Goal: Information Seeking & Learning: Learn about a topic

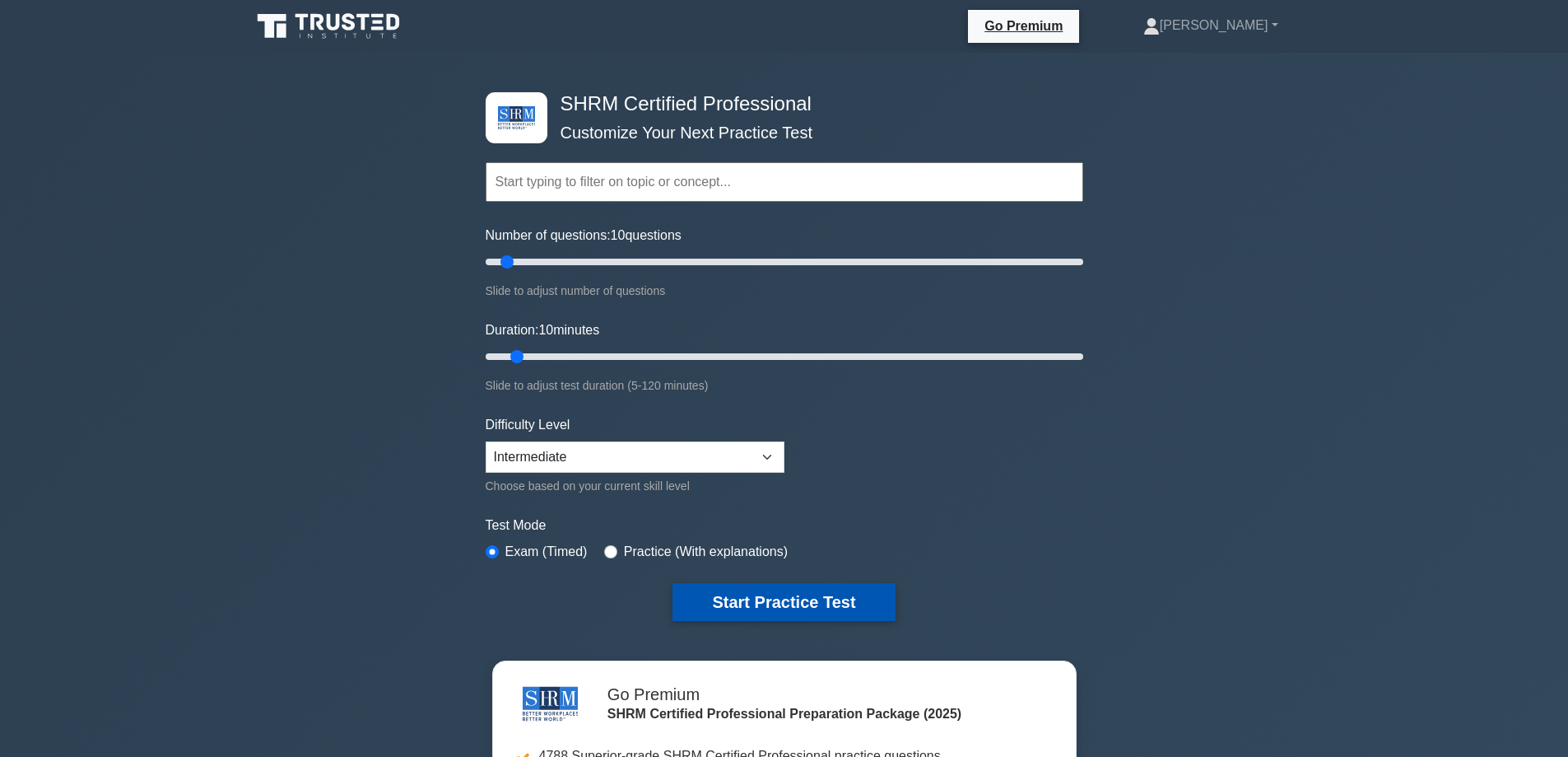
click at [766, 597] on button "Start Practice Test" at bounding box center [784, 603] width 222 height 38
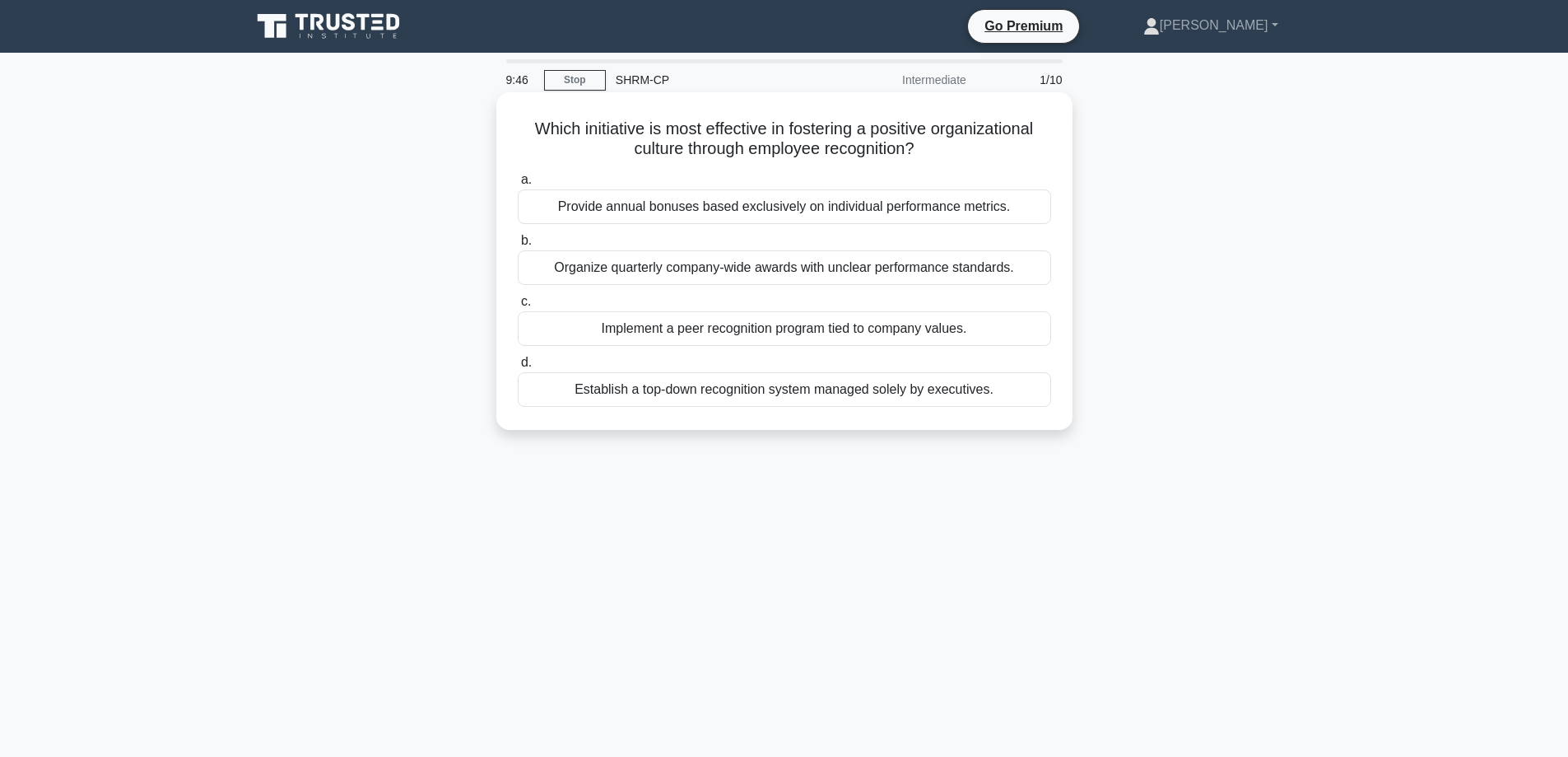
click at [898, 323] on div "Implement a peer recognition program tied to company values." at bounding box center [784, 329] width 533 height 35
click at [518, 307] on input "c. Implement a peer recognition program tied to company values." at bounding box center [518, 301] width 0 height 11
click at [825, 265] on div "Implementing flexible work arrangements to improve work-life balance" at bounding box center [784, 268] width 533 height 35
click at [518, 247] on input "b. Implementing flexible work arrangements to improve work-life balance" at bounding box center [518, 241] width 0 height 11
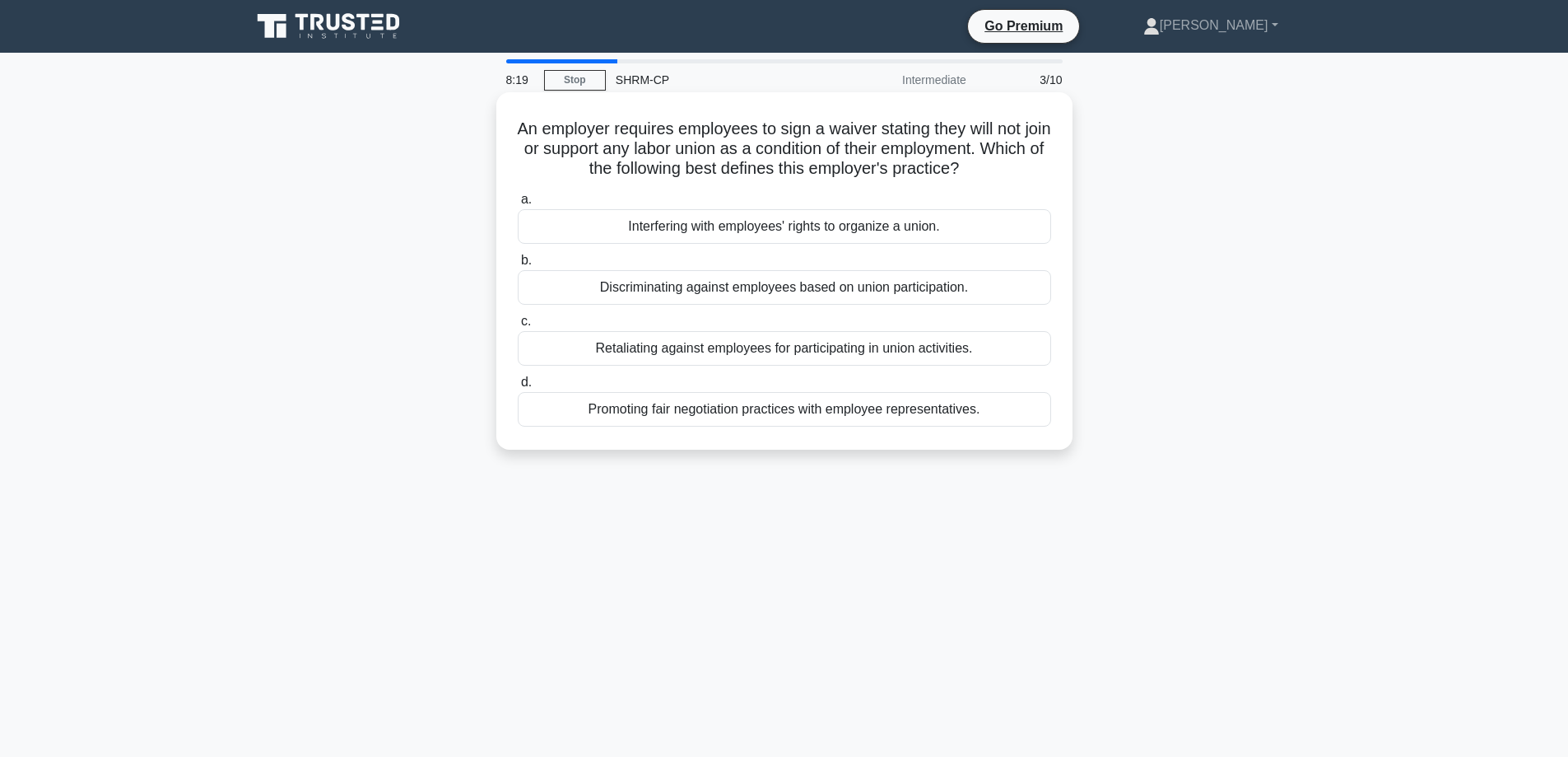
click at [774, 232] on div "Interfering with employees' rights to organize a union." at bounding box center [784, 227] width 533 height 35
click at [518, 205] on input "a. Interfering with employees' rights to organize a union." at bounding box center [518, 199] width 0 height 11
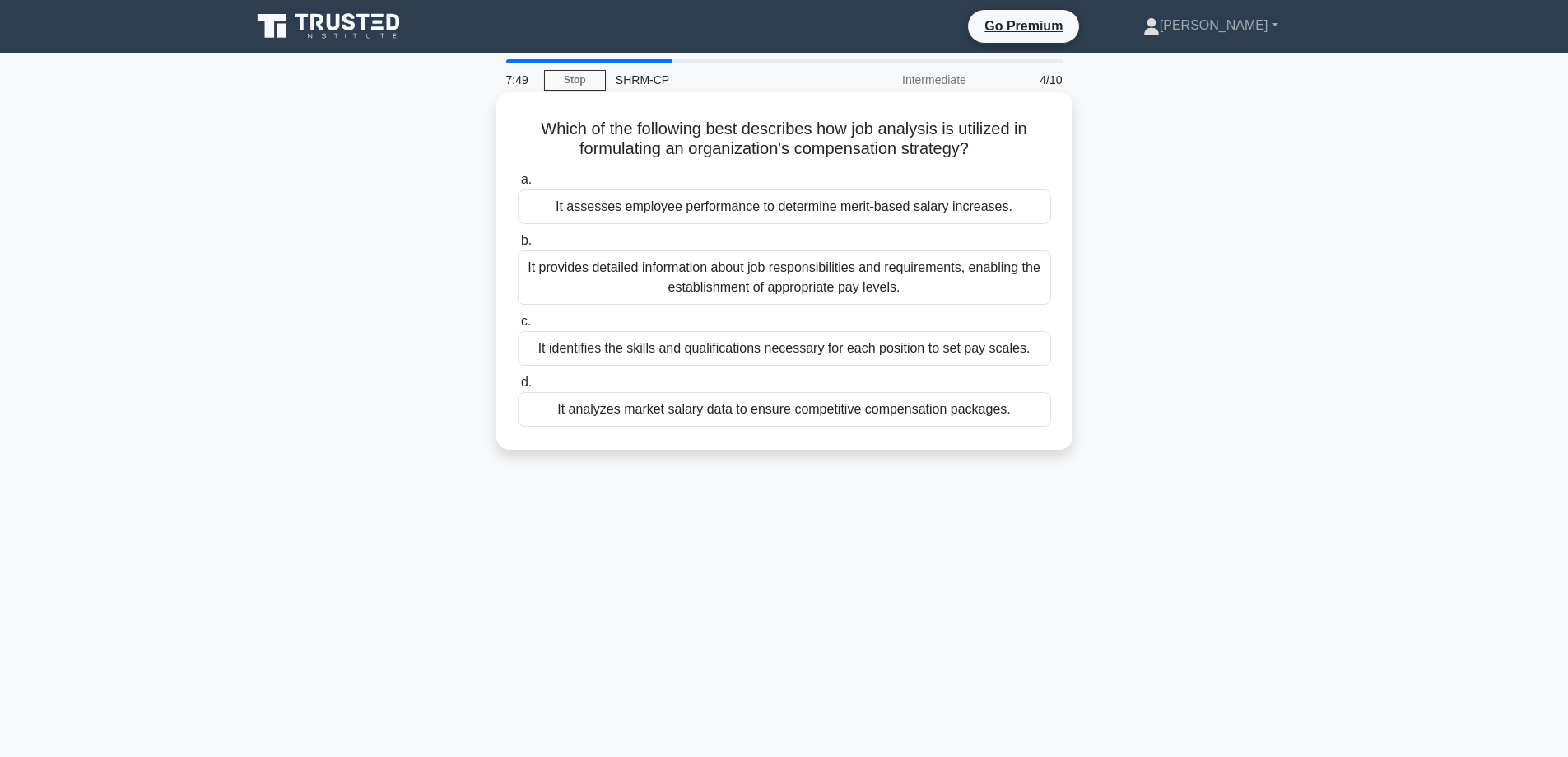
click at [855, 352] on div "It identifies the skills and qualifications necessary for each position to set …" at bounding box center [784, 349] width 533 height 35
click at [518, 327] on input "c. It identifies the skills and qualifications necessary for each position to s…" at bounding box center [518, 321] width 0 height 11
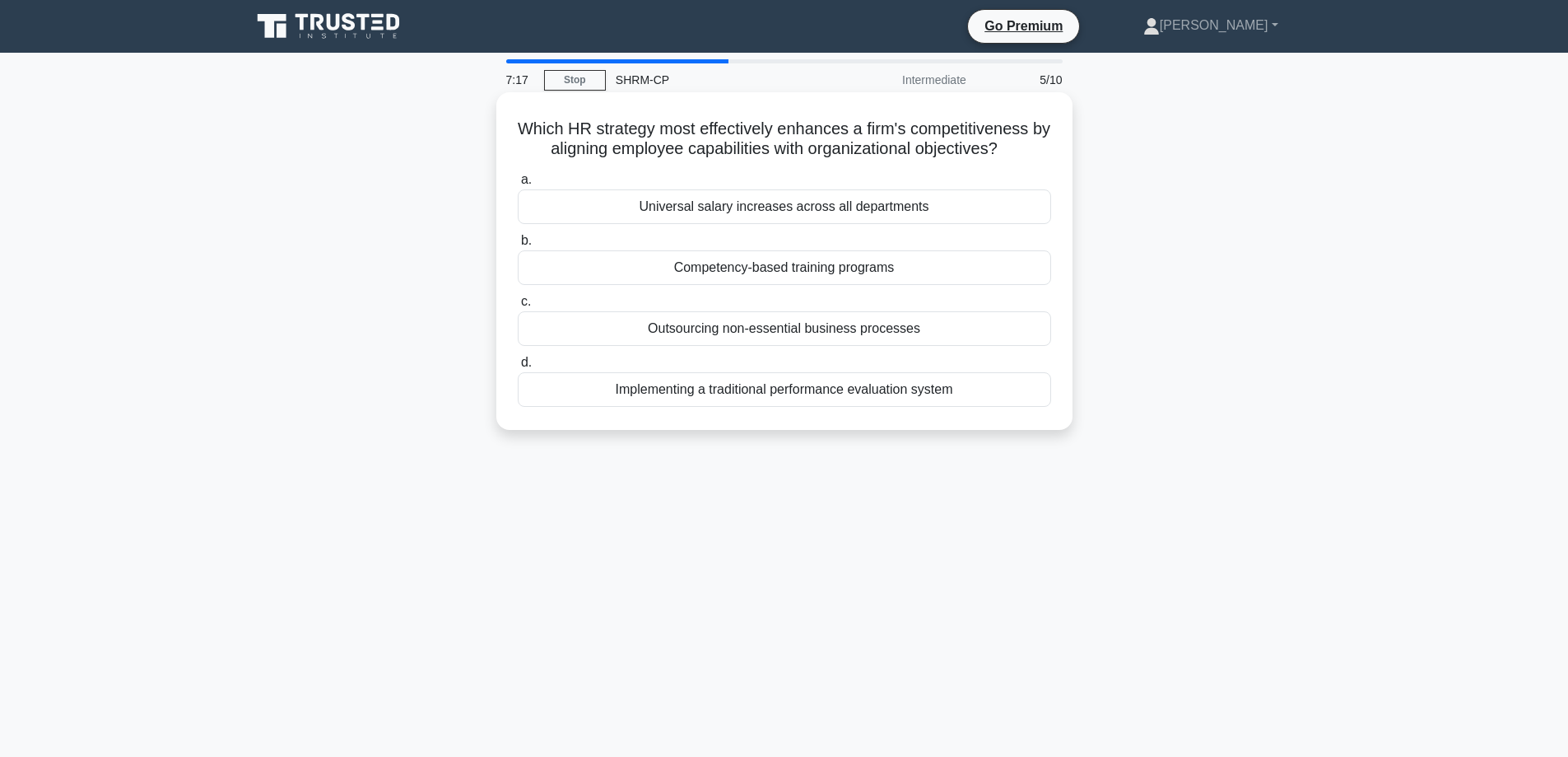
click at [809, 266] on div "Competency-based training programs" at bounding box center [784, 268] width 533 height 35
click at [518, 247] on input "b. Competency-based training programs" at bounding box center [518, 241] width 0 height 11
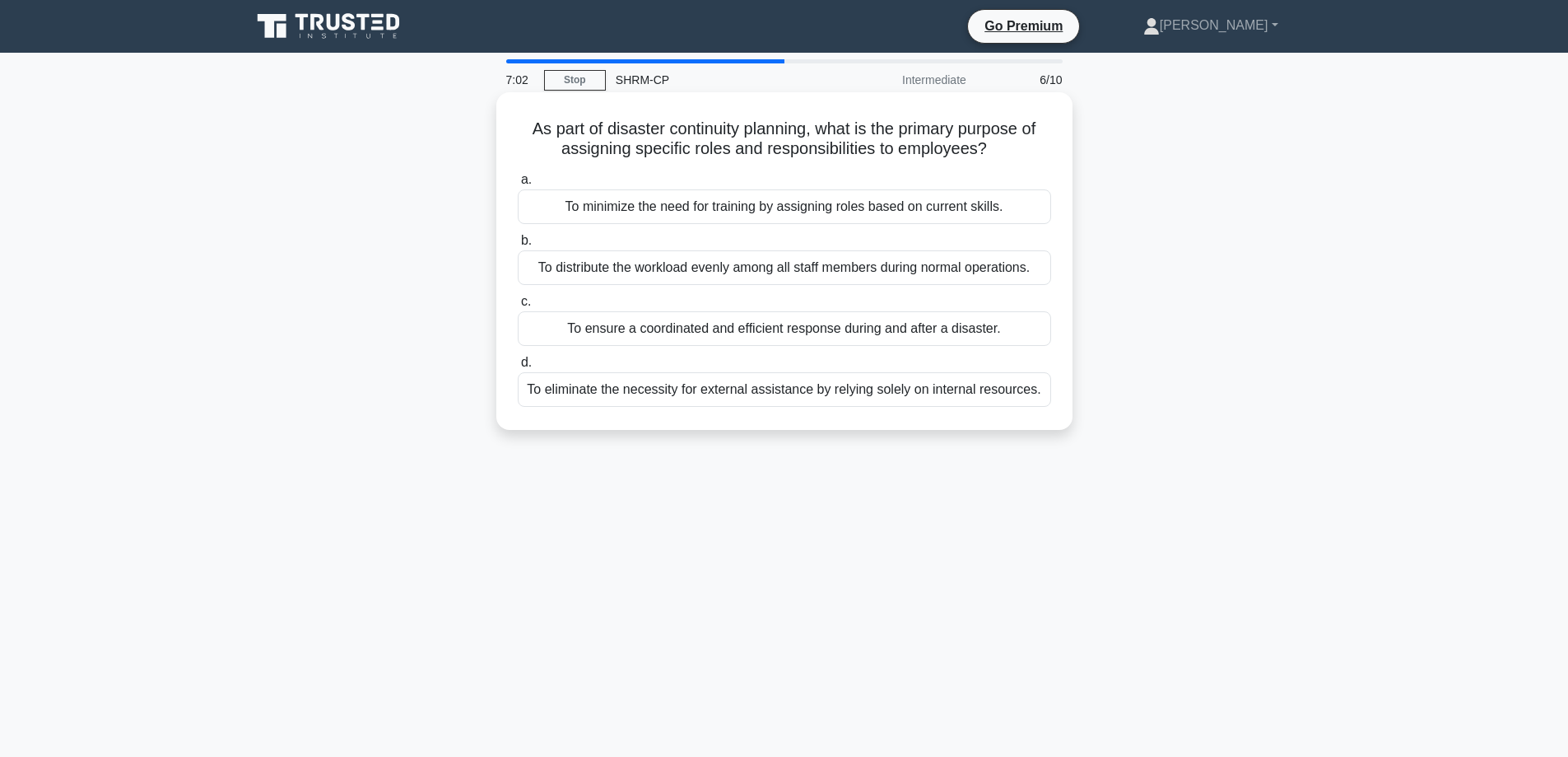
click at [726, 335] on div "To ensure a coordinated and efficient response during and after a disaster." at bounding box center [784, 329] width 533 height 35
click at [518, 307] on input "c. To ensure a coordinated and efficient response during and after a disaster." at bounding box center [518, 301] width 0 height 11
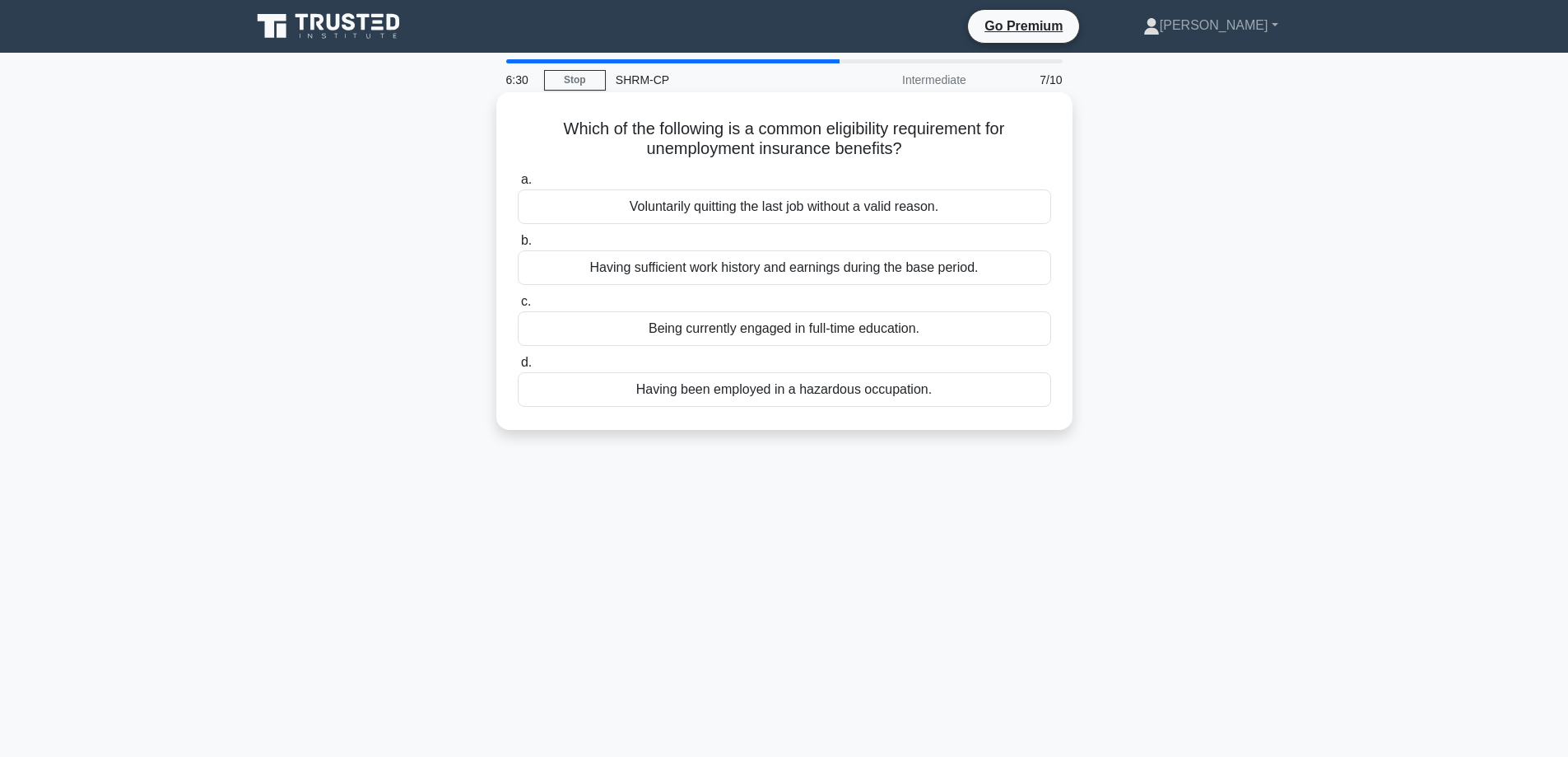
click at [810, 269] on div "Having sufficient work history and earnings during the base period." at bounding box center [784, 268] width 533 height 35
click at [518, 247] on input "b. Having sufficient work history and earnings during the base period." at bounding box center [518, 241] width 0 height 11
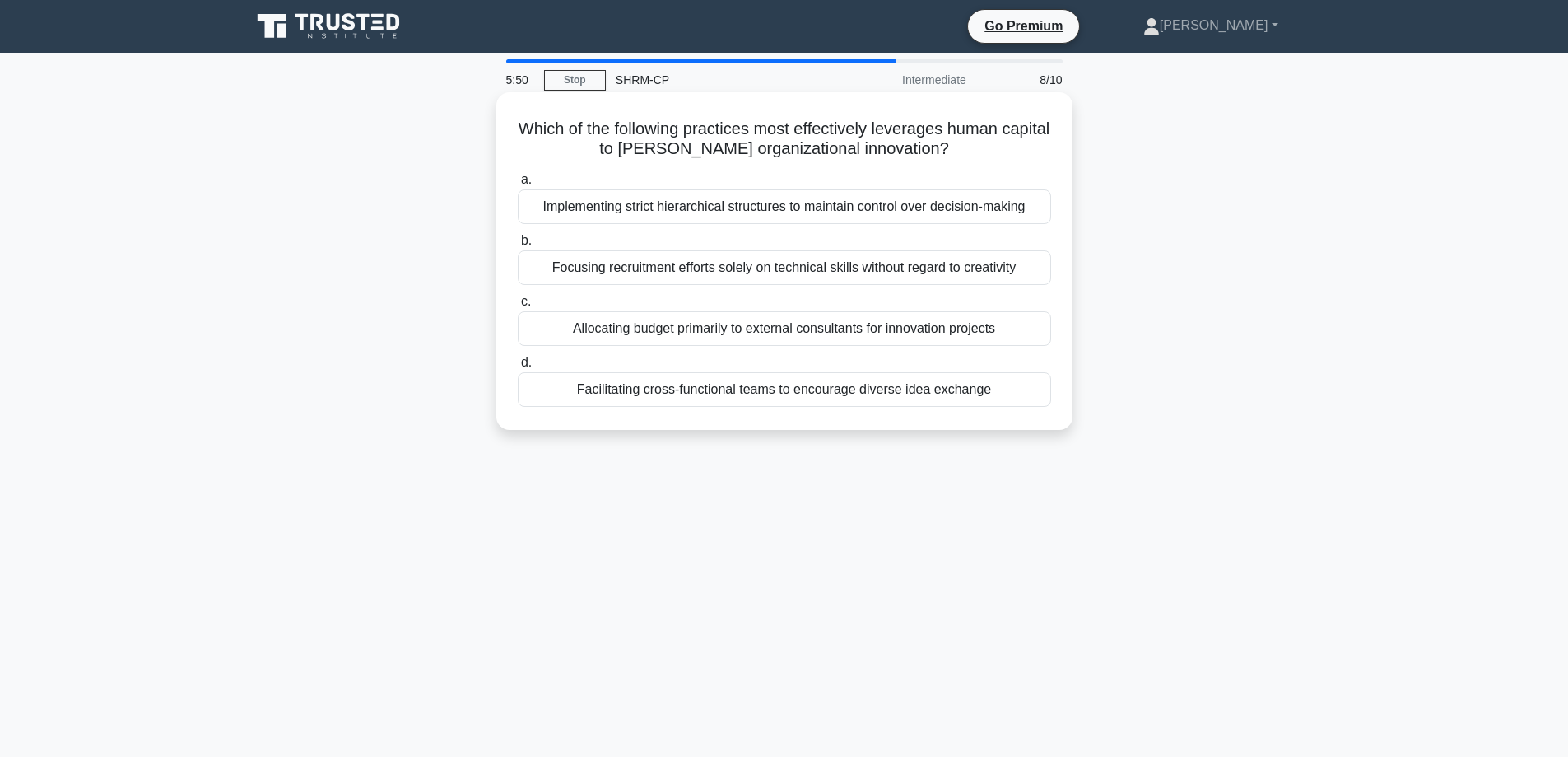
click at [758, 398] on div "Facilitating cross-functional teams to encourage diverse idea exchange" at bounding box center [784, 390] width 533 height 35
click at [518, 369] on input "d. Facilitating cross-functional teams to encourage diverse idea exchange" at bounding box center [518, 363] width 0 height 11
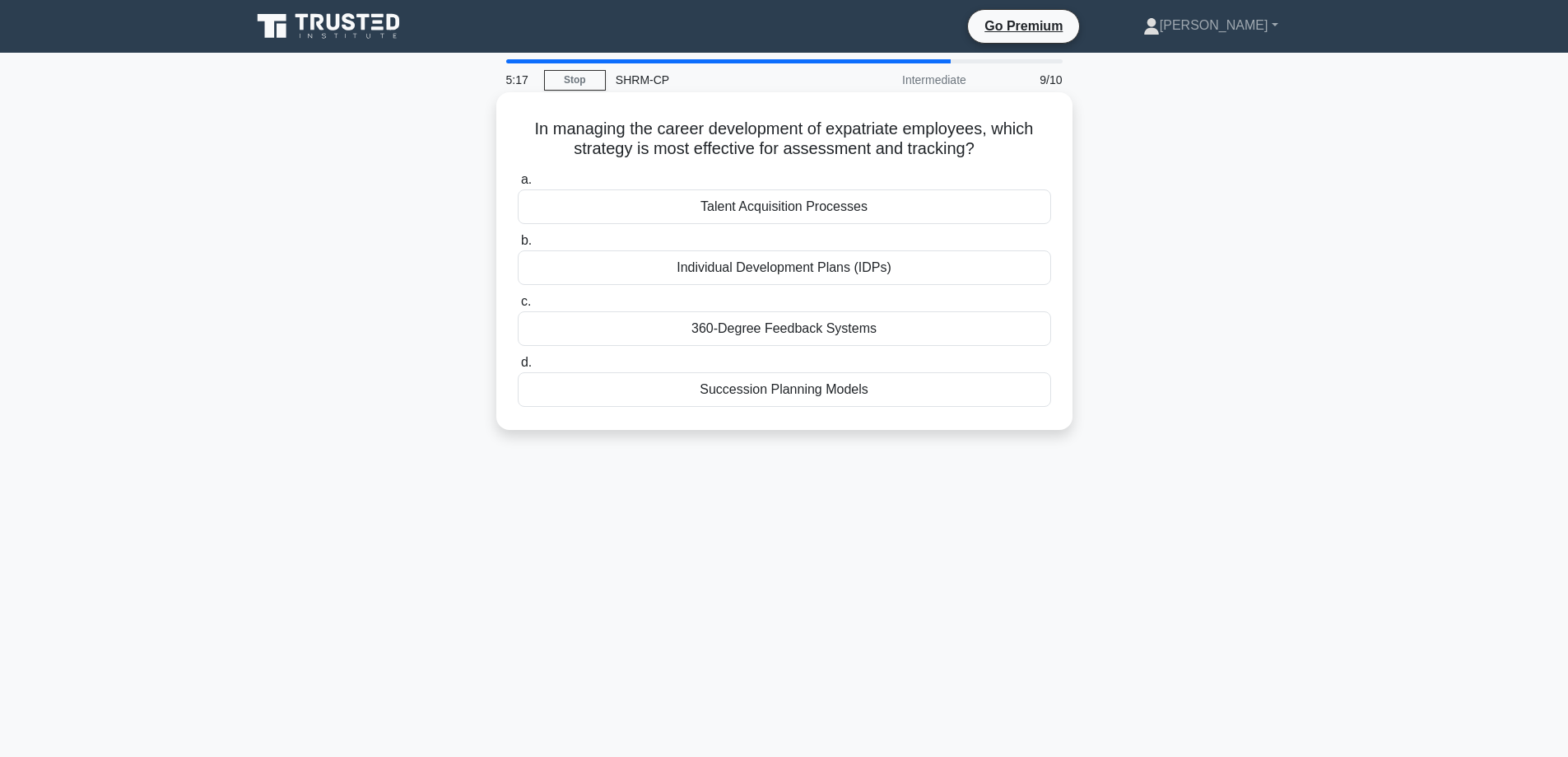
drag, startPoint x: 898, startPoint y: 266, endPoint x: 664, endPoint y: 264, distance: 234.0
click at [664, 264] on div "Individual Development Plans (IDPs)" at bounding box center [784, 268] width 533 height 35
copy div "Individual Development Plans (IDPs)"
click at [760, 267] on div "Individual Development Plans (IDPs)" at bounding box center [784, 268] width 533 height 35
click at [518, 247] on input "b. Individual Development Plans (IDPs)" at bounding box center [518, 241] width 0 height 11
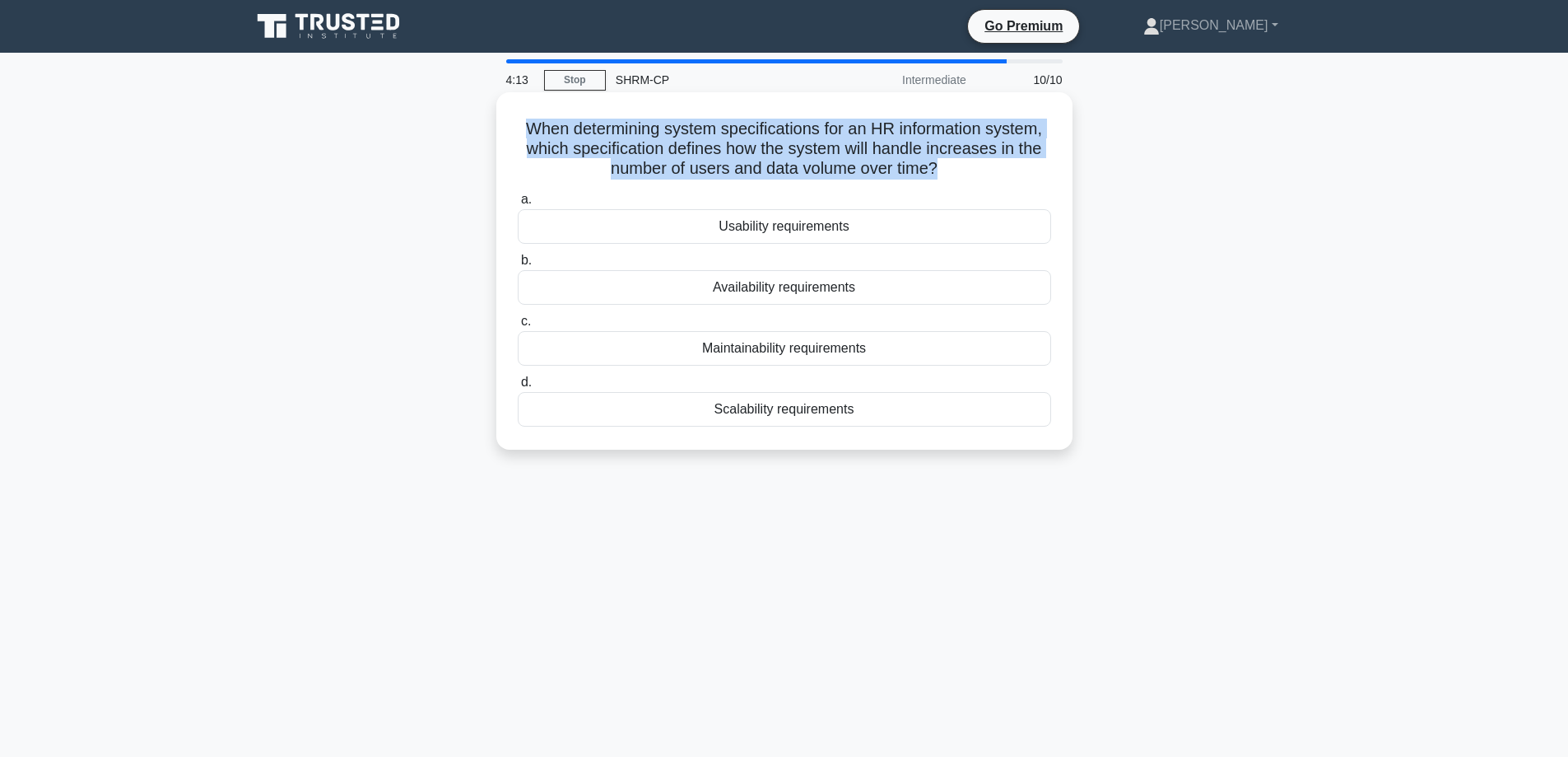
drag, startPoint x: 937, startPoint y: 174, endPoint x: 618, endPoint y: 139, distance: 320.9
click at [524, 132] on h5 "When determining system specifications for an HR information system, which spec…" at bounding box center [784, 149] width 537 height 61
copy h5 "When determining system specifications for an HR information system, which spec…"
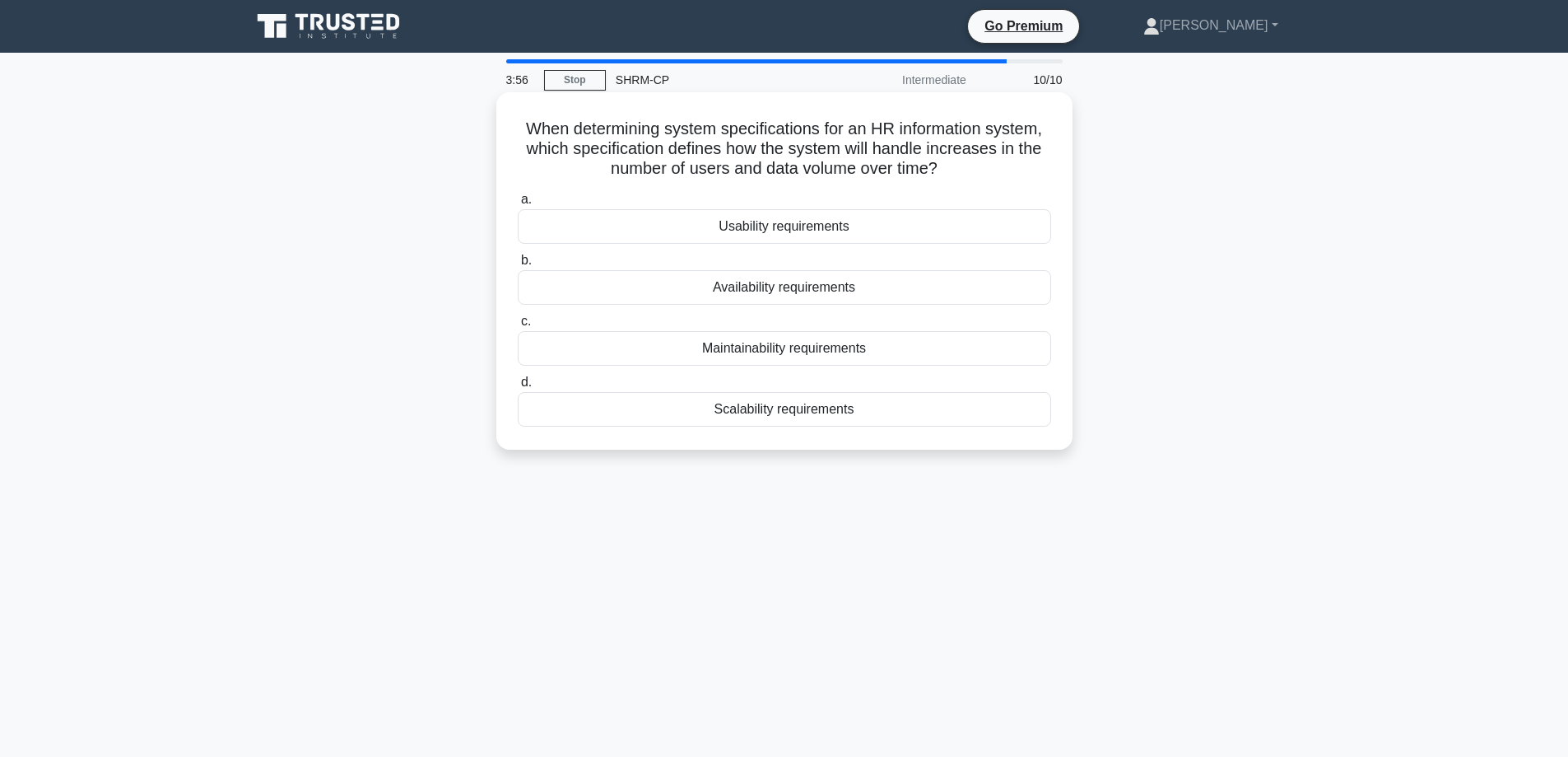
drag, startPoint x: 759, startPoint y: 416, endPoint x: 771, endPoint y: 416, distance: 12.0
click at [760, 416] on div "Scalability requirements" at bounding box center [784, 409] width 533 height 35
click at [518, 388] on input "d. Scalability requirements" at bounding box center [518, 382] width 0 height 11
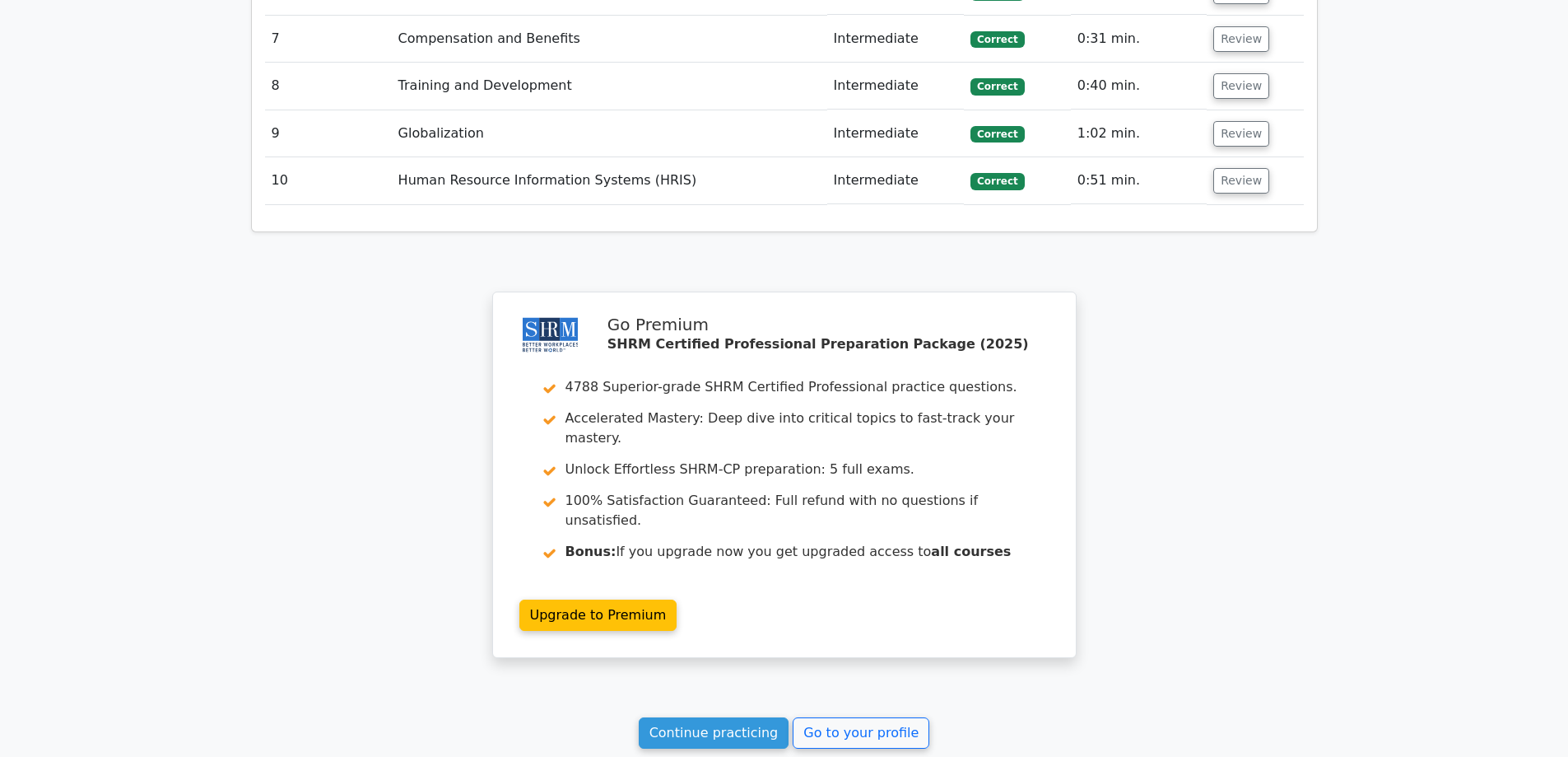
scroll to position [2433, 0]
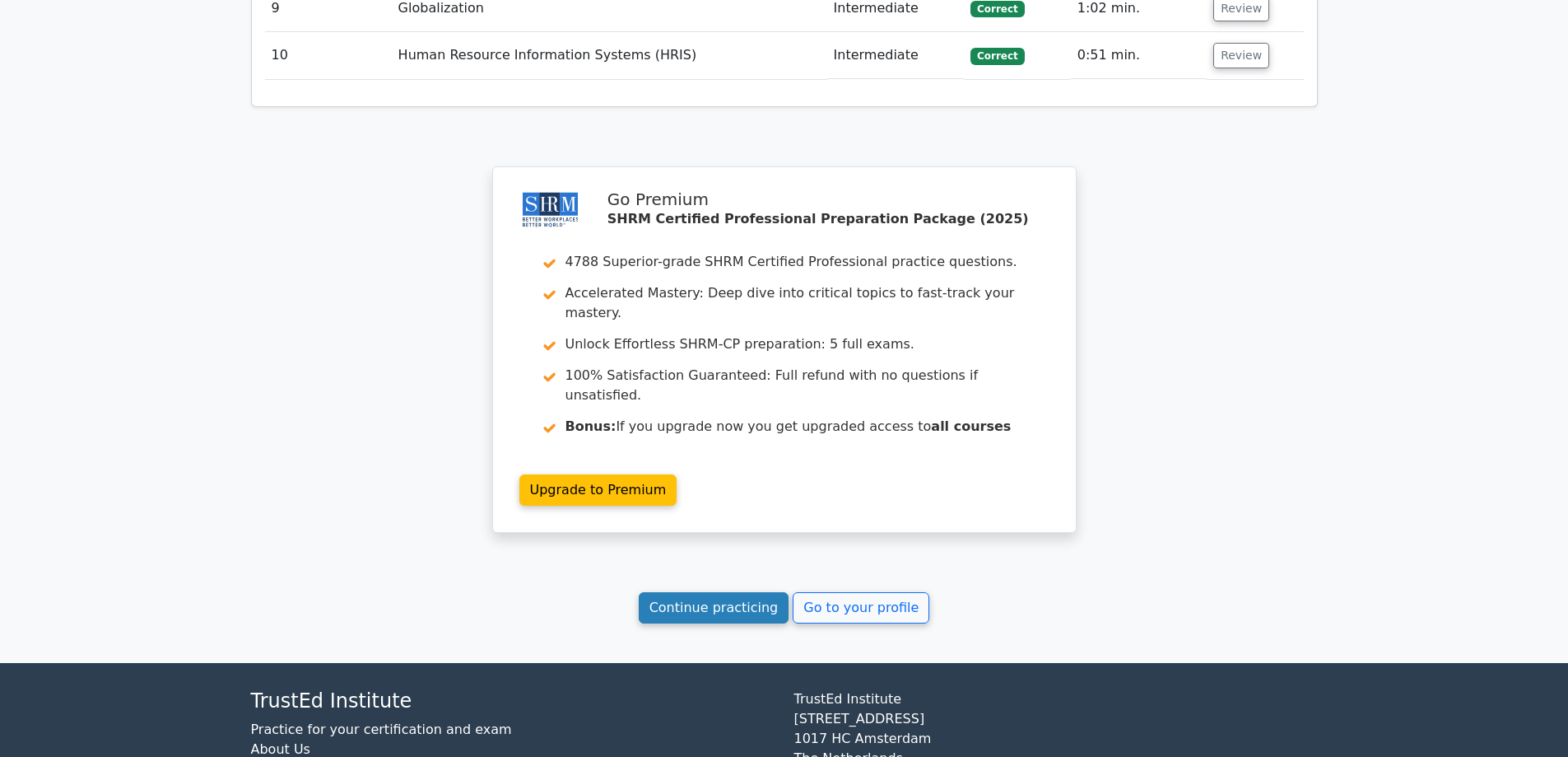
click at [711, 593] on link "Continue practicing" at bounding box center [714, 608] width 151 height 32
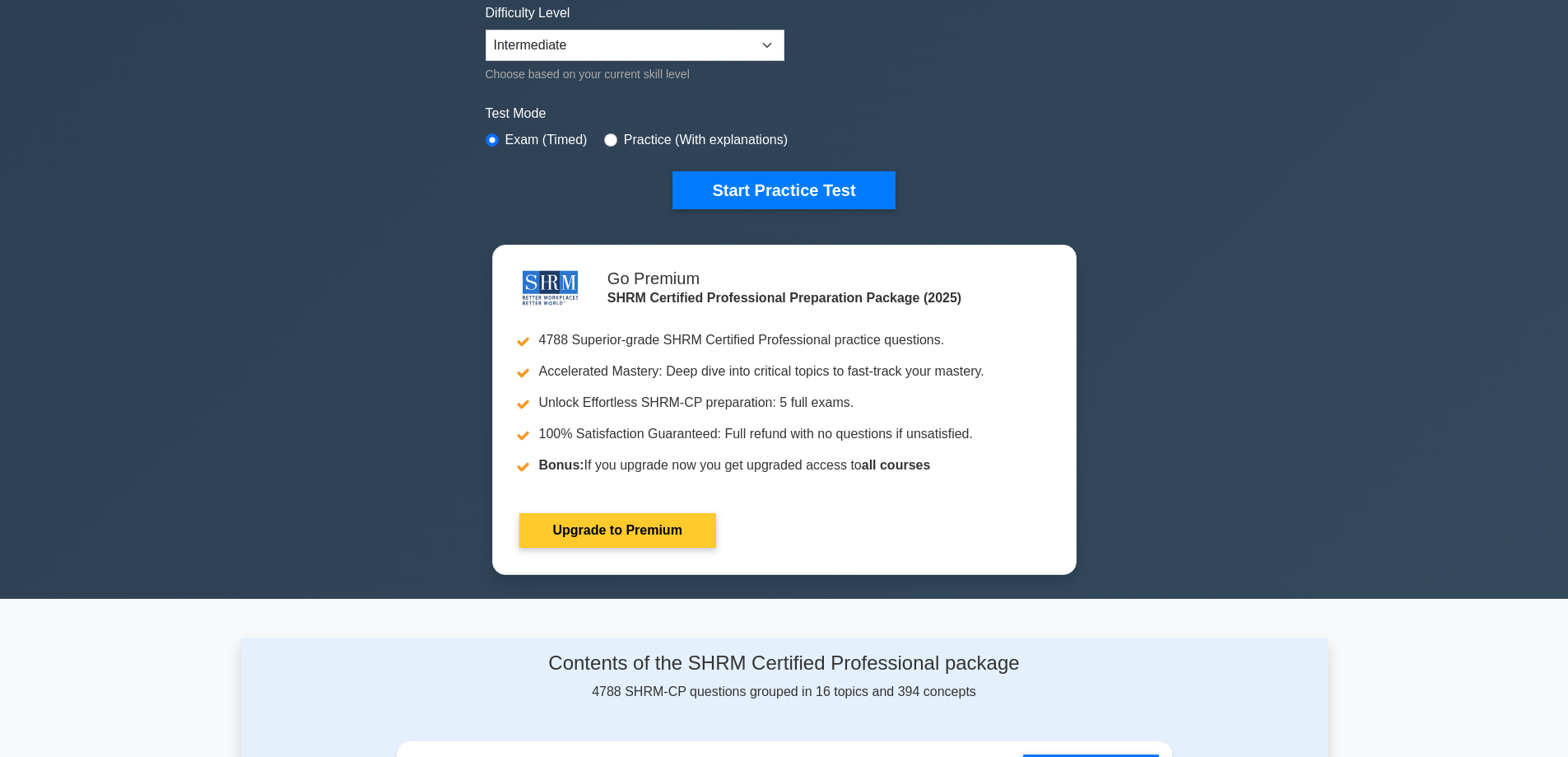
scroll to position [823, 0]
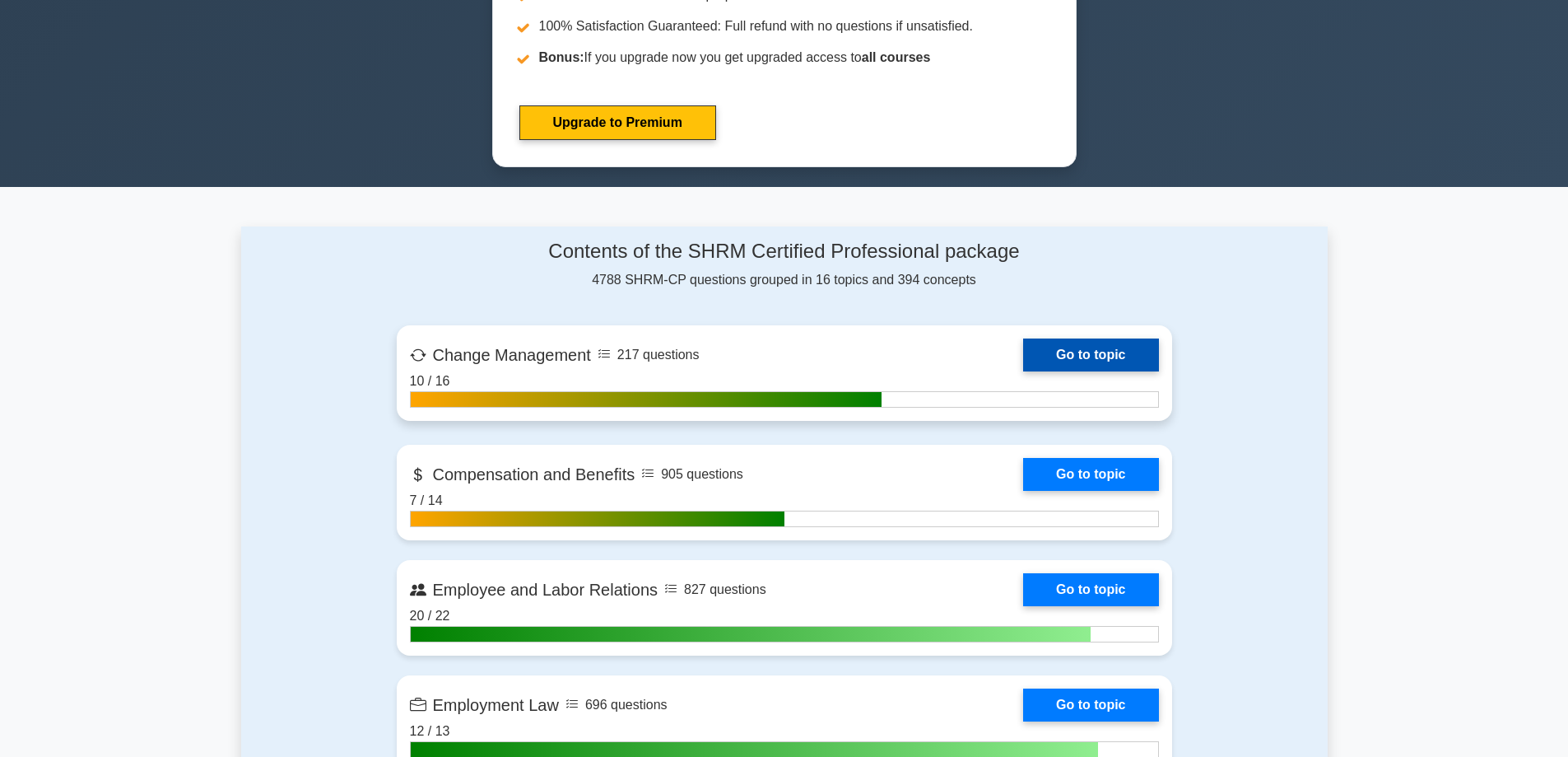
click at [1111, 353] on link "Go to topic" at bounding box center [1090, 355] width 135 height 33
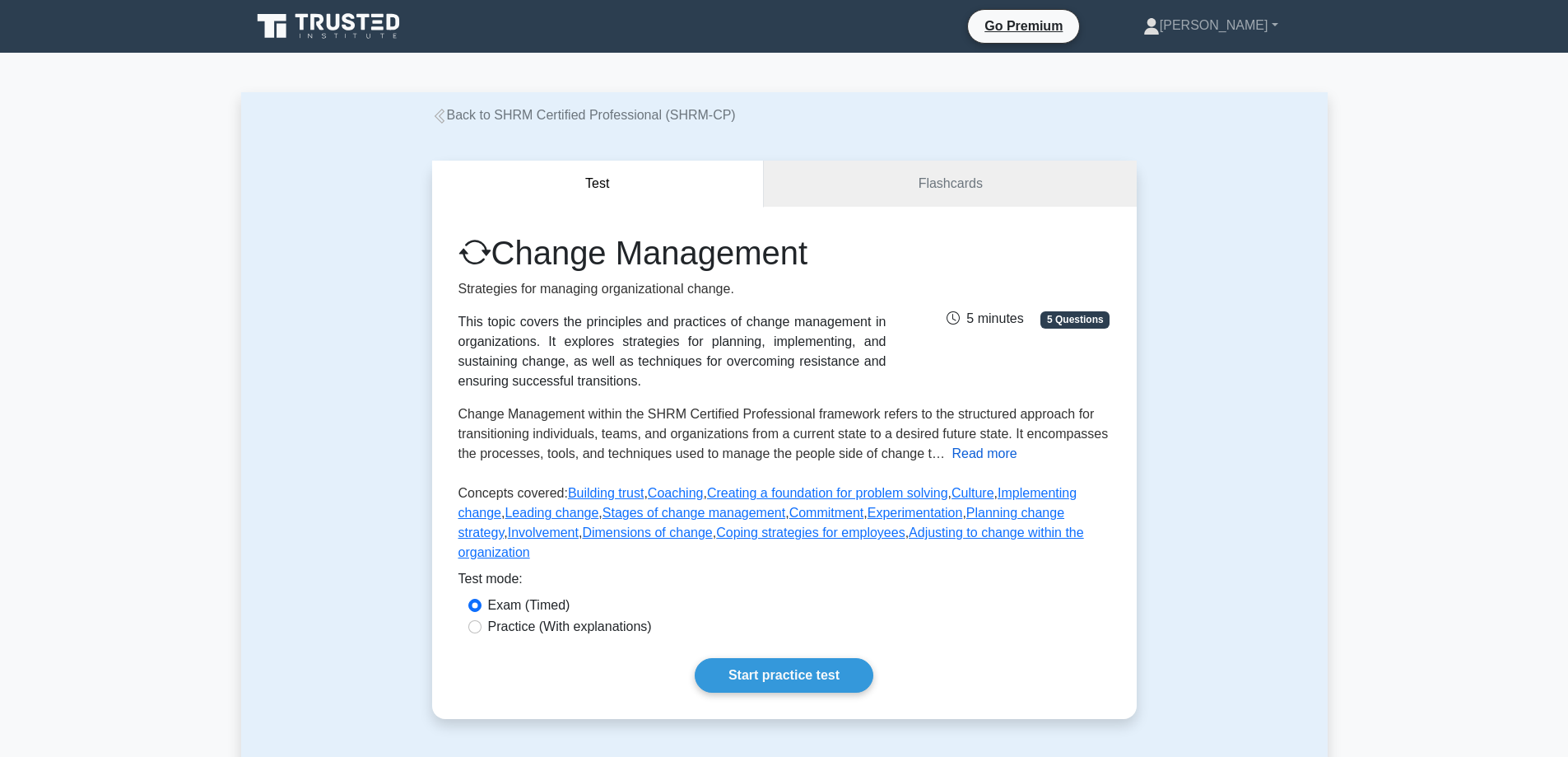
click at [955, 456] on button "Read more" at bounding box center [984, 454] width 65 height 20
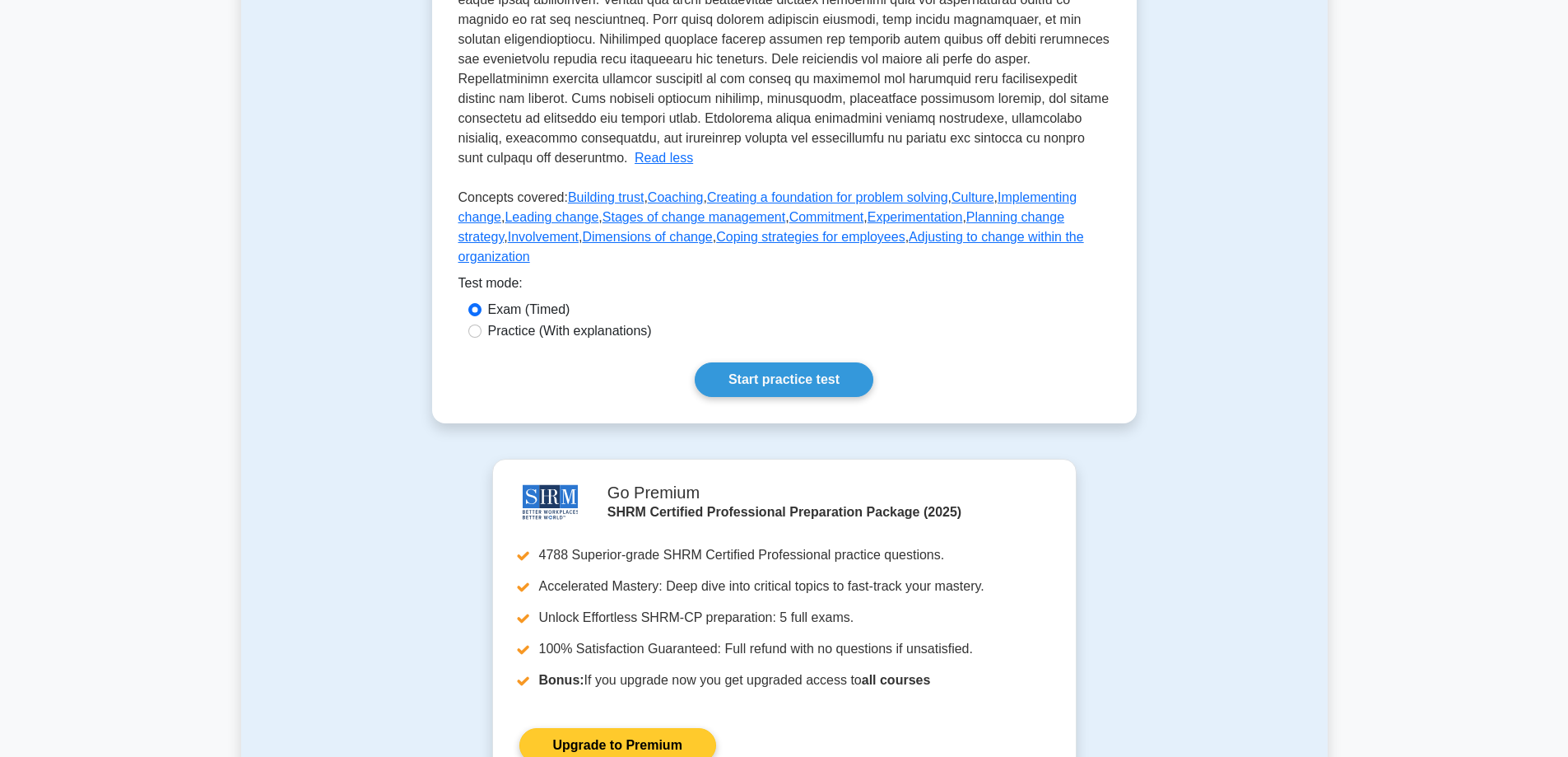
scroll to position [659, 0]
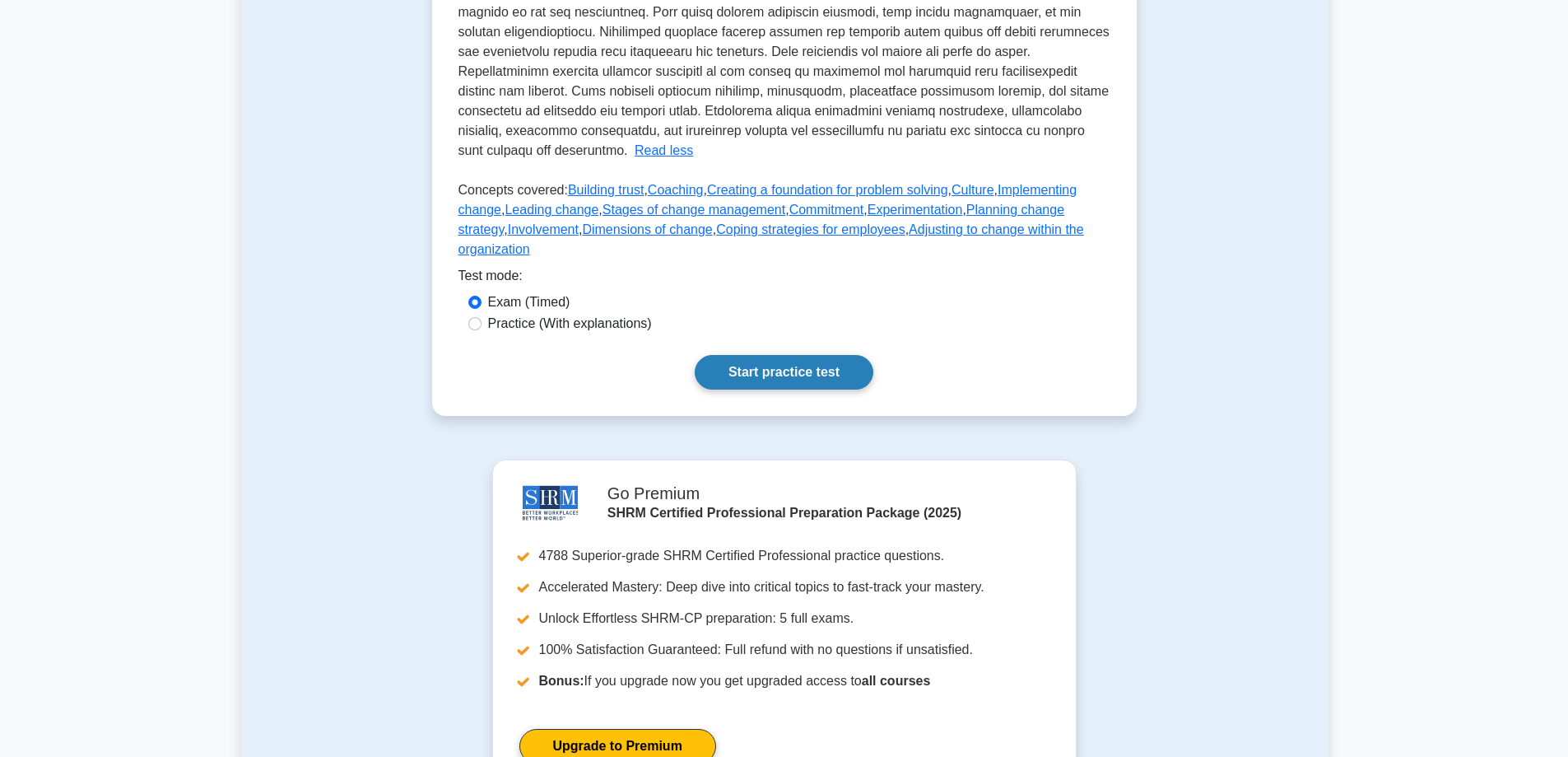
click at [816, 355] on link "Start practice test" at bounding box center [784, 373] width 178 height 35
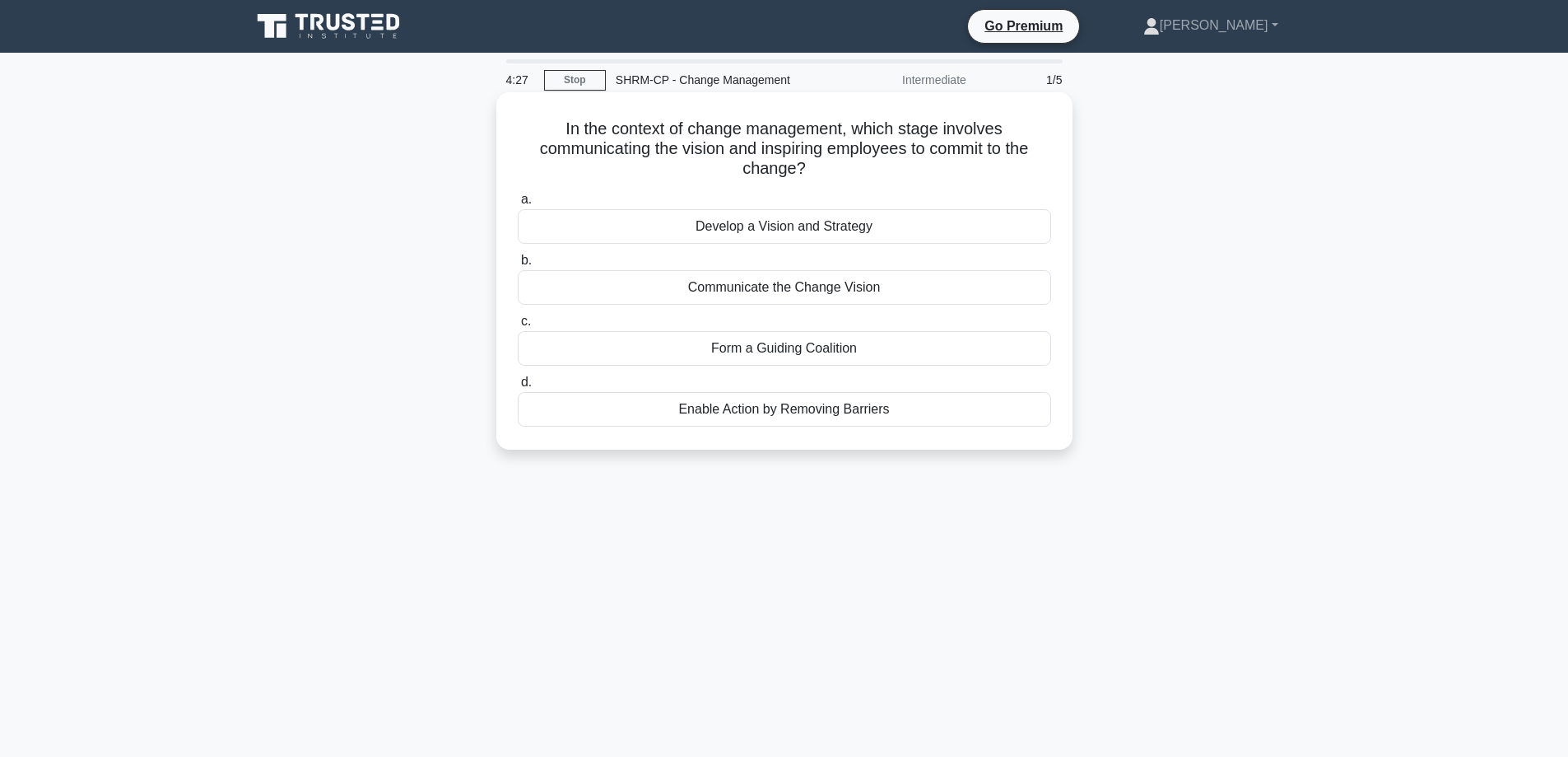
click at [796, 292] on div "Communicate the Change Vision" at bounding box center [784, 287] width 533 height 35
click at [518, 266] on input "b. Communicate the Change Vision" at bounding box center [518, 261] width 0 height 11
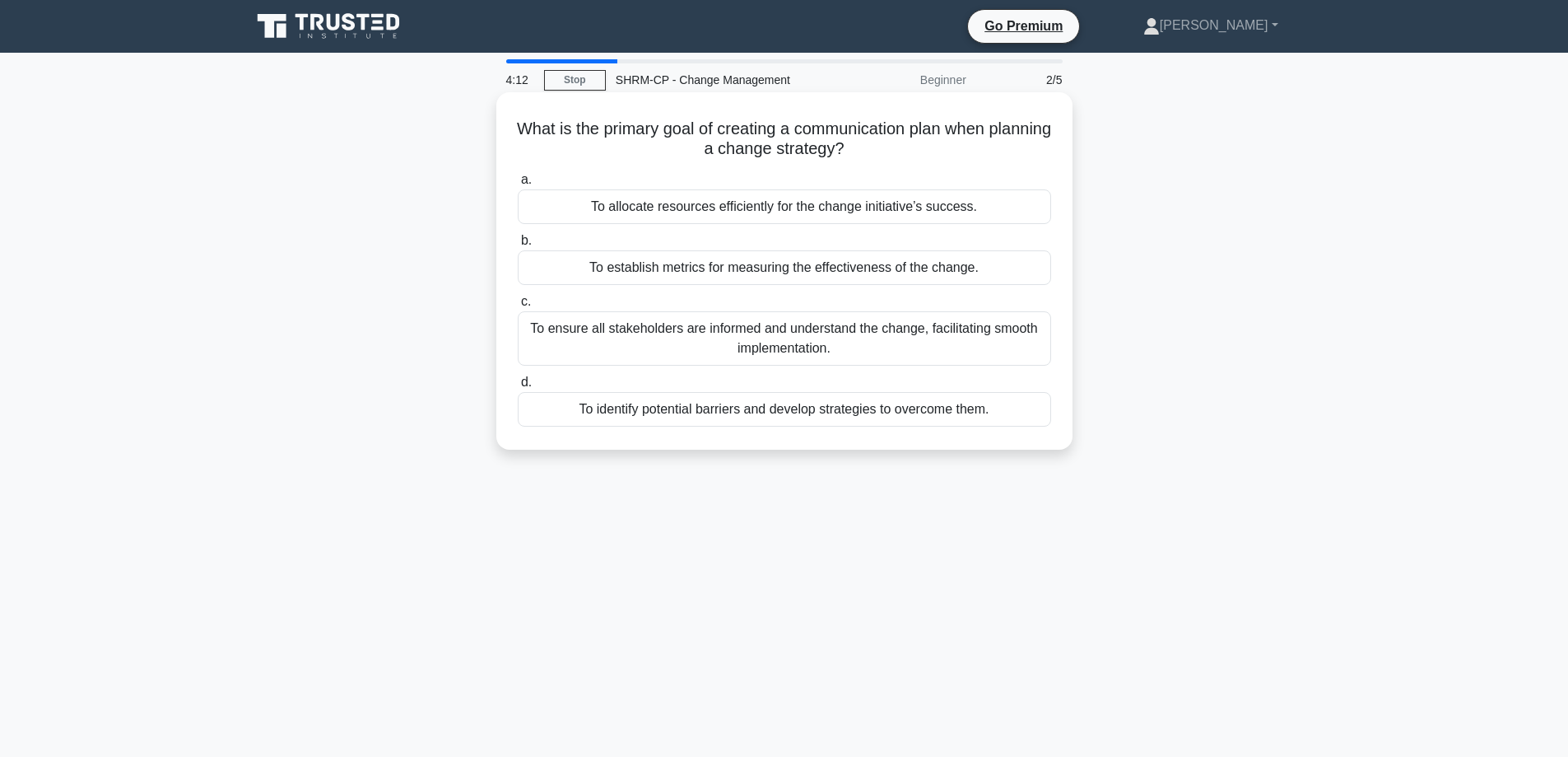
click at [870, 340] on div "To ensure all stakeholders are informed and understand the change, facilitating…" at bounding box center [784, 338] width 533 height 54
click at [518, 307] on input "c. To ensure all stakeholders are informed and understand the change, facilitat…" at bounding box center [518, 301] width 0 height 11
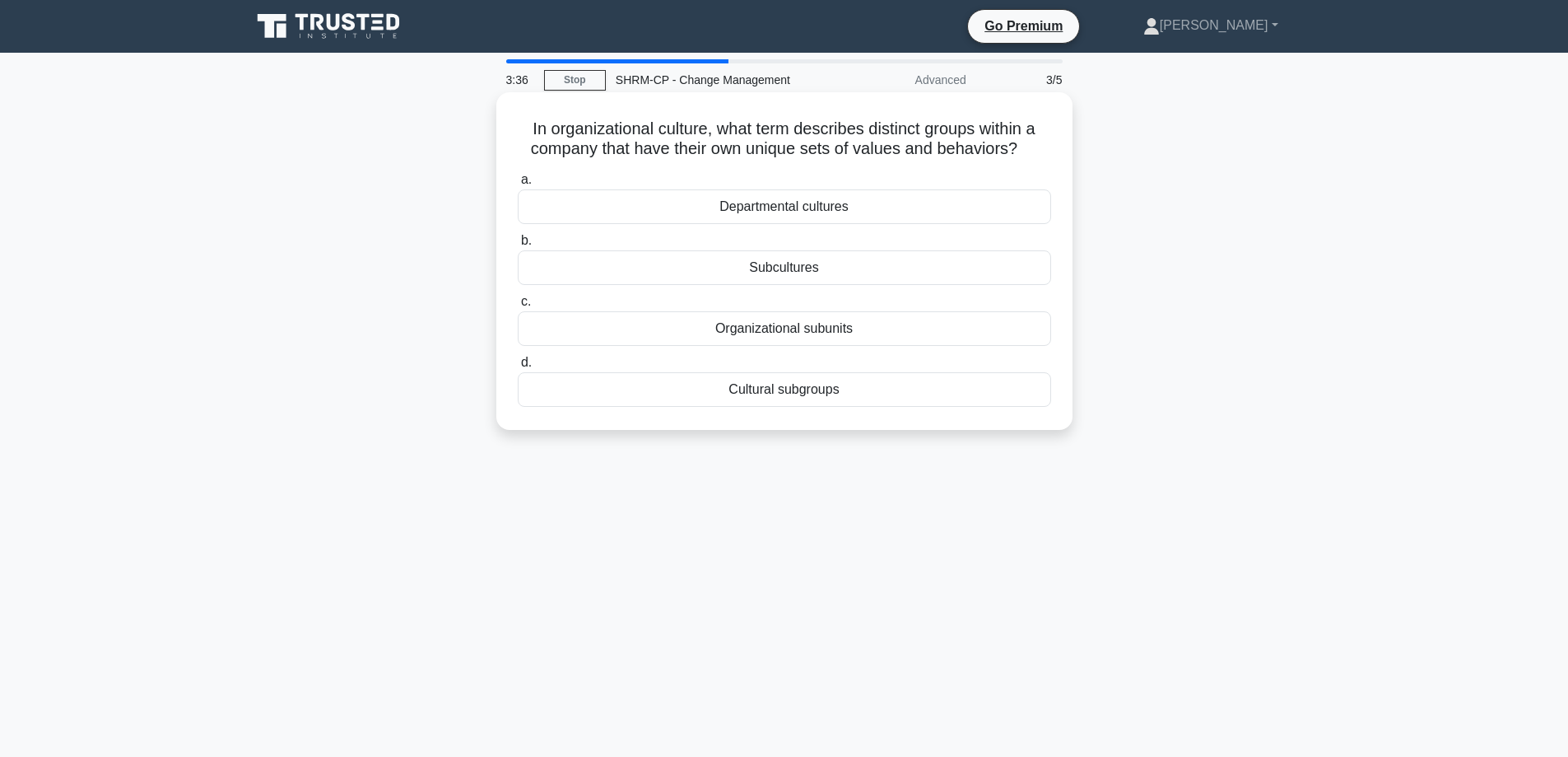
drag, startPoint x: 1030, startPoint y: 153, endPoint x: 587, endPoint y: 140, distance: 443.2
click at [494, 138] on div "In organizational culture, what term describes distinct groups within a company…" at bounding box center [785, 275] width 1087 height 358
copy h5 "In organizational culture, what term describes distinct groups within a company…"
click at [772, 263] on div "Subcultures" at bounding box center [784, 268] width 533 height 35
click at [518, 247] on input "b. Subcultures" at bounding box center [518, 241] width 0 height 11
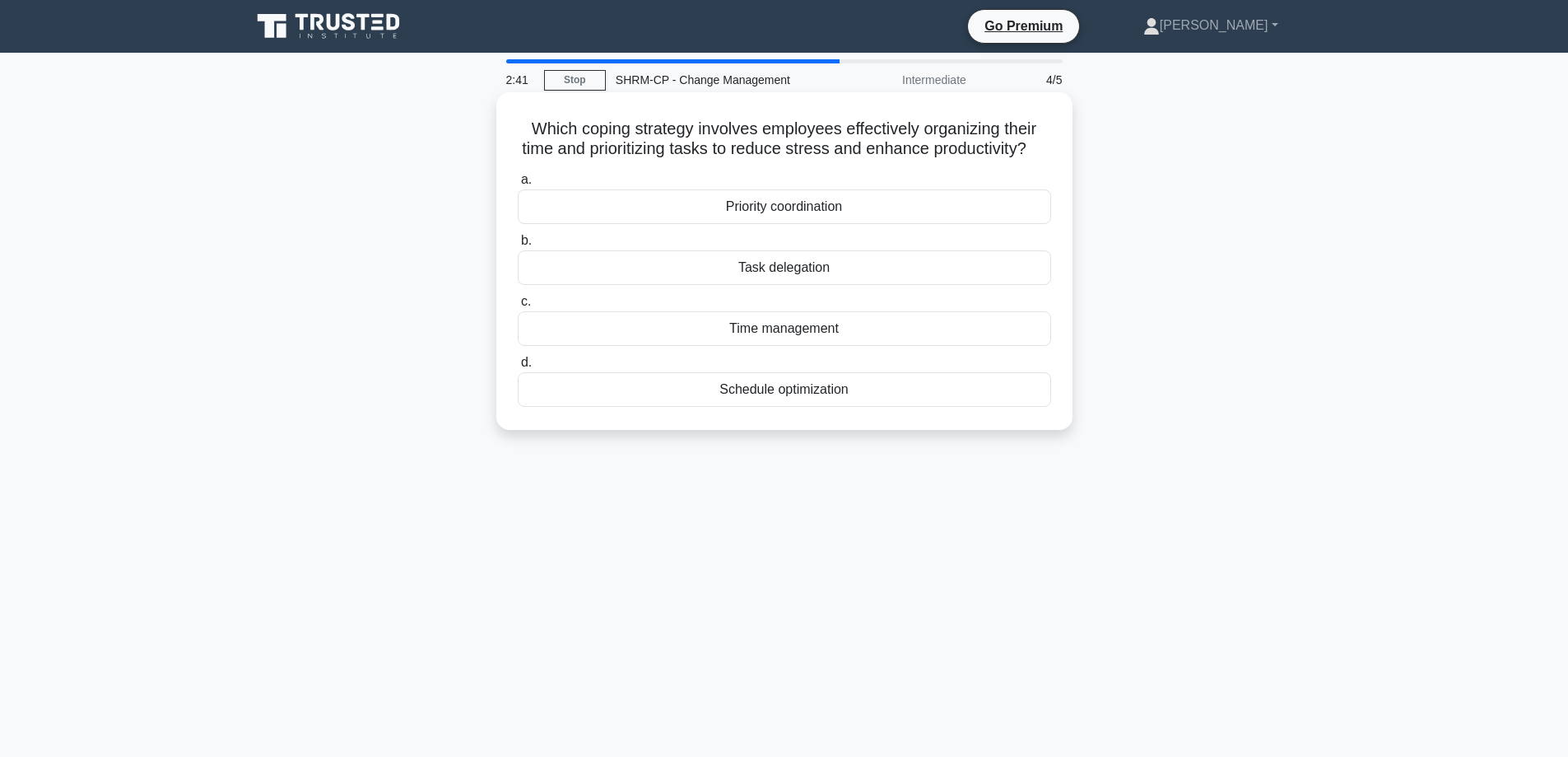
drag, startPoint x: 866, startPoint y: 353, endPoint x: 738, endPoint y: 344, distance: 128.3
click at [724, 344] on div "Time management" at bounding box center [784, 329] width 533 height 35
copy div "Time management"
click at [777, 346] on div "Time management" at bounding box center [784, 329] width 533 height 35
click at [518, 307] on input "c. Time management" at bounding box center [518, 301] width 0 height 11
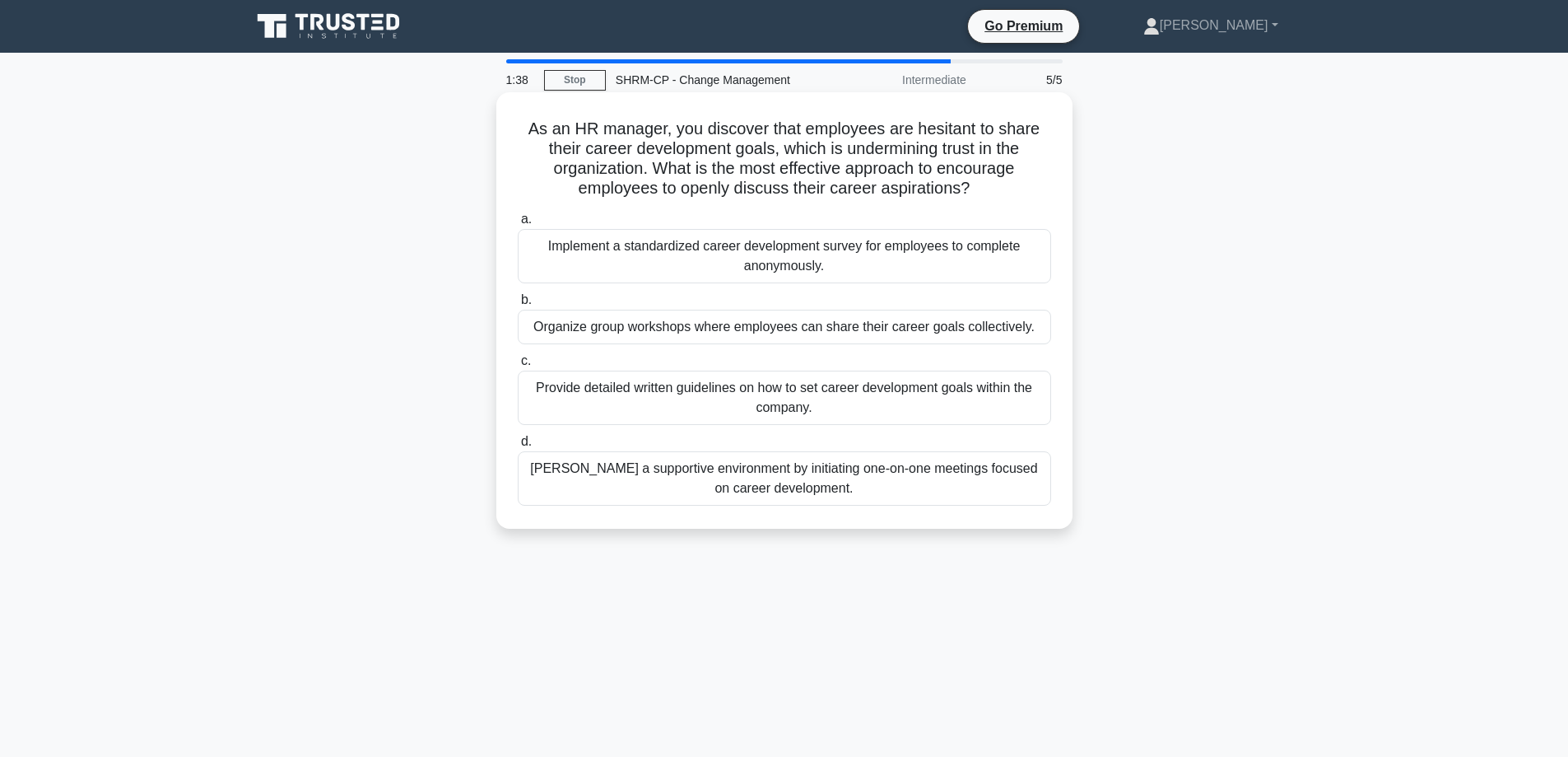
click at [818, 476] on div "Foster a supportive environment by initiating one-on-one meetings focused on ca…" at bounding box center [784, 478] width 533 height 54
click at [518, 447] on input "d. Foster a supportive environment by initiating one-on-one meetings focused on…" at bounding box center [518, 442] width 0 height 11
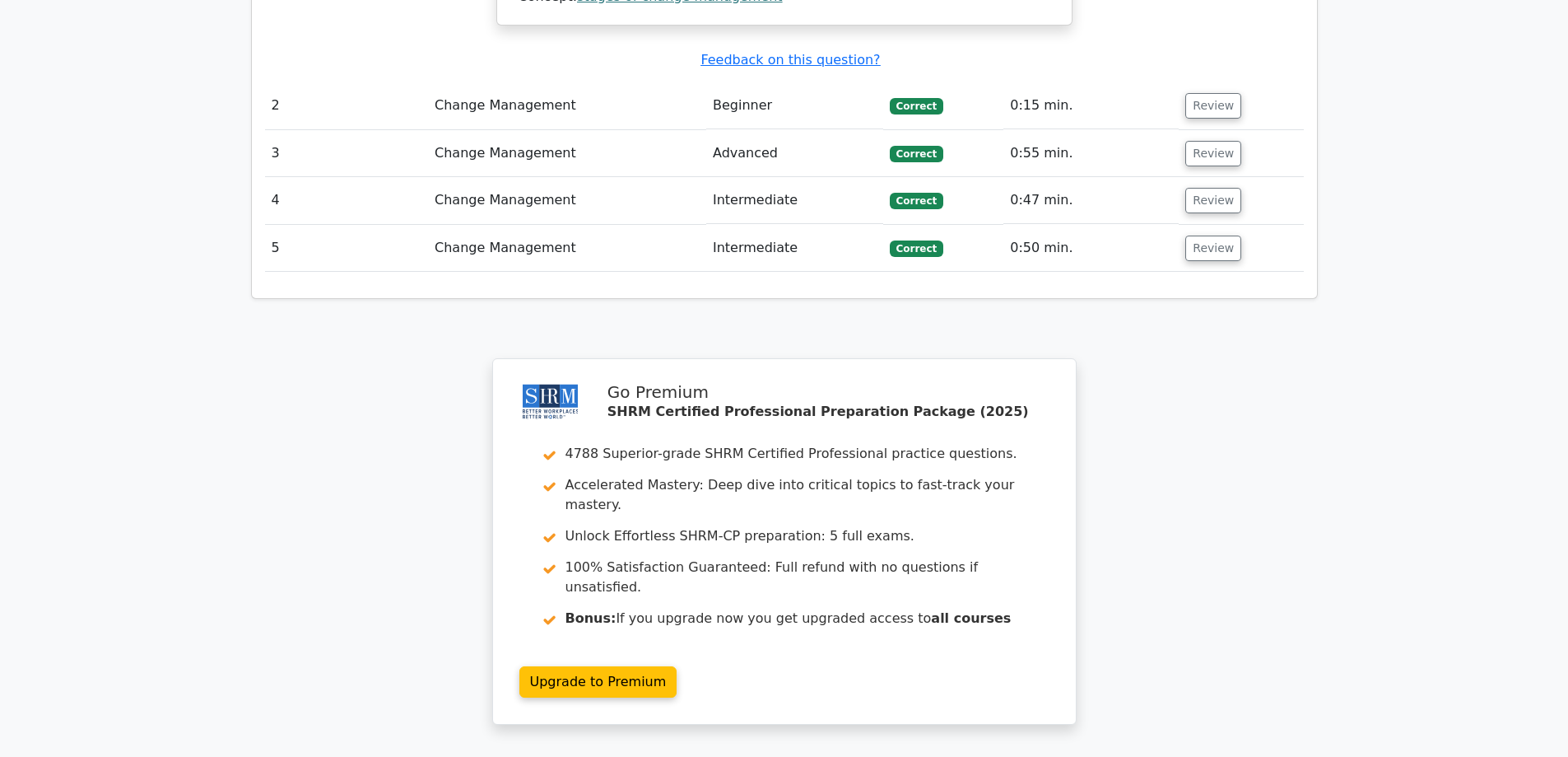
scroll to position [1812, 0]
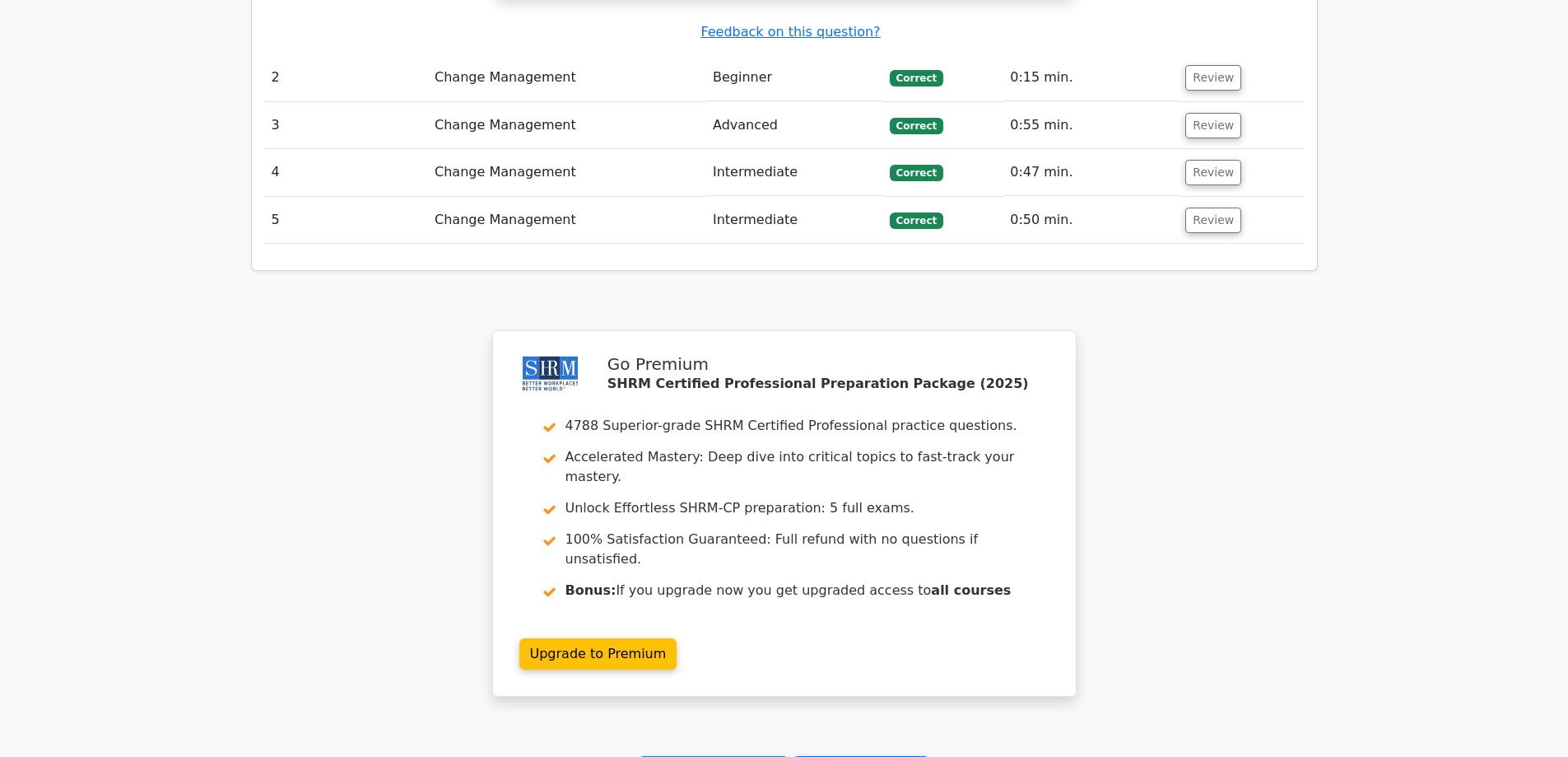
click at [722, 756] on link "Continue practicing" at bounding box center [714, 772] width 151 height 32
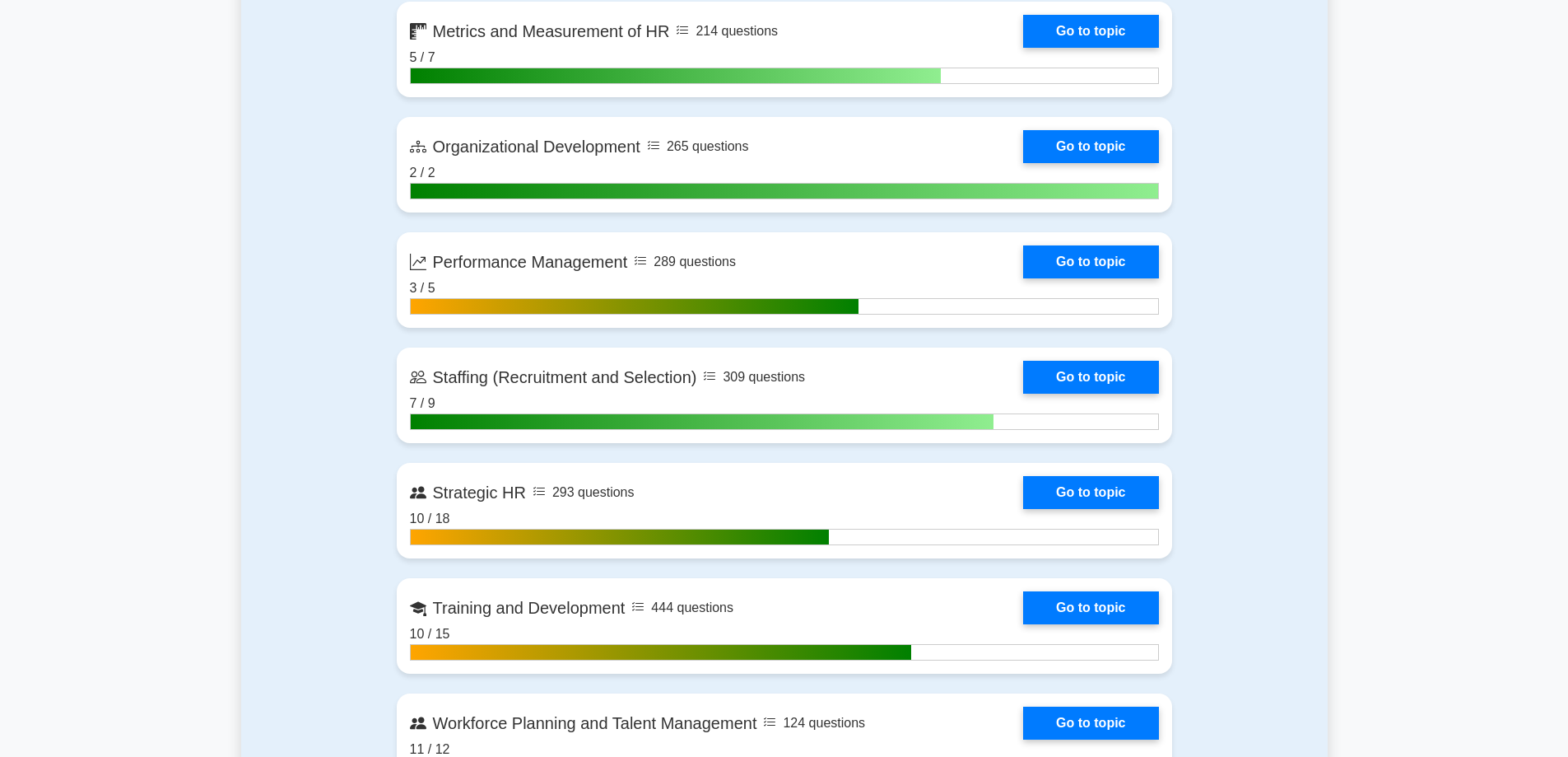
scroll to position [1977, 0]
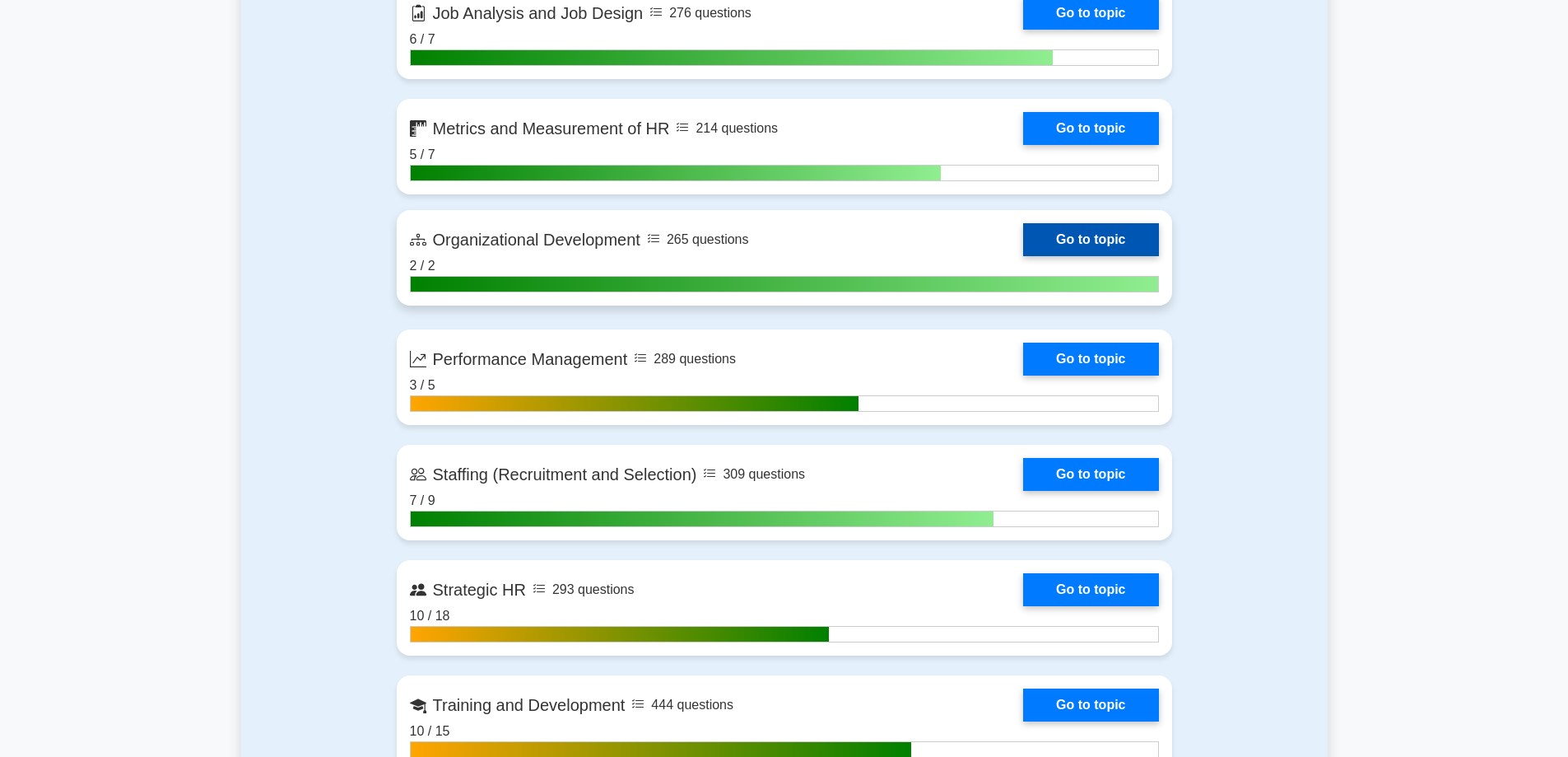
click at [1023, 242] on link "Go to topic" at bounding box center [1090, 240] width 135 height 33
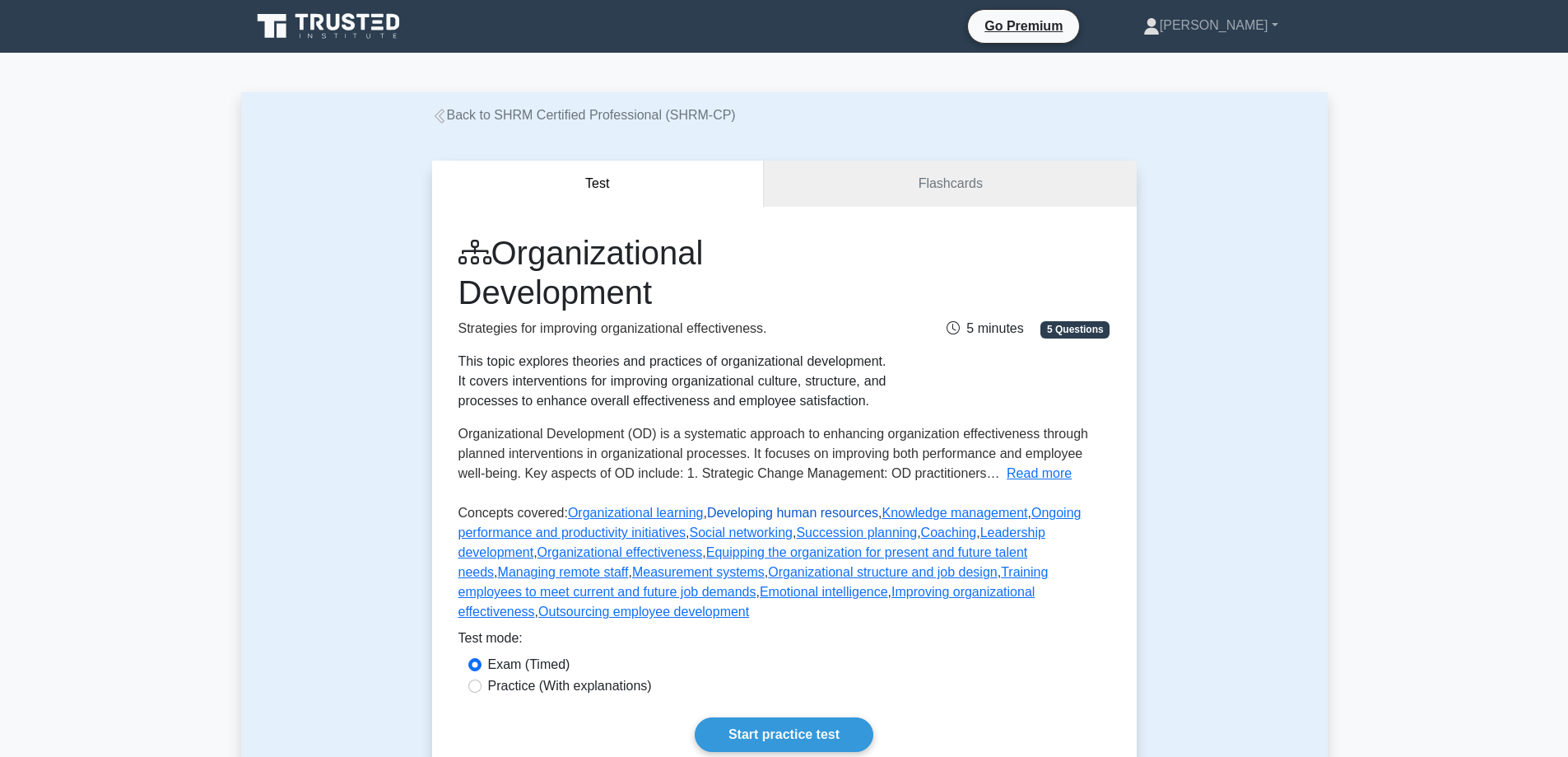
click at [820, 515] on link "Developing human resources" at bounding box center [792, 512] width 171 height 14
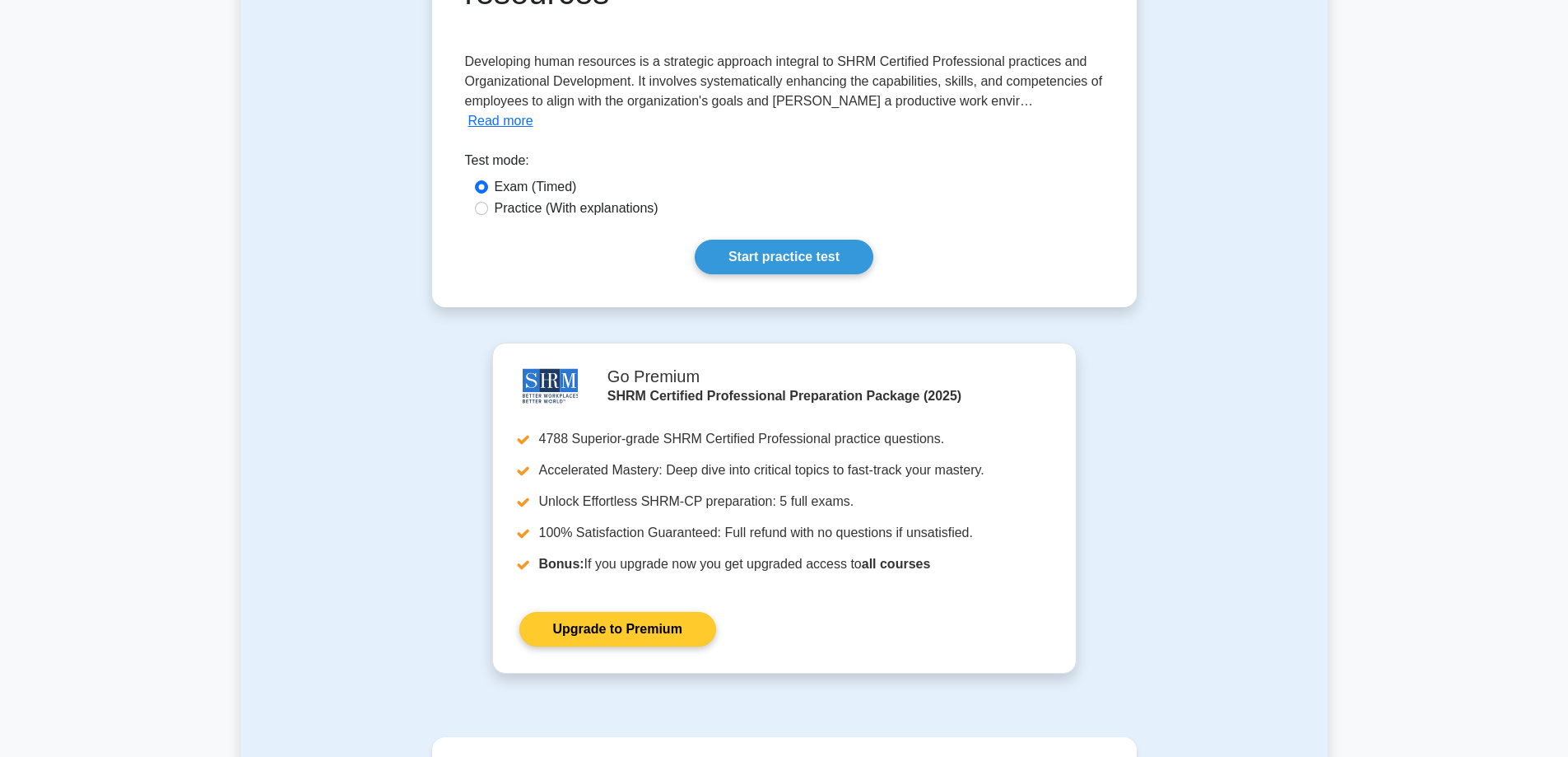
scroll to position [263, 0]
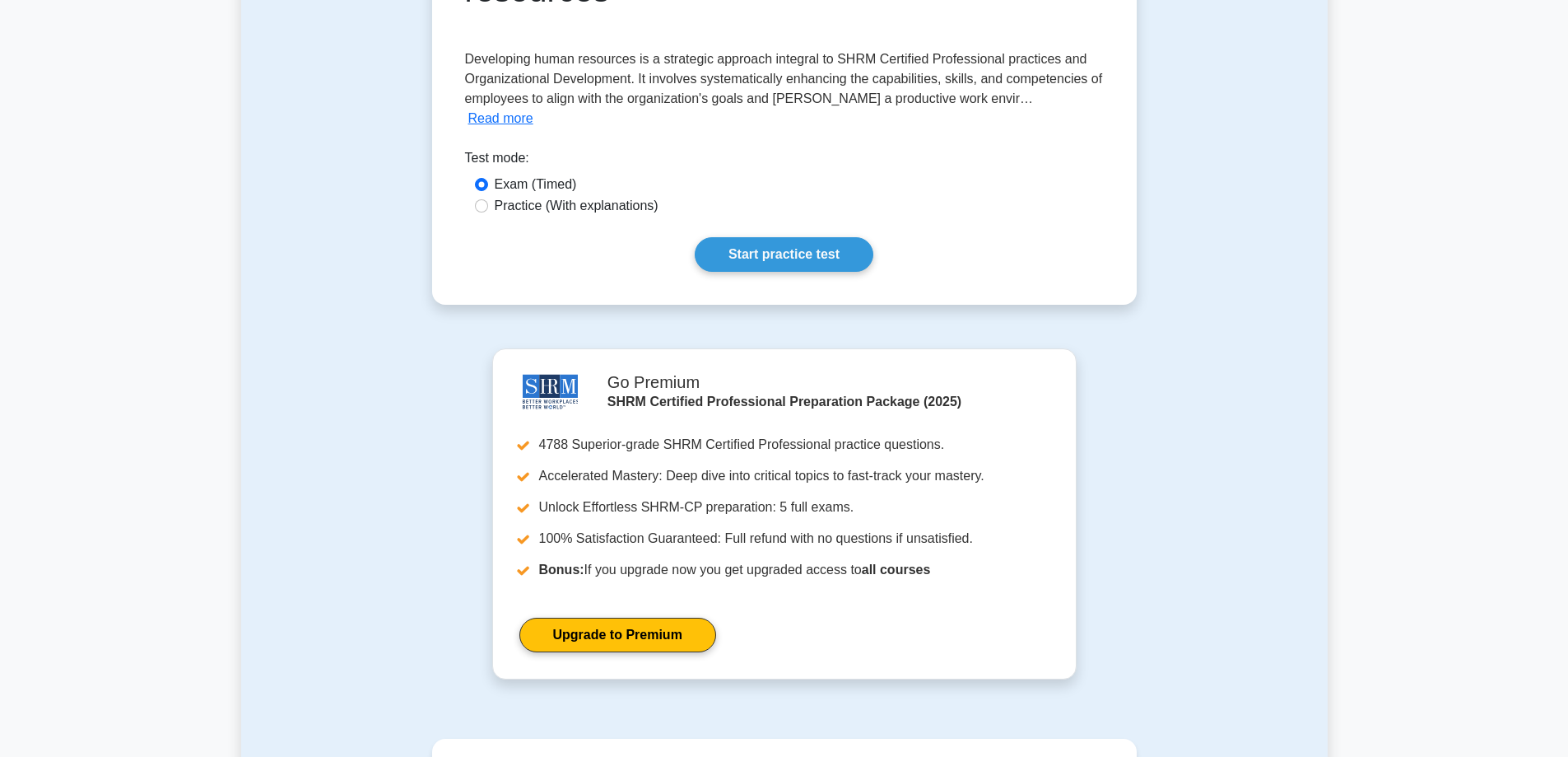
drag, startPoint x: 775, startPoint y: 242, endPoint x: 840, endPoint y: 275, distance: 72.9
click at [776, 242] on link "Start practice test" at bounding box center [784, 255] width 178 height 35
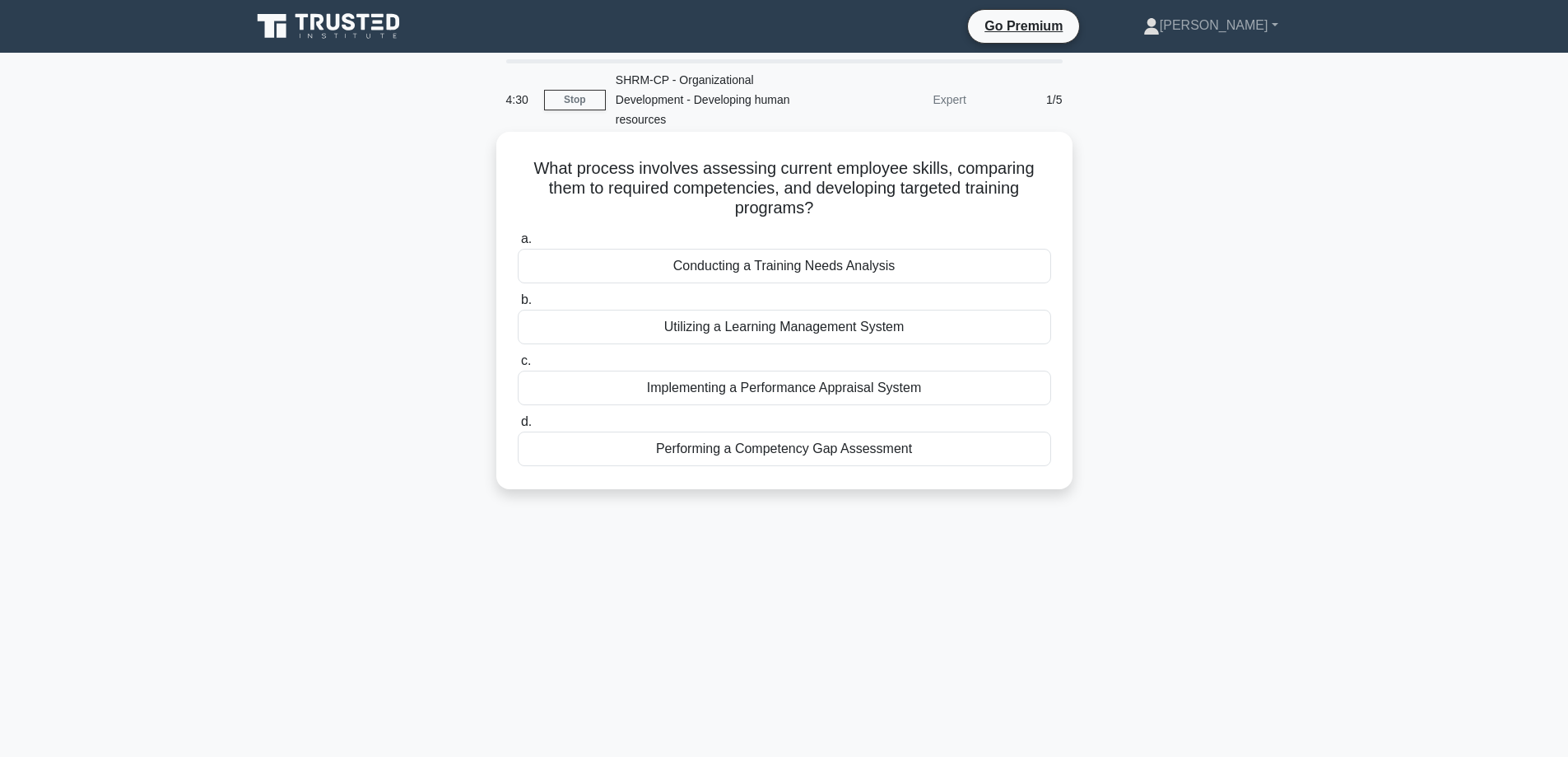
click at [850, 249] on div "Conducting a Training Needs Analysis" at bounding box center [784, 266] width 533 height 35
click at [518, 243] on input "a. Conducting a Training Needs Analysis" at bounding box center [518, 239] width 0 height 11
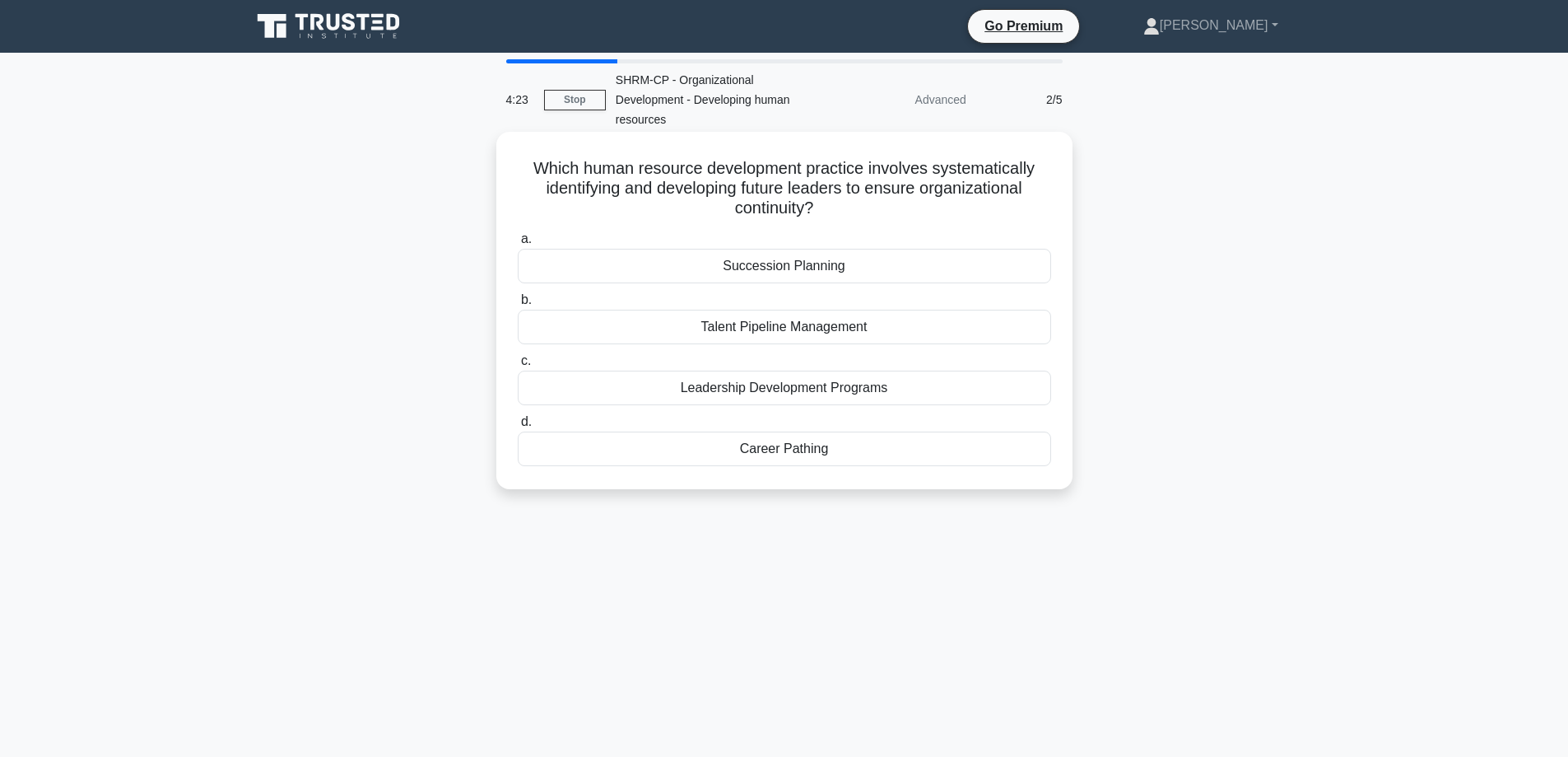
click at [832, 249] on div "Succession Planning" at bounding box center [784, 266] width 533 height 35
click at [518, 245] on input "a. Succession Planning" at bounding box center [518, 239] width 0 height 11
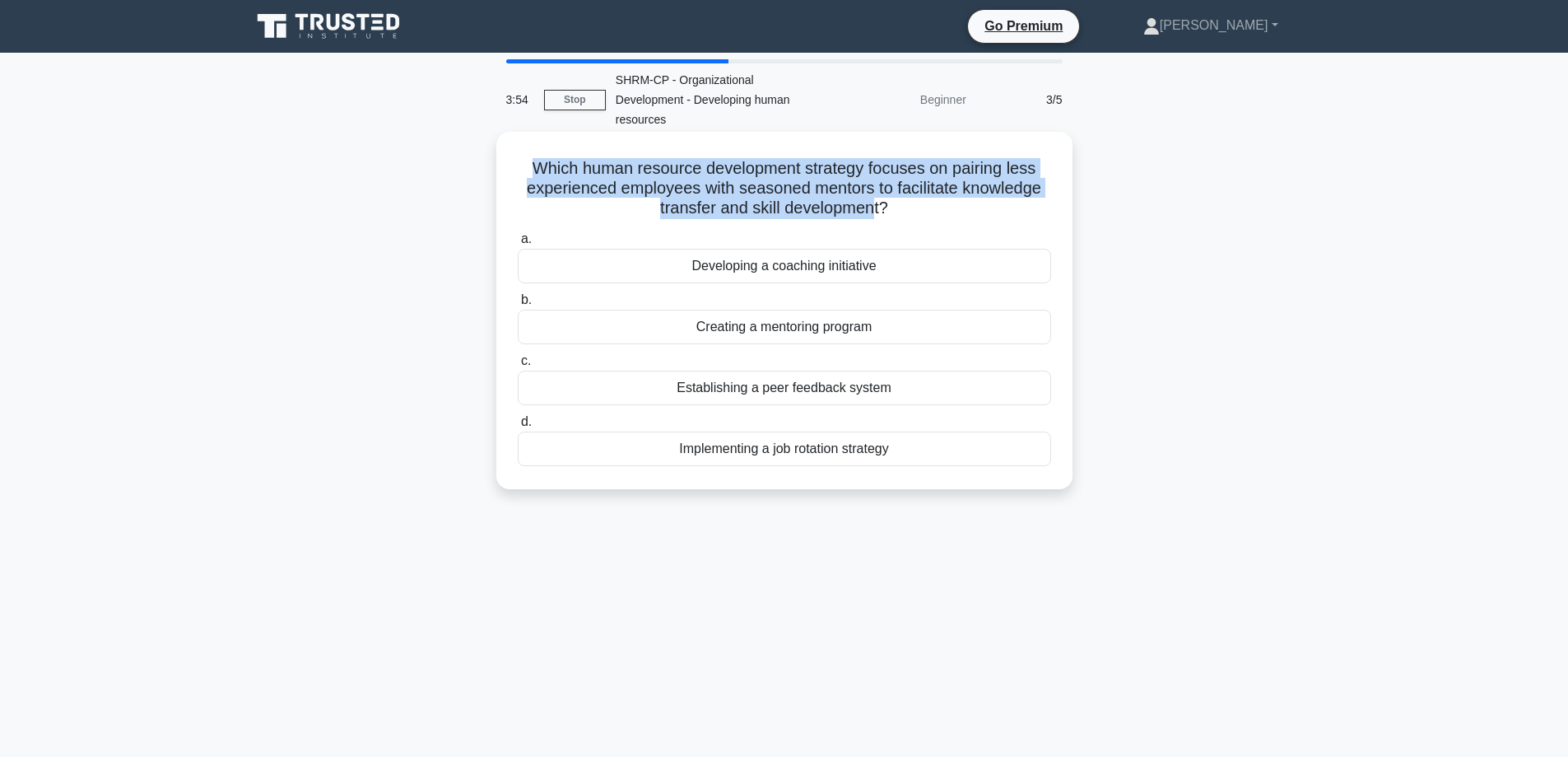
drag, startPoint x: 874, startPoint y: 188, endPoint x: 523, endPoint y: 156, distance: 352.5
click at [523, 159] on h5 "Which human resource development strategy focuses on pairing less experienced e…" at bounding box center [784, 188] width 537 height 61
copy h5 "Which human resource development strategy focuses on pairing less experienced e…"
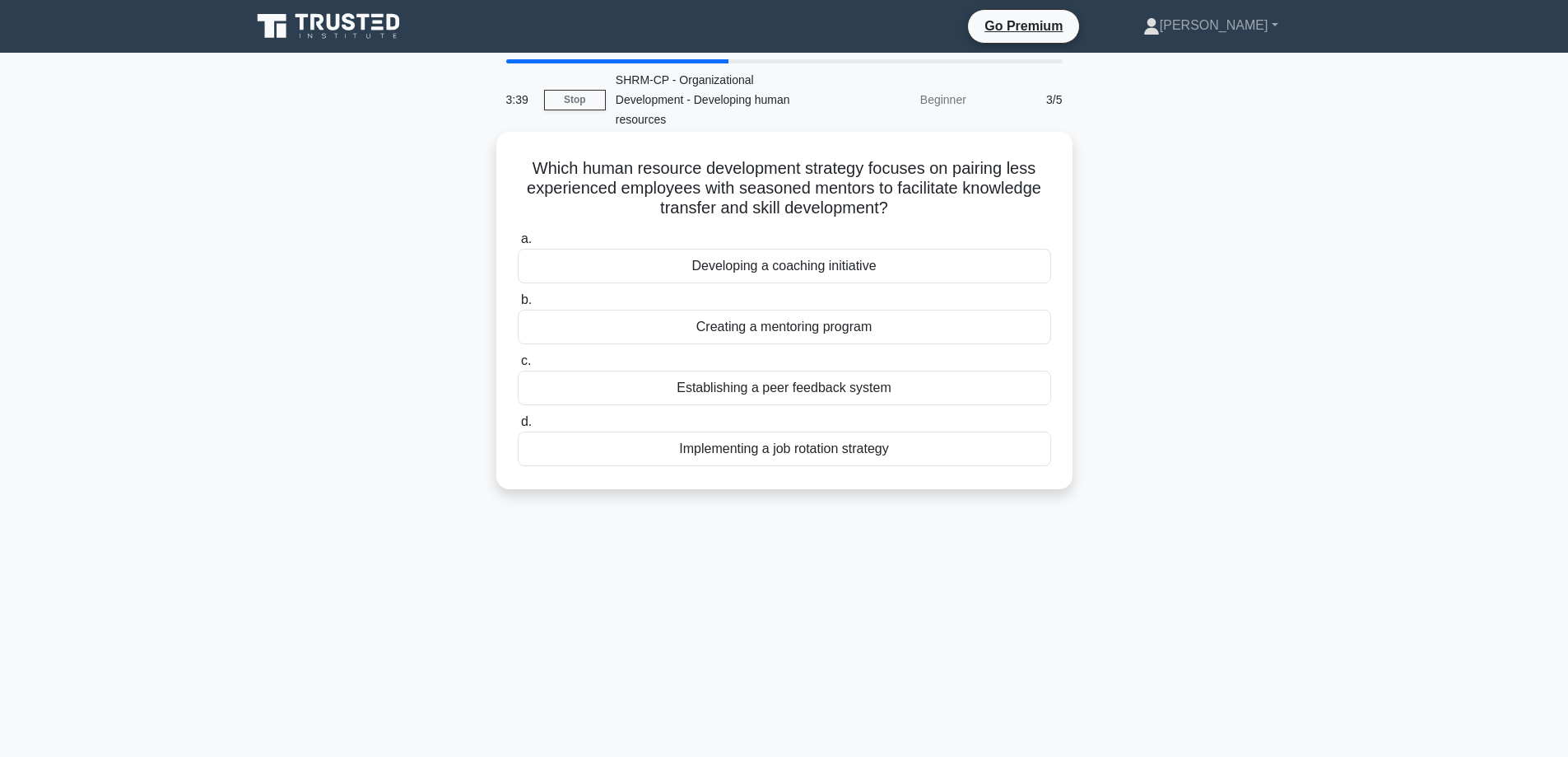
click at [774, 313] on div "Creating a mentoring program" at bounding box center [784, 327] width 533 height 35
click at [518, 305] on input "b. Creating a mentoring program" at bounding box center [518, 300] width 0 height 11
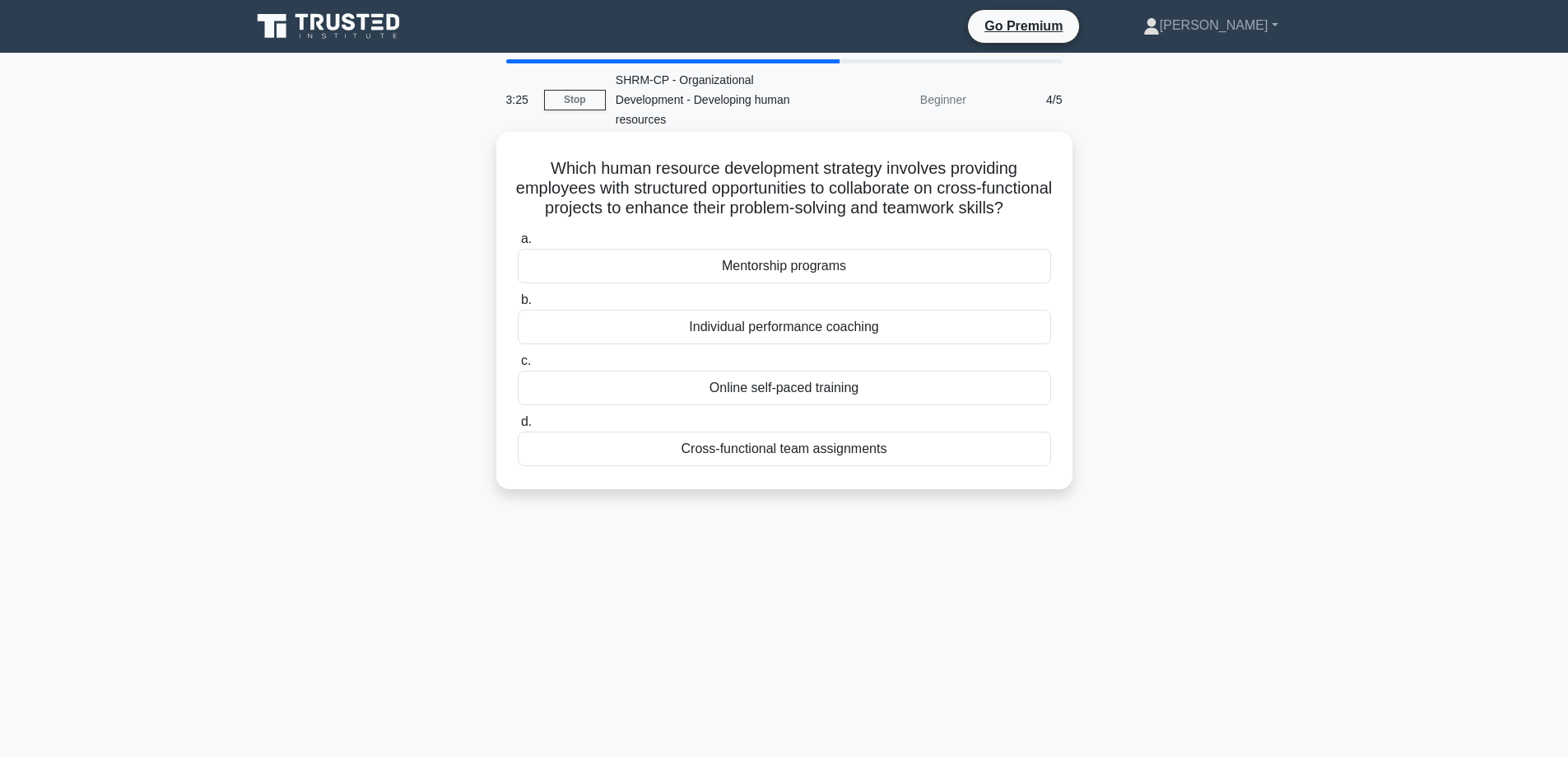
click at [837, 456] on div "Cross-functional team assignments" at bounding box center [784, 449] width 533 height 35
click at [518, 427] on input "d. Cross-functional team assignments" at bounding box center [518, 422] width 0 height 11
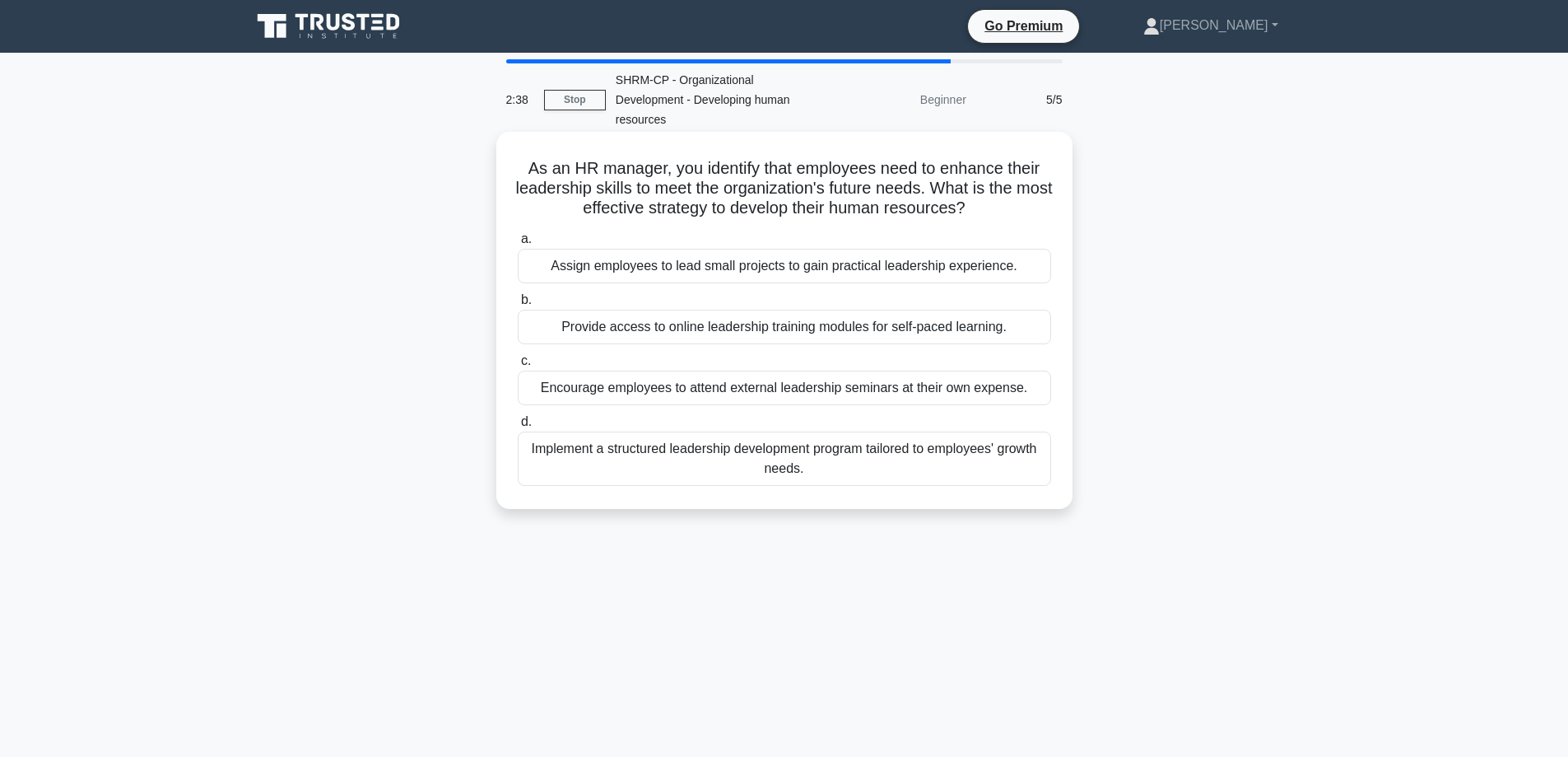
click at [791, 436] on div "Implement a structured leadership development program tailored to employees' gr…" at bounding box center [784, 458] width 533 height 54
click at [518, 427] on input "d. Implement a structured leadership development program tailored to employees'…" at bounding box center [518, 422] width 0 height 11
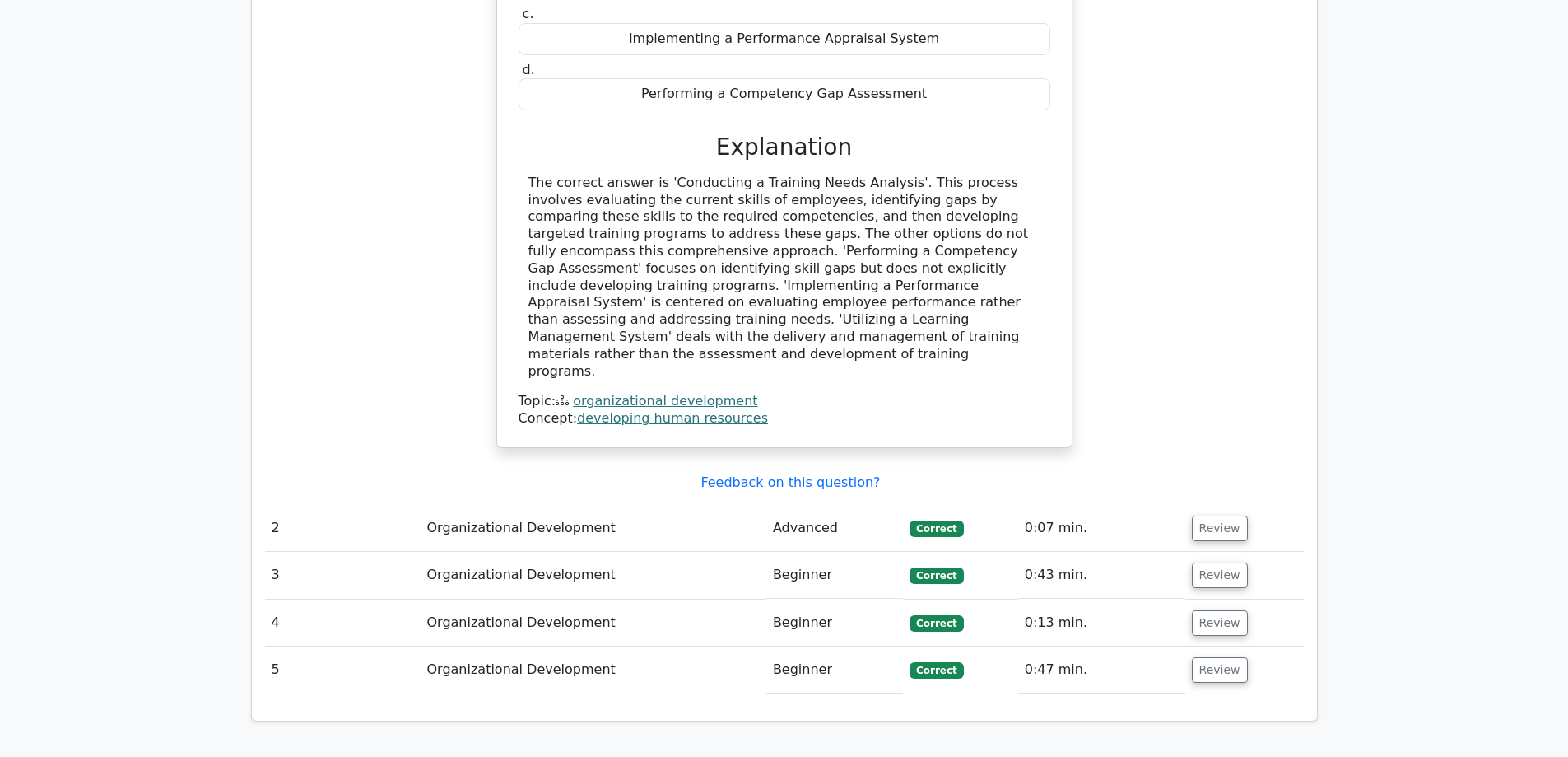
scroll to position [1482, 0]
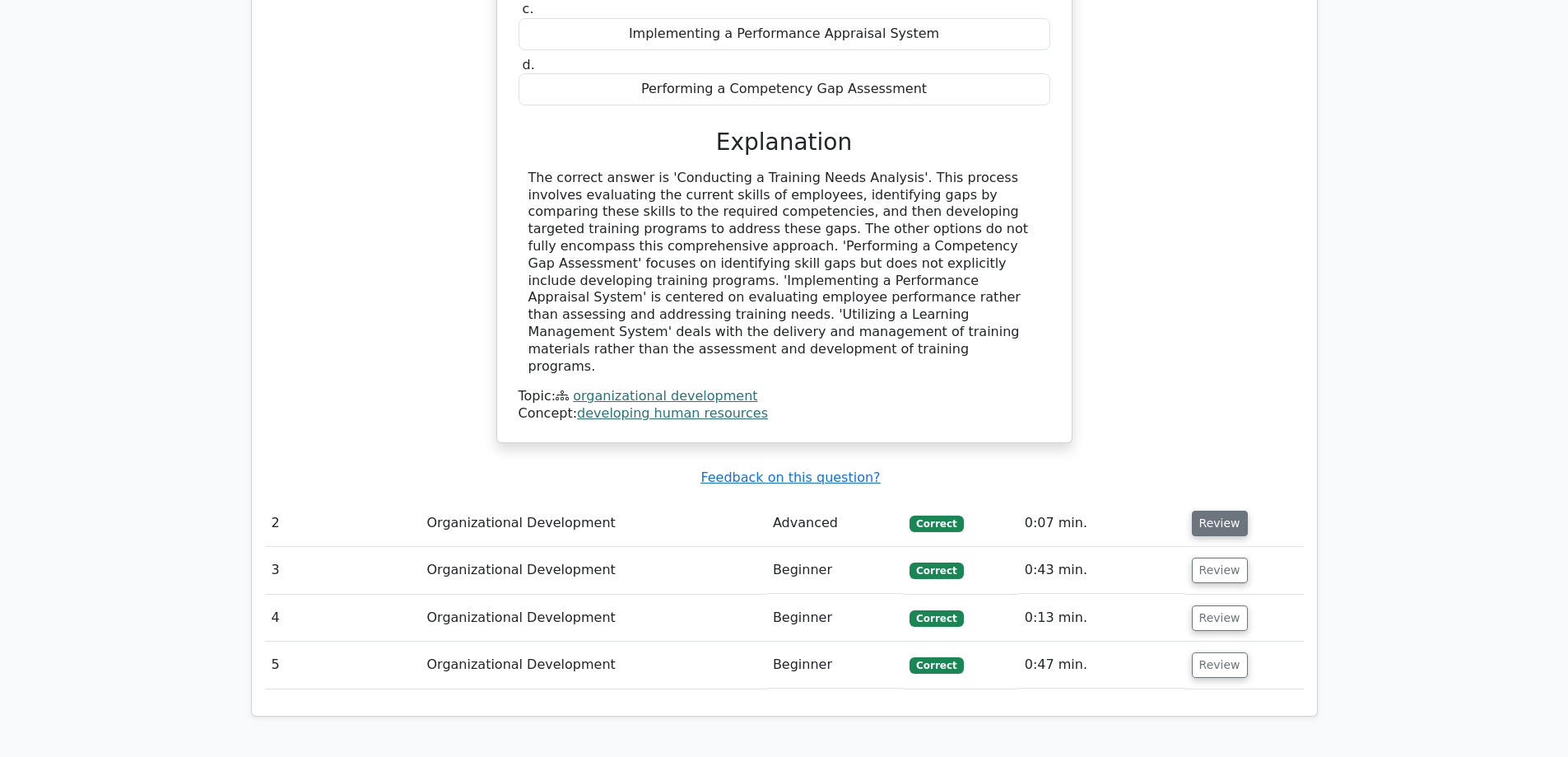
click at [1210, 510] on button "Review" at bounding box center [1220, 523] width 56 height 26
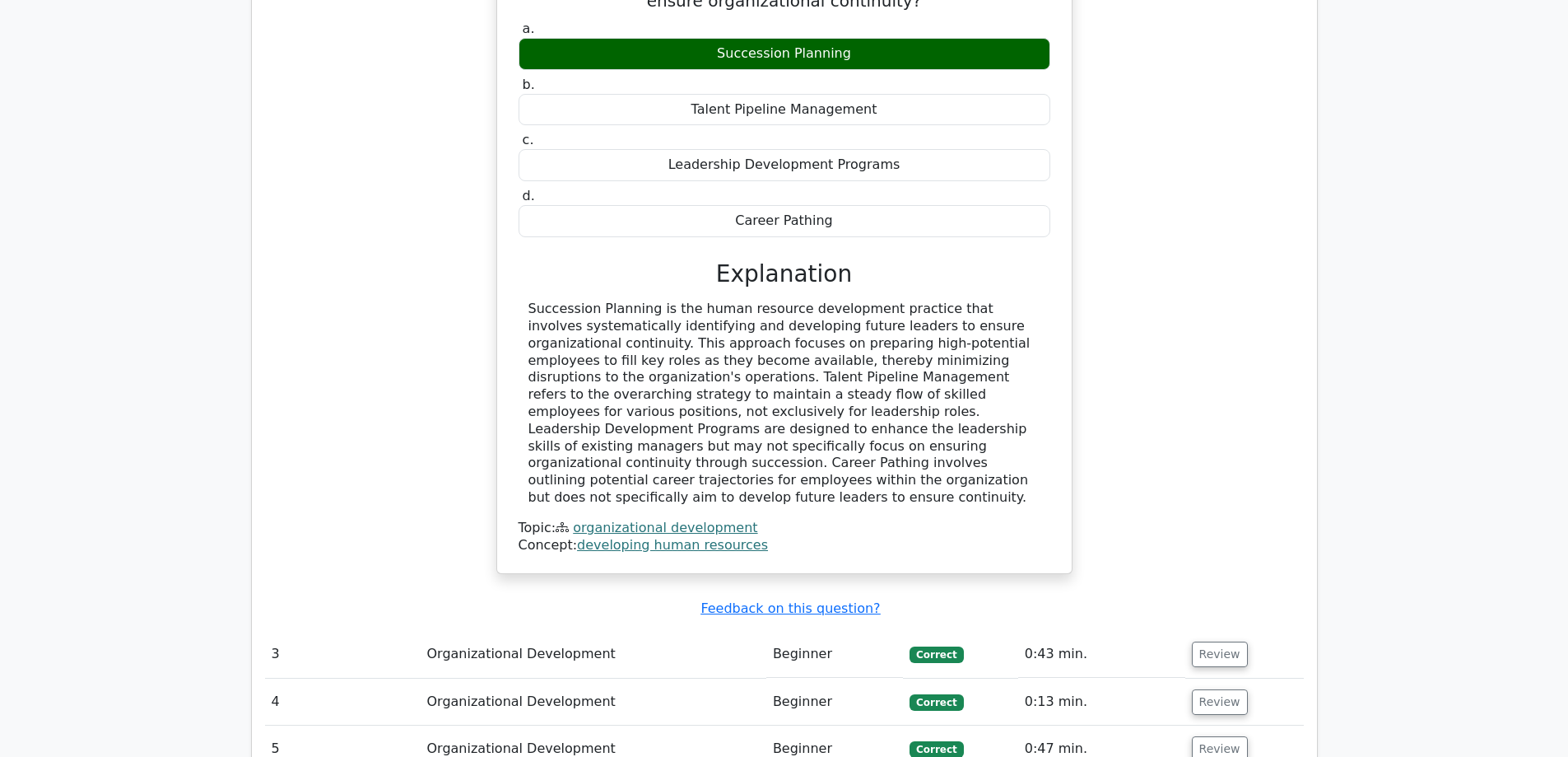
scroll to position [2307, 0]
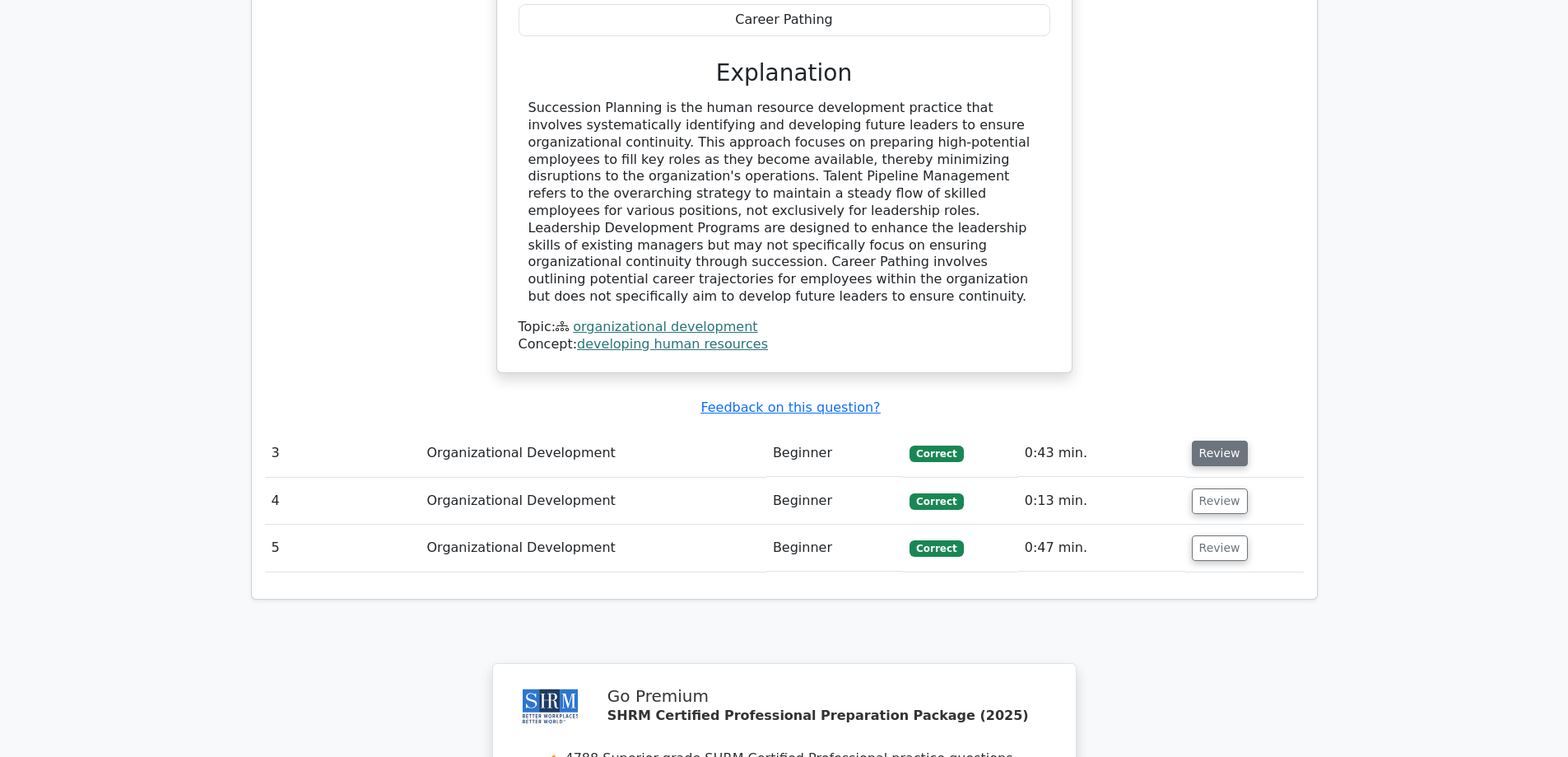
click at [1205, 441] on button "Review" at bounding box center [1220, 453] width 56 height 26
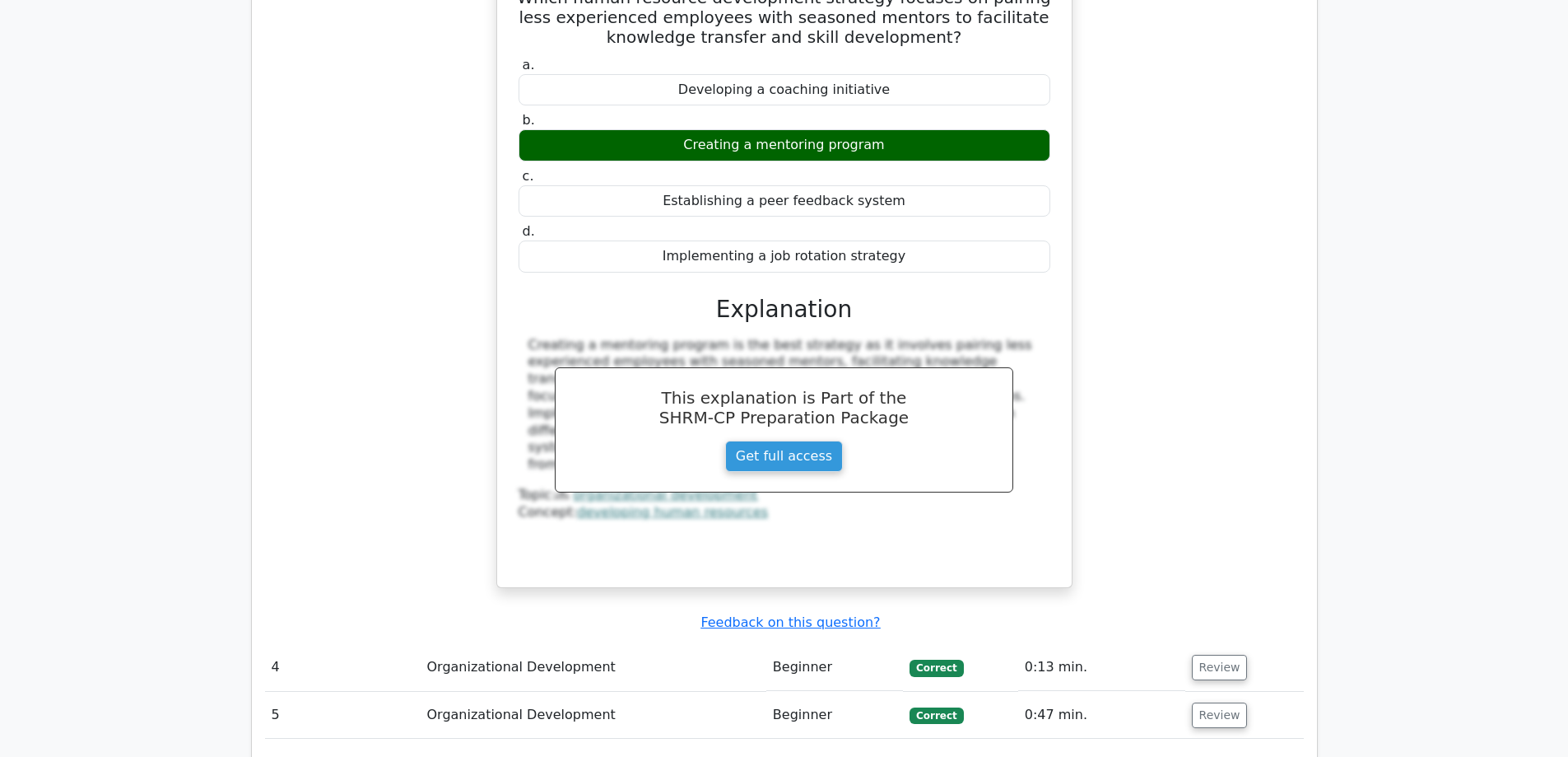
scroll to position [2883, 0]
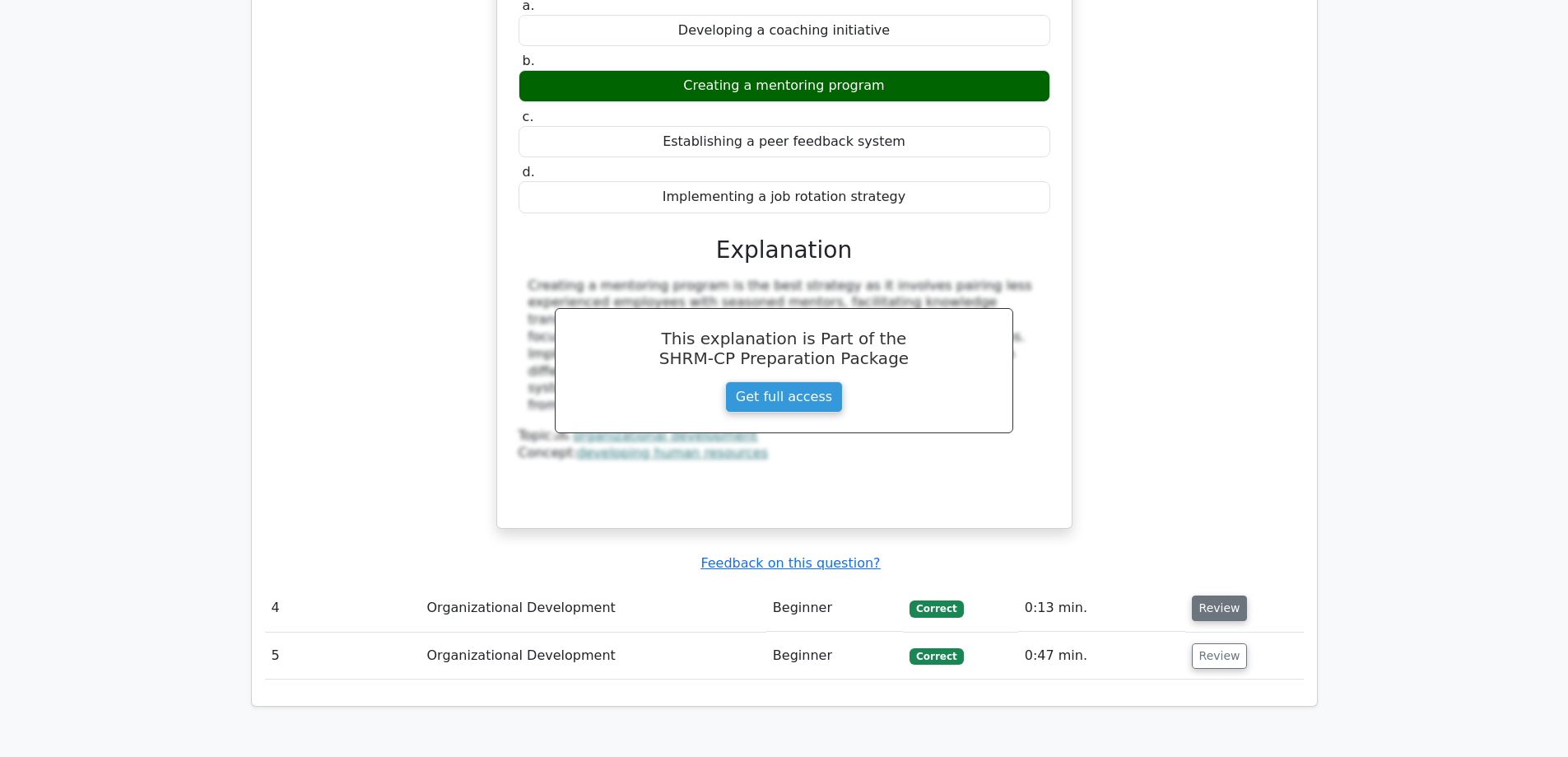
click at [1192, 595] on button "Review" at bounding box center [1220, 608] width 56 height 26
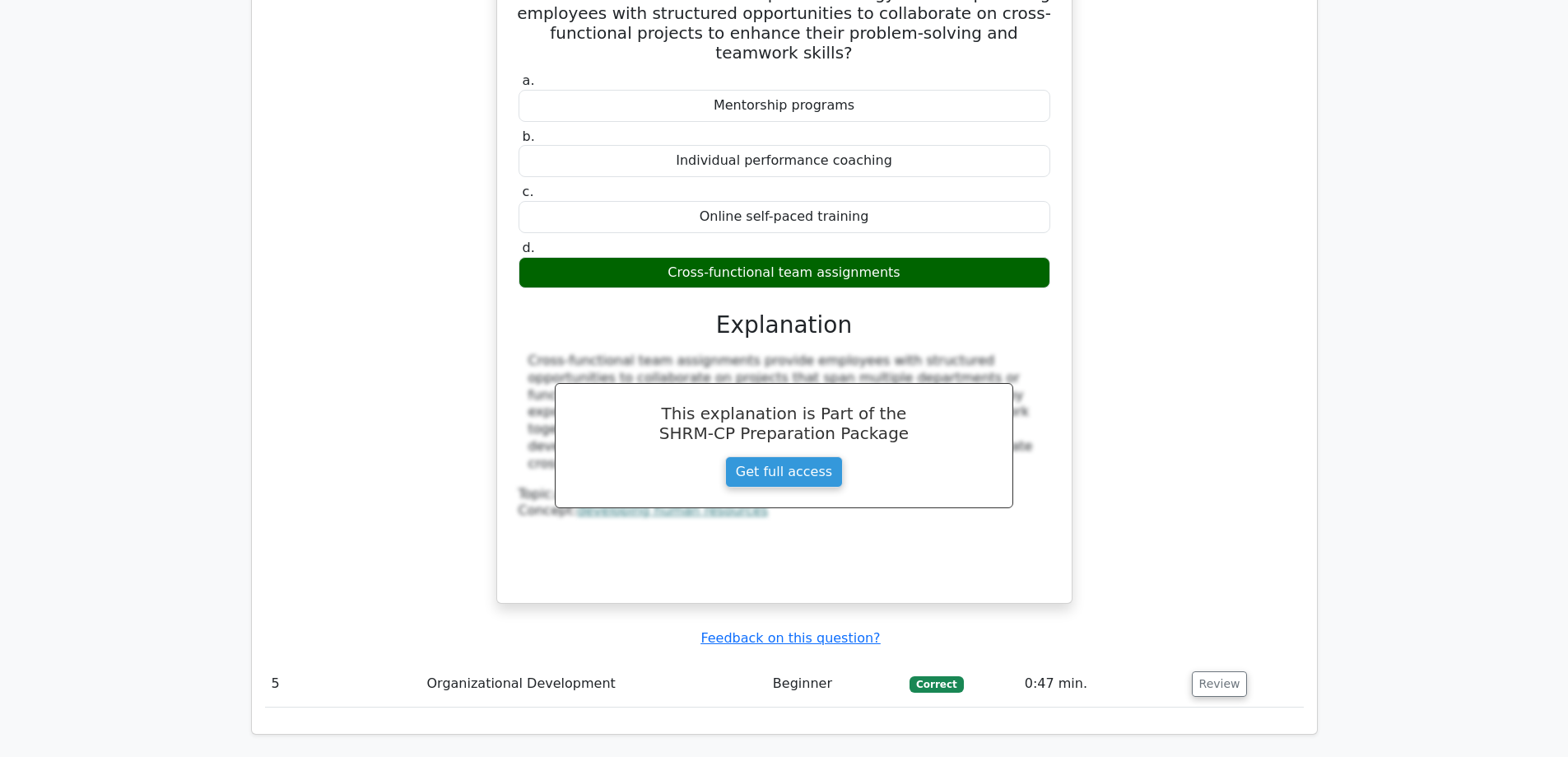
scroll to position [3624, 0]
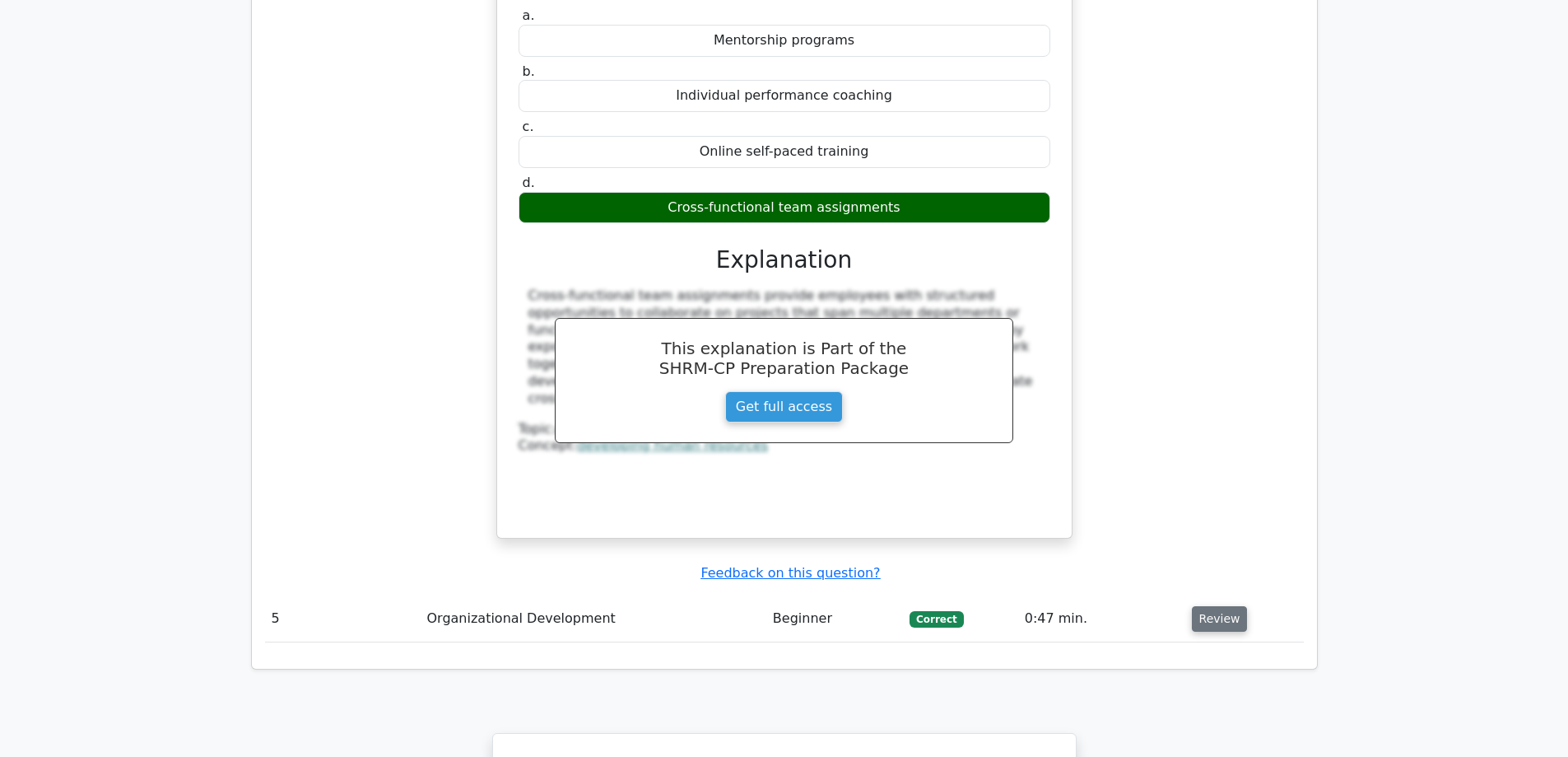
click at [1202, 606] on button "Review" at bounding box center [1220, 618] width 56 height 26
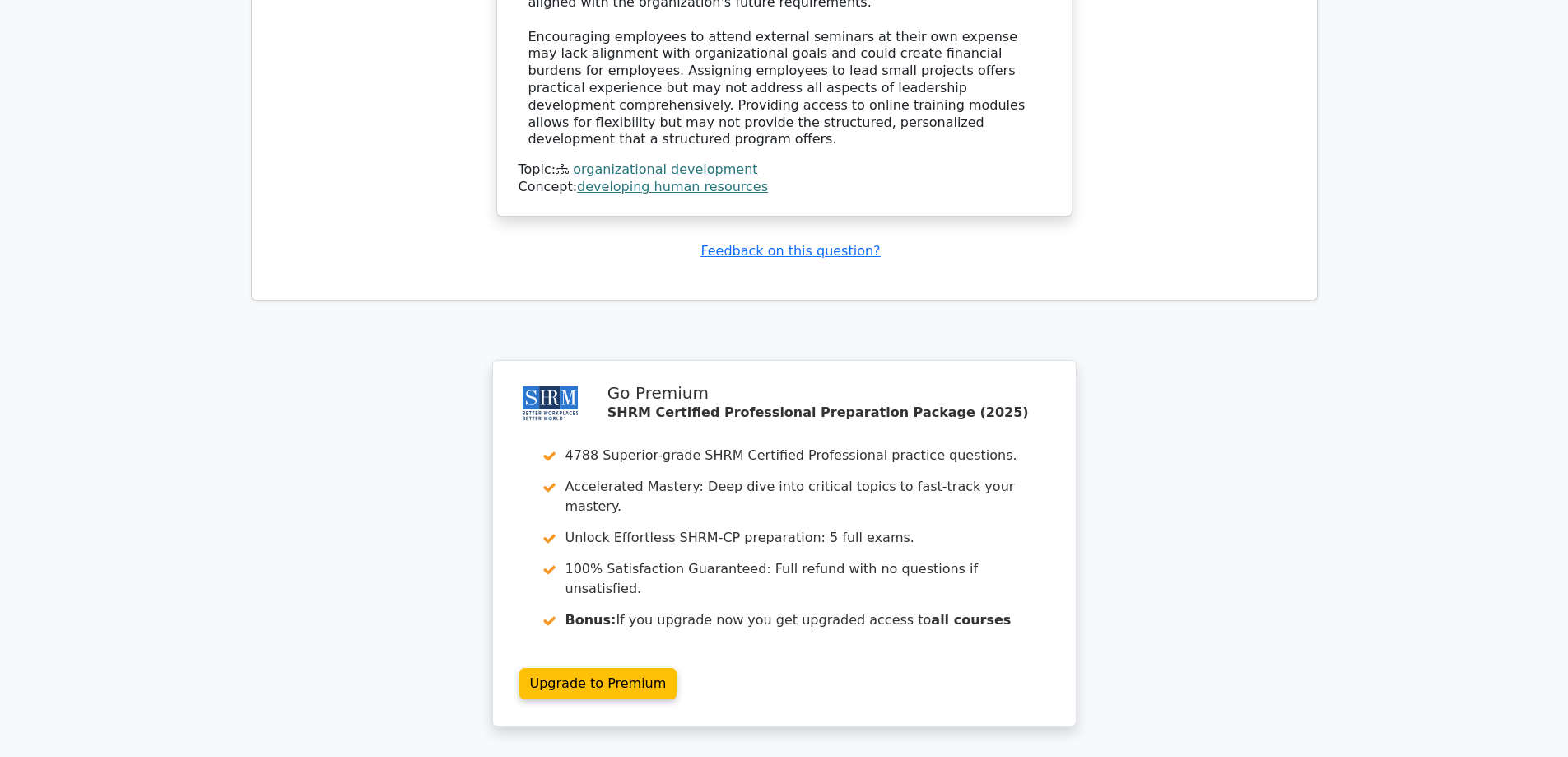
scroll to position [4860, 0]
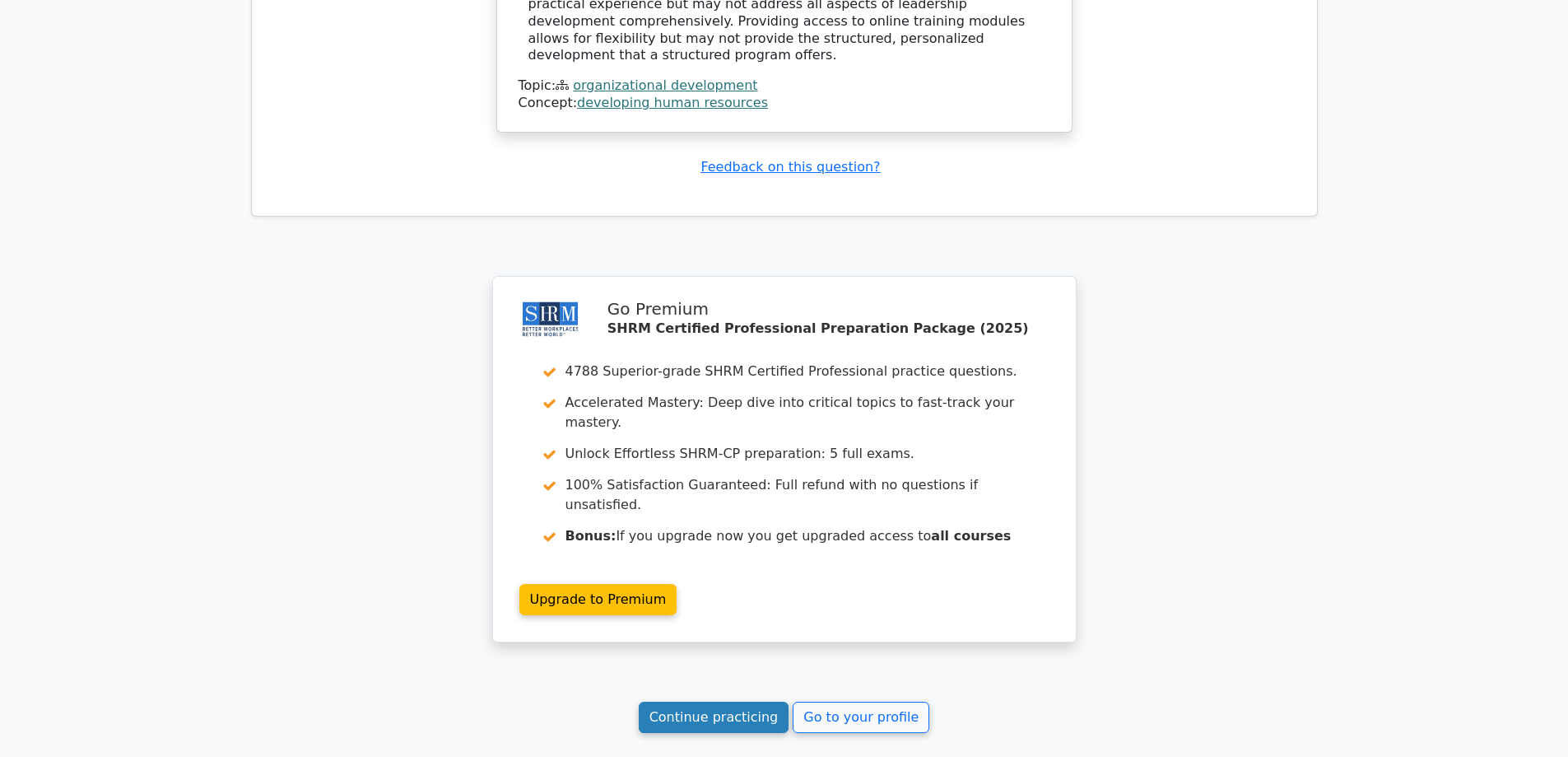
click at [717, 701] on link "Continue practicing" at bounding box center [714, 717] width 151 height 32
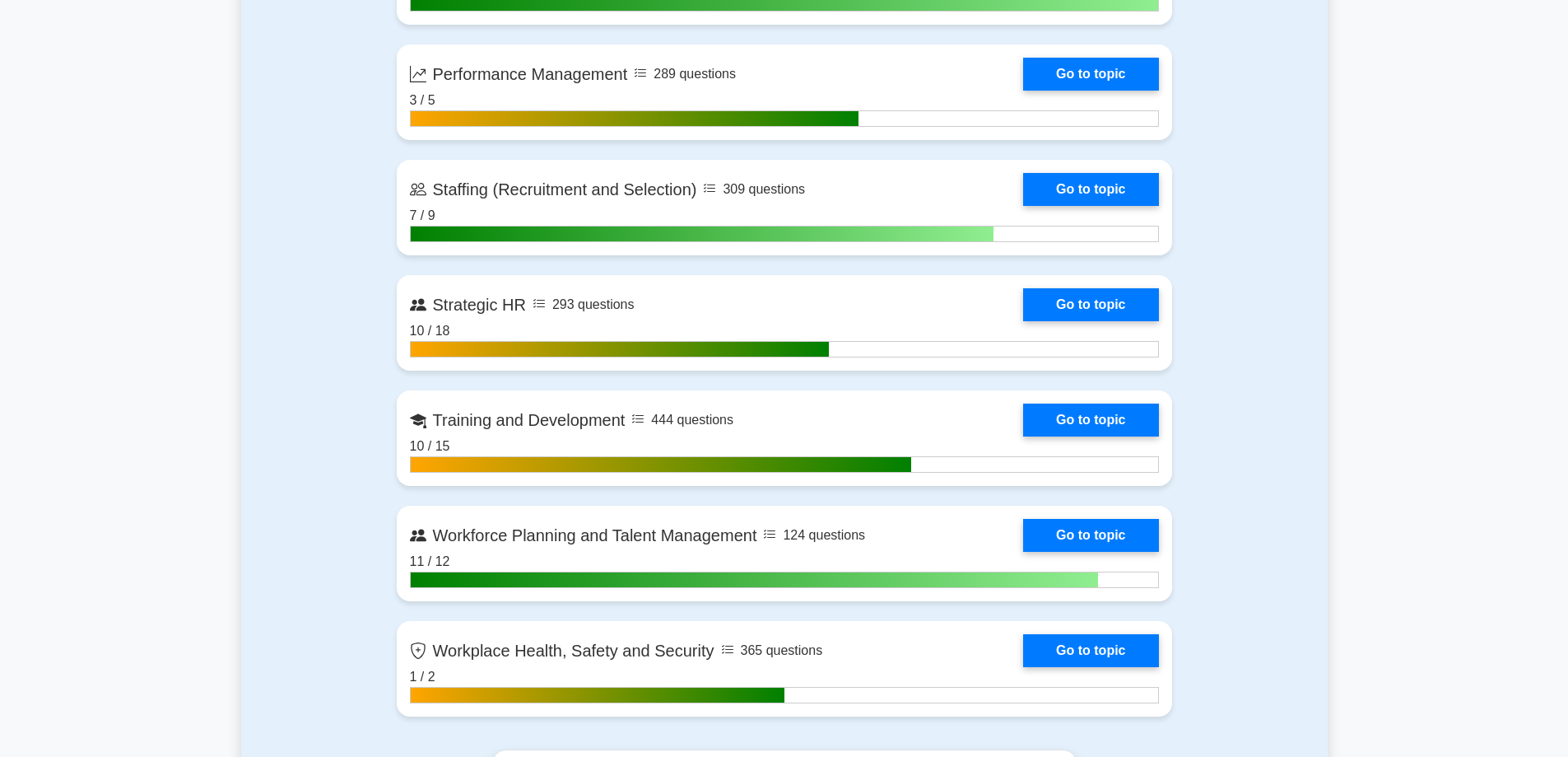
scroll to position [2224, 0]
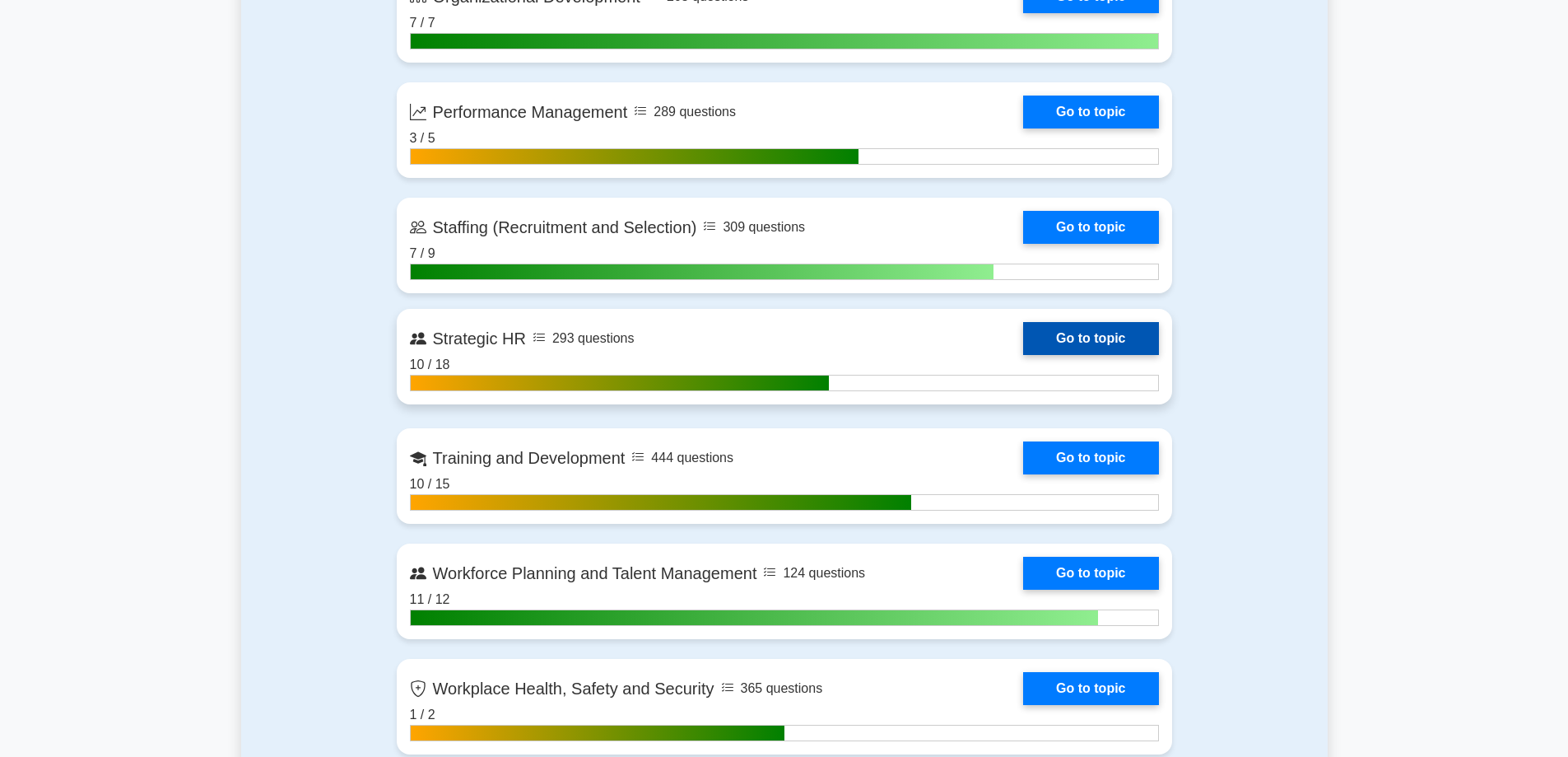
click at [1023, 332] on link "Go to topic" at bounding box center [1090, 339] width 135 height 33
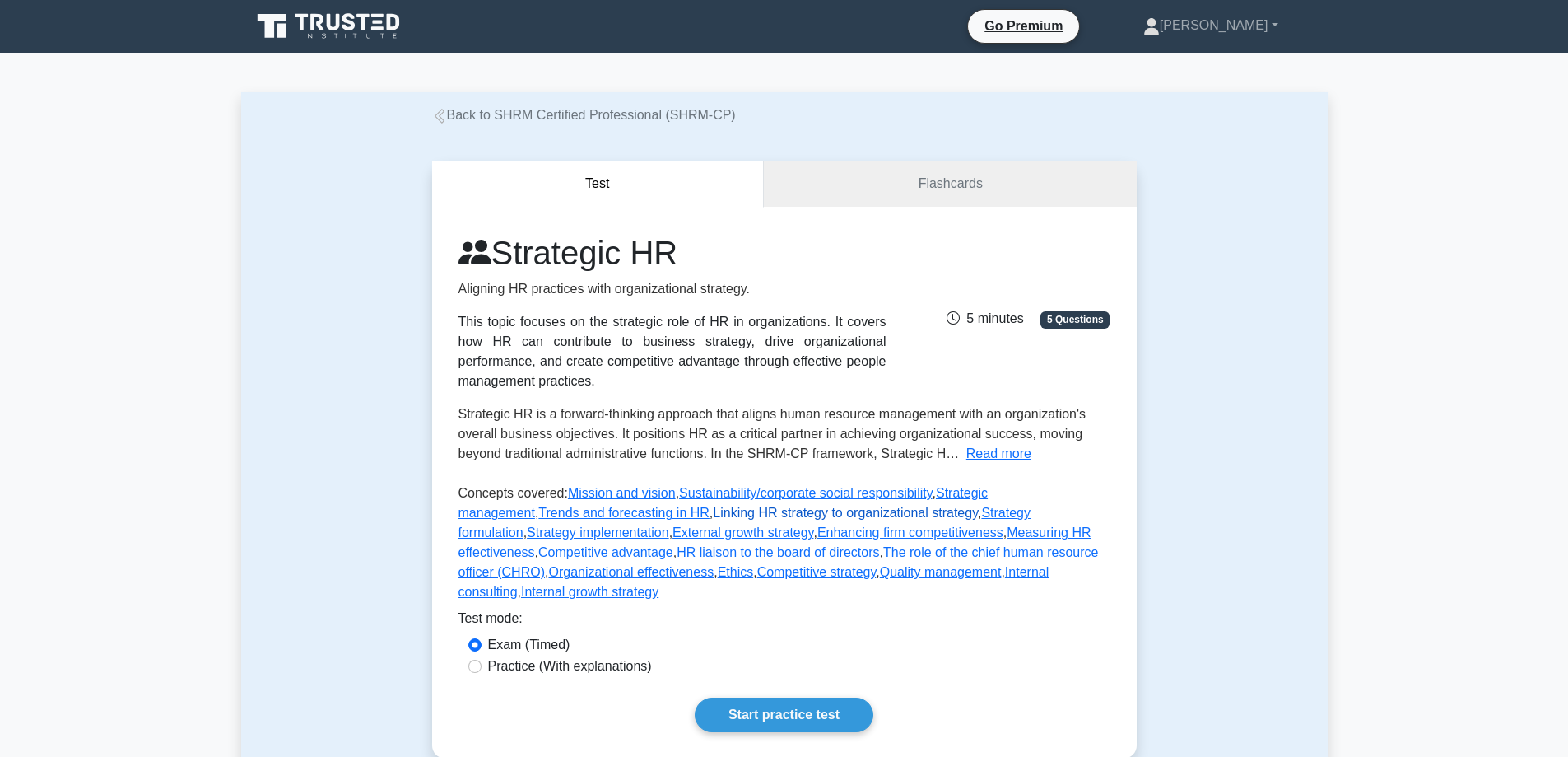
click at [713, 512] on link "Linking HR strategy to organizational strategy" at bounding box center [845, 512] width 265 height 14
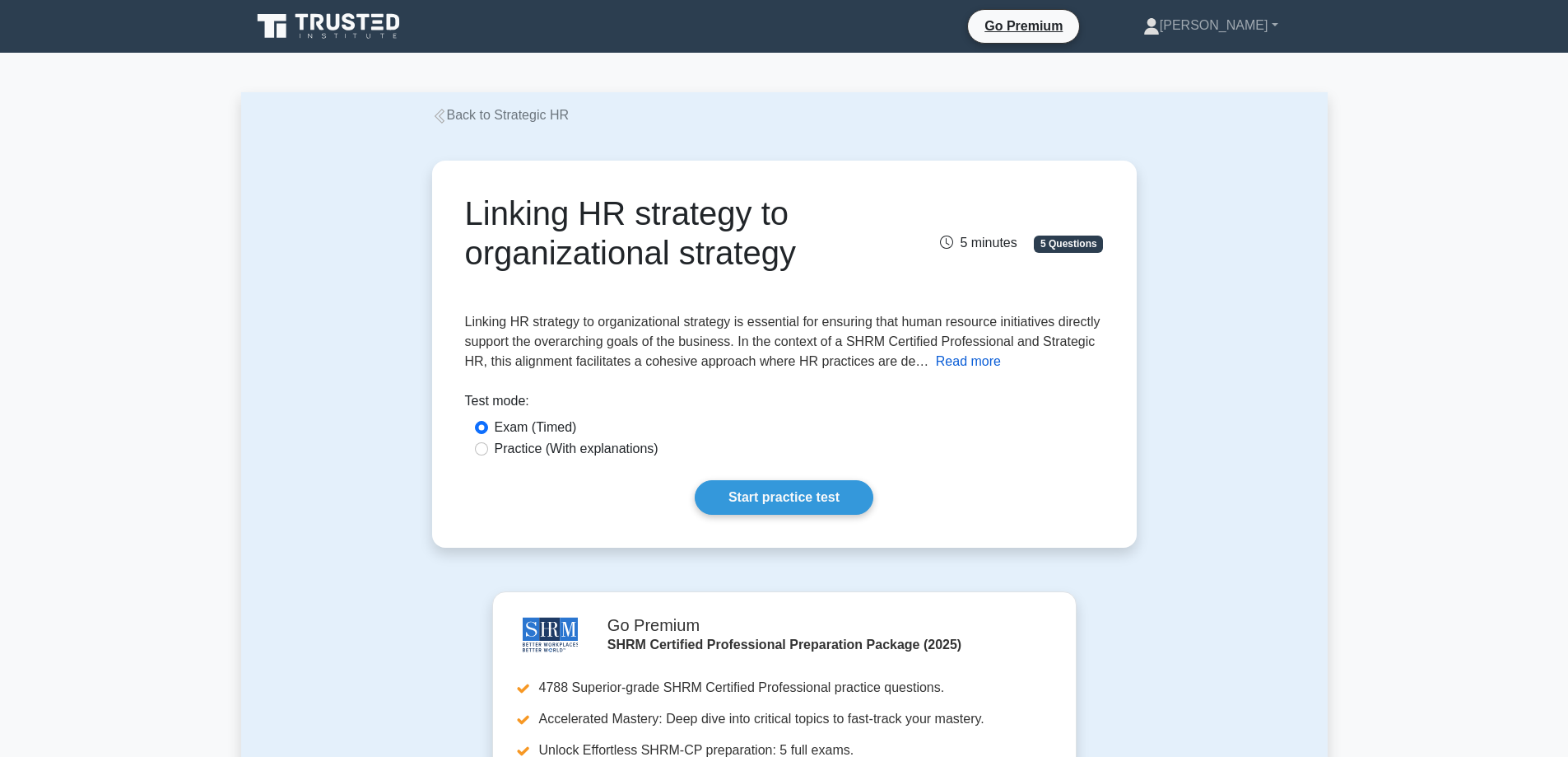
click at [964, 364] on button "Read more" at bounding box center [968, 362] width 65 height 20
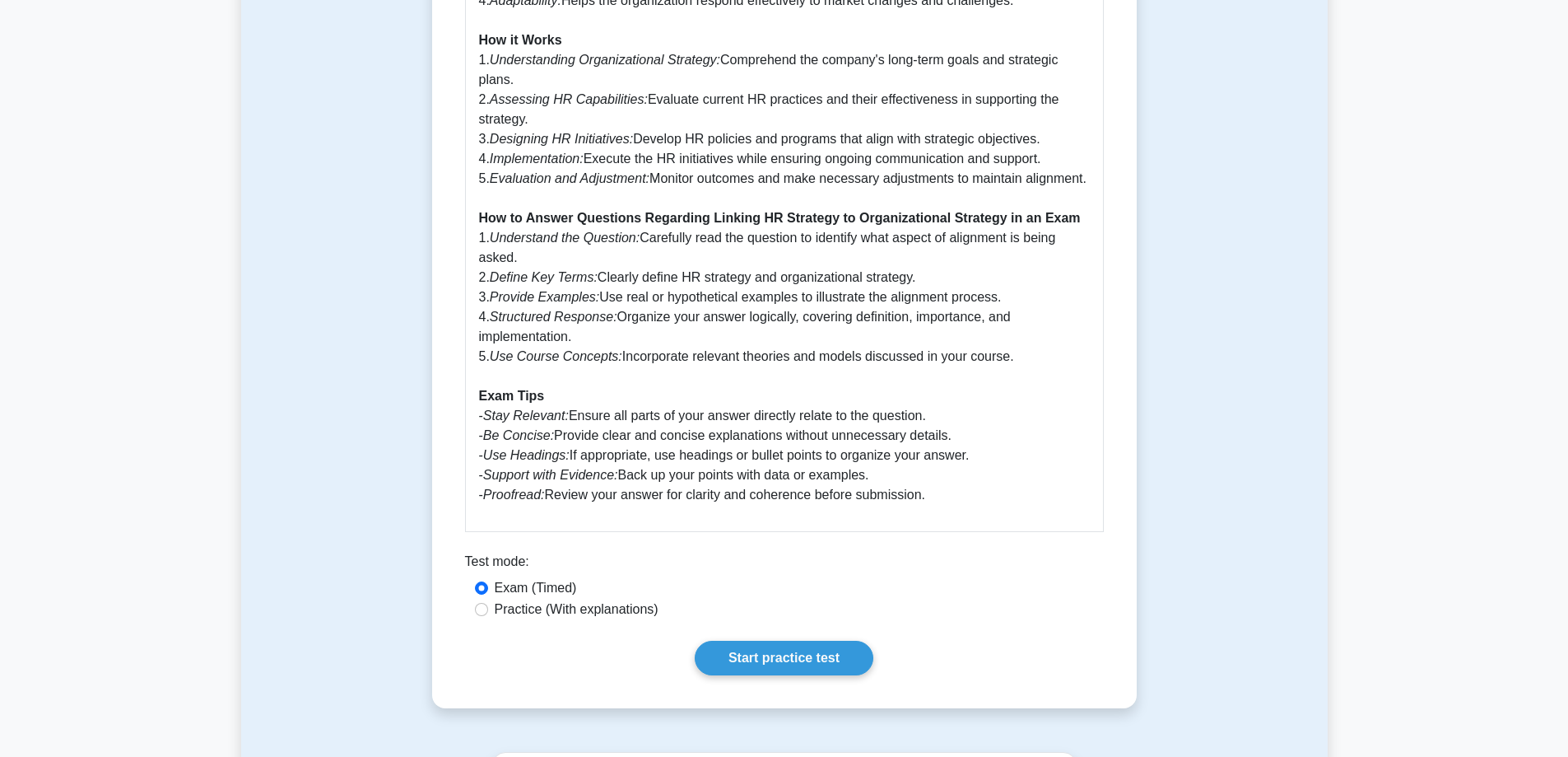
scroll to position [1318, 0]
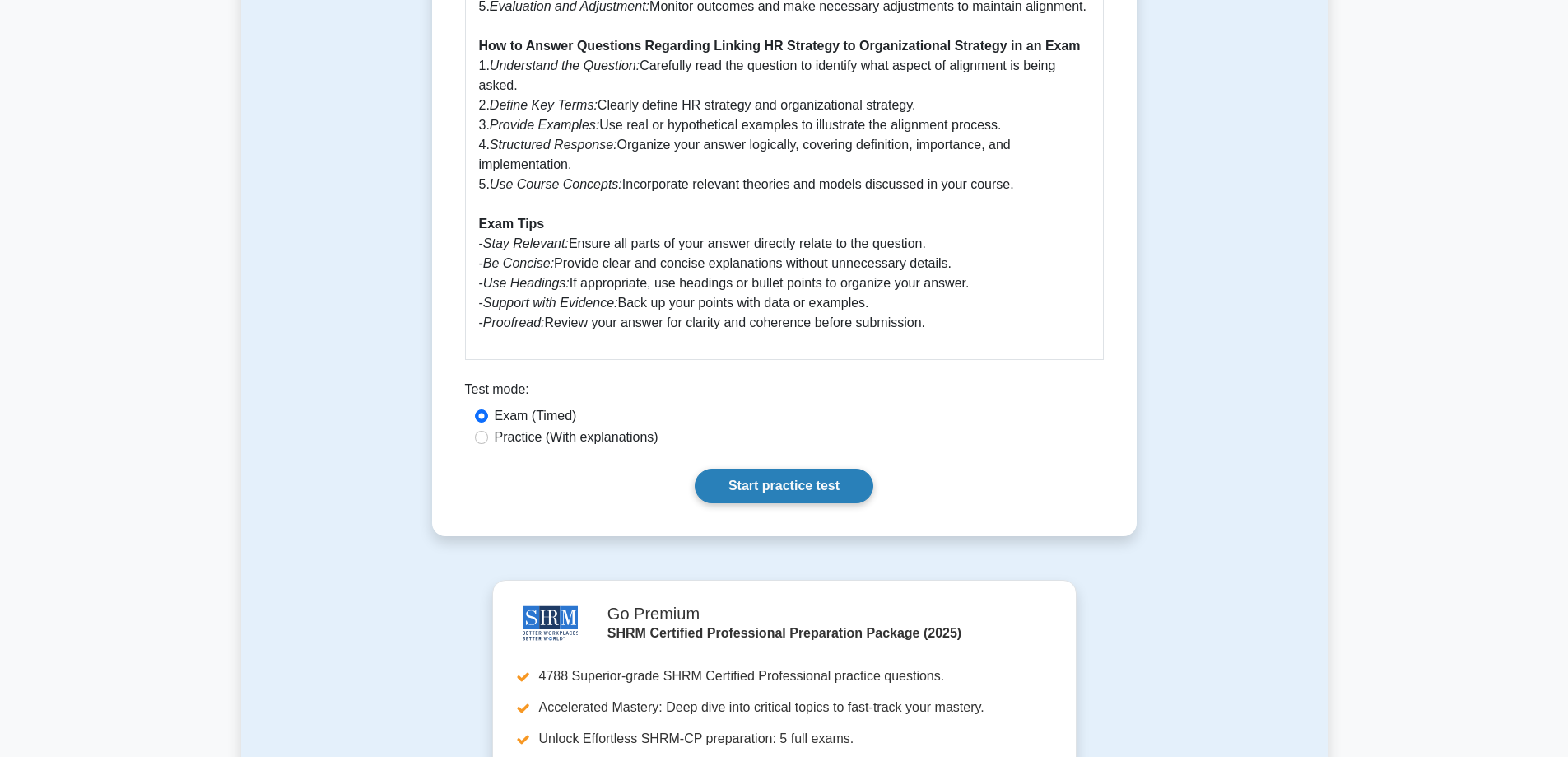
click at [787, 503] on link "Start practice test" at bounding box center [784, 486] width 178 height 35
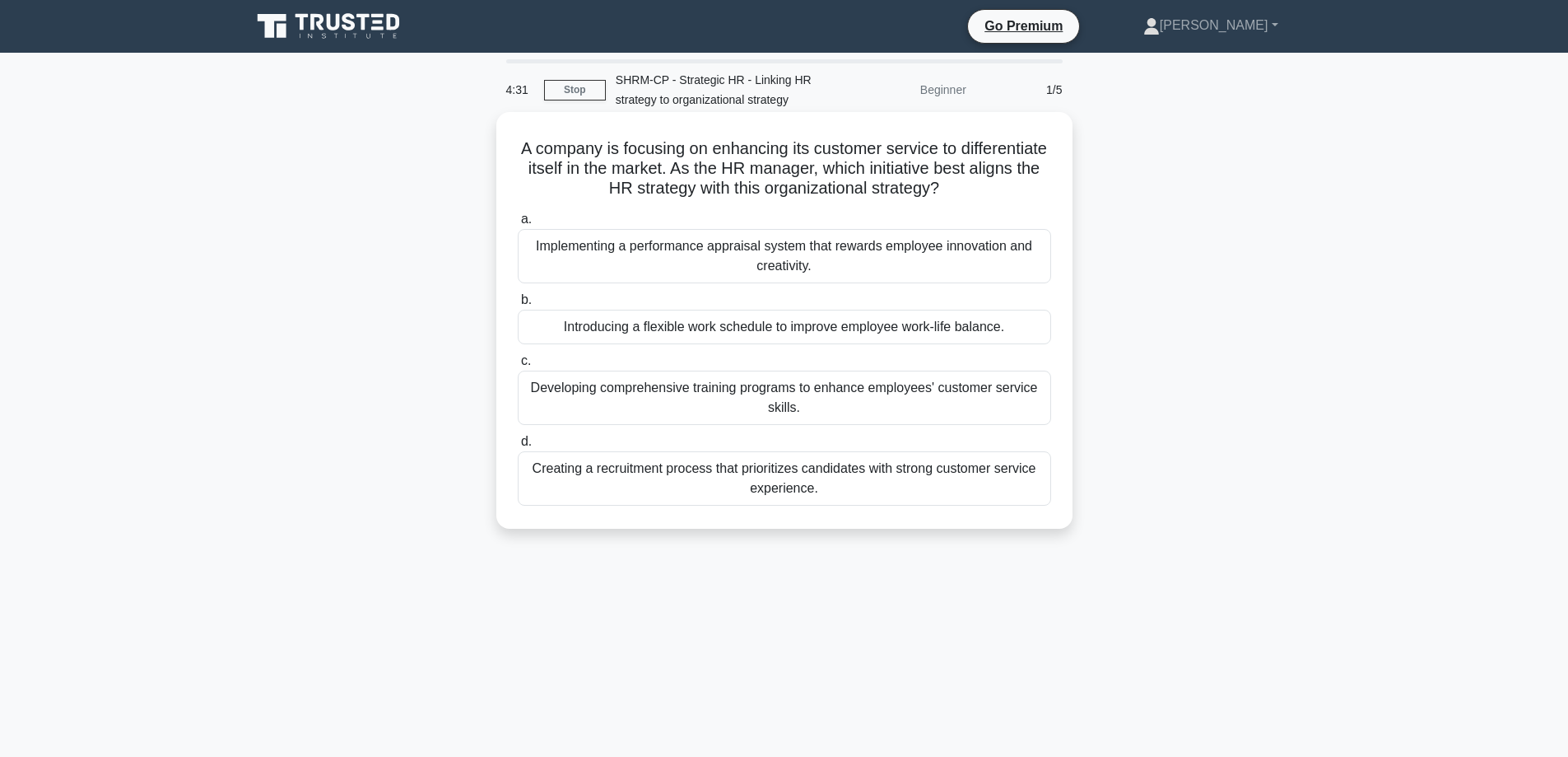
click at [777, 399] on div "Developing comprehensive training programs to enhance employees' customer servi…" at bounding box center [784, 398] width 533 height 54
click at [518, 367] on input "c. Developing comprehensive training programs to enhance employees' customer se…" at bounding box center [518, 361] width 0 height 11
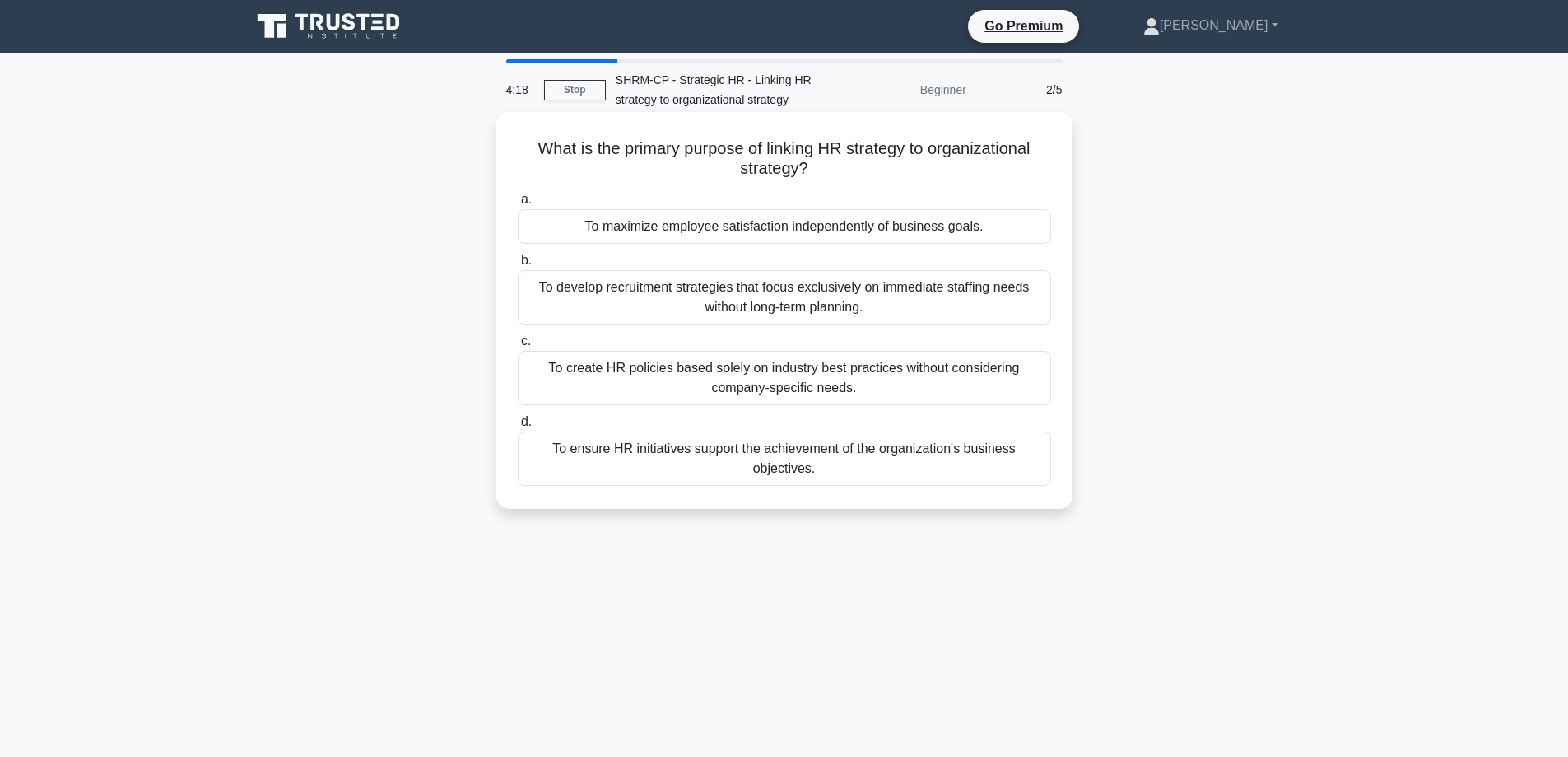
click at [792, 462] on div "To ensure HR initiatives support the achievement of the organization's business…" at bounding box center [784, 458] width 533 height 54
click at [518, 427] on input "d. To ensure HR initiatives support the achievement of the organization's busin…" at bounding box center [518, 422] width 0 height 11
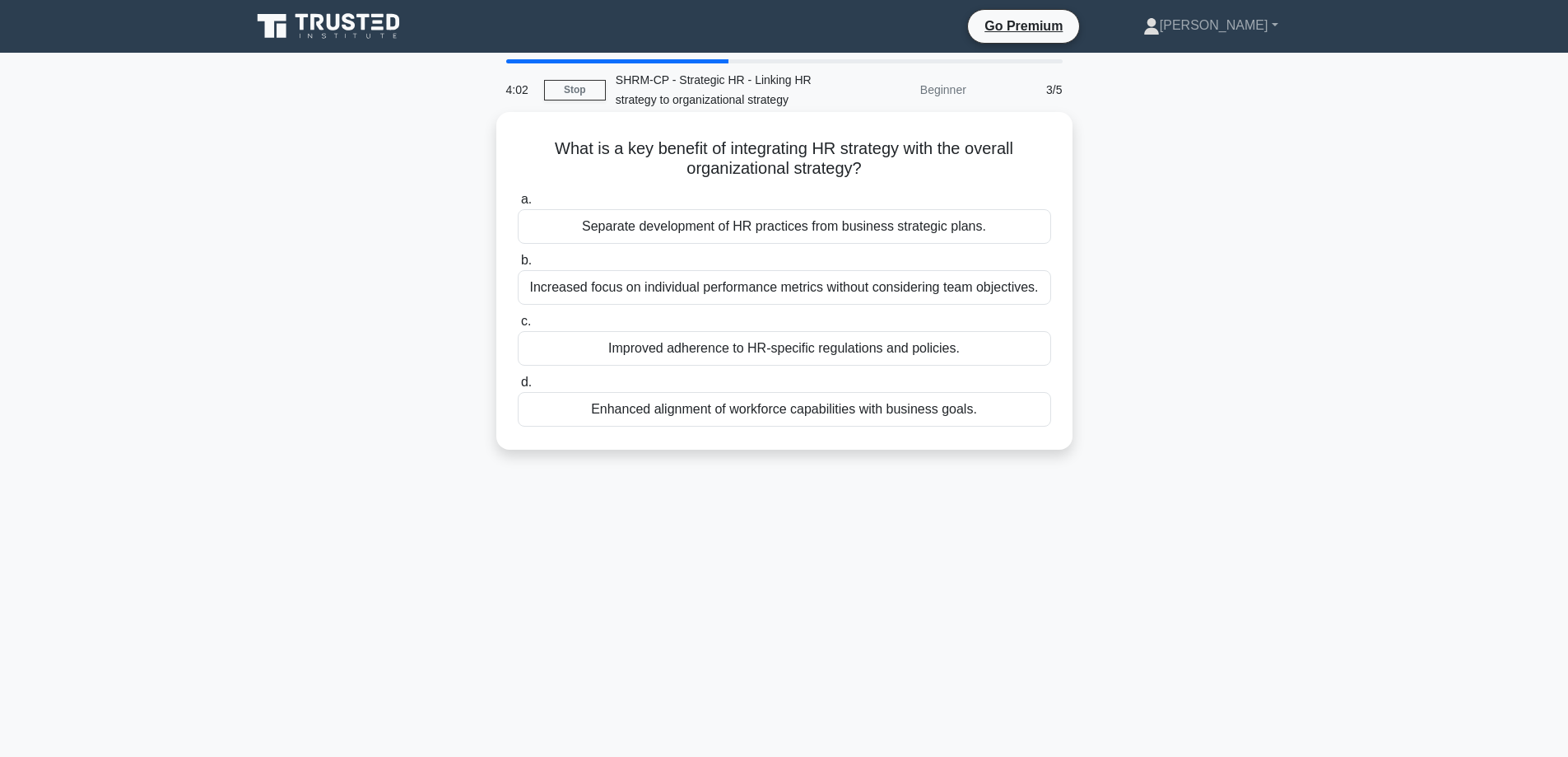
click at [748, 415] on div "Enhanced alignment of workforce capabilities with business goals." at bounding box center [784, 409] width 533 height 35
click at [518, 388] on input "d. Enhanced alignment of workforce capabilities with business goals." at bounding box center [518, 382] width 0 height 11
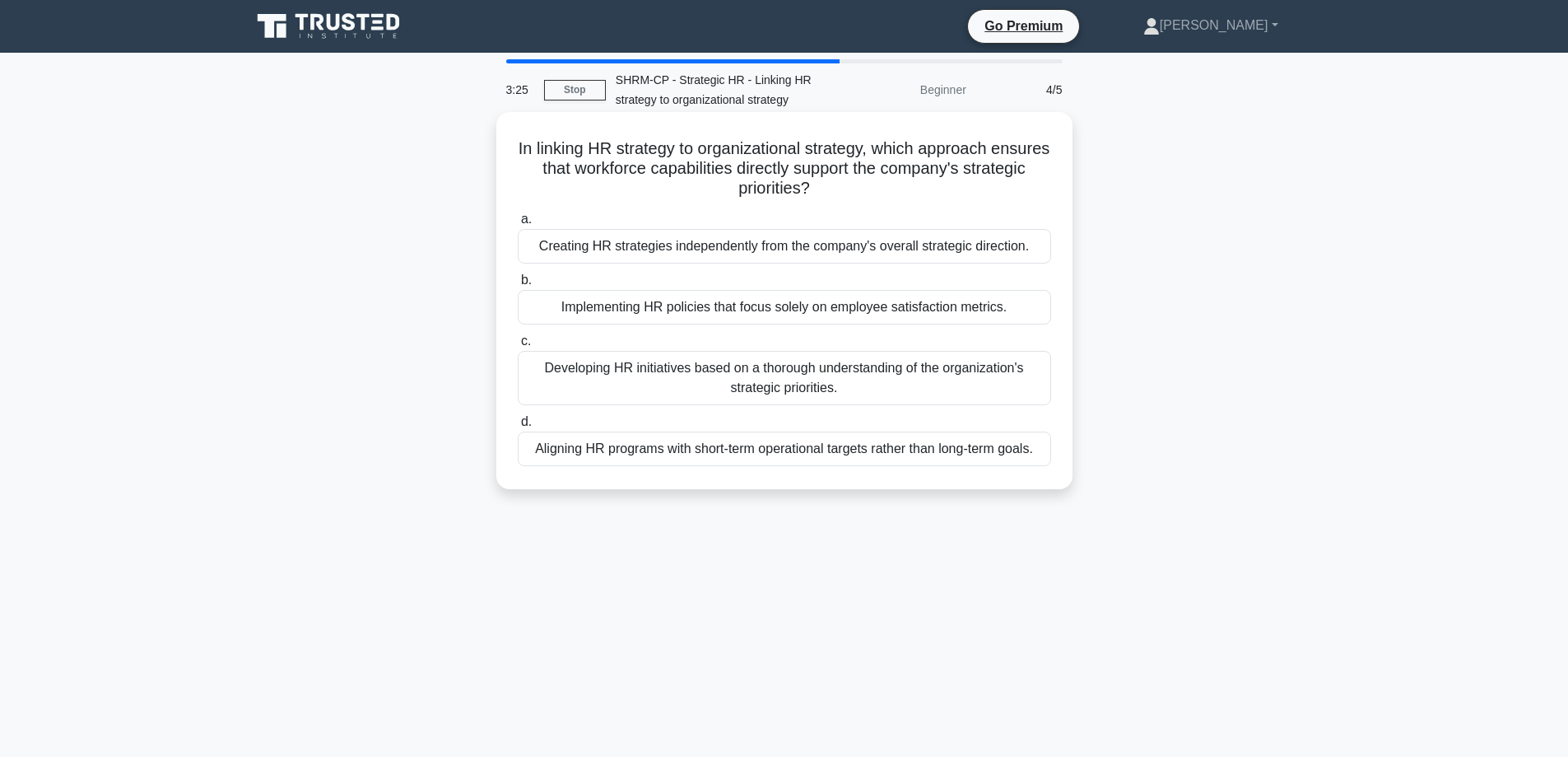
click at [757, 373] on div "Developing HR initiatives based on a thorough understanding of the organization…" at bounding box center [784, 378] width 533 height 54
click at [518, 347] on input "c. Developing HR initiatives based on a thorough understanding of the organizat…" at bounding box center [518, 341] width 0 height 11
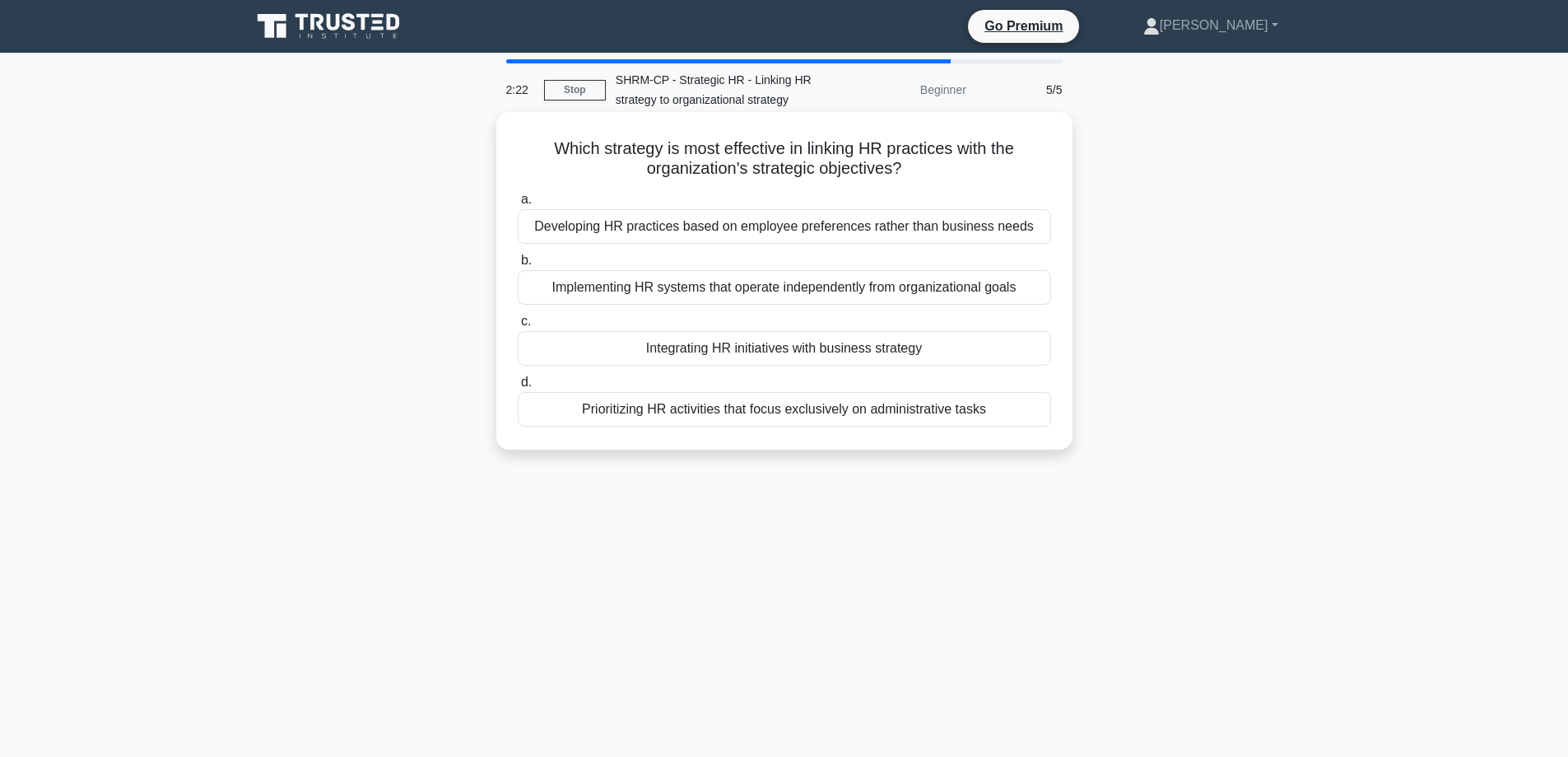
click at [813, 355] on div "Integrating HR initiatives with business strategy" at bounding box center [784, 349] width 533 height 35
click at [518, 327] on input "c. Integrating HR initiatives with business strategy" at bounding box center [518, 321] width 0 height 11
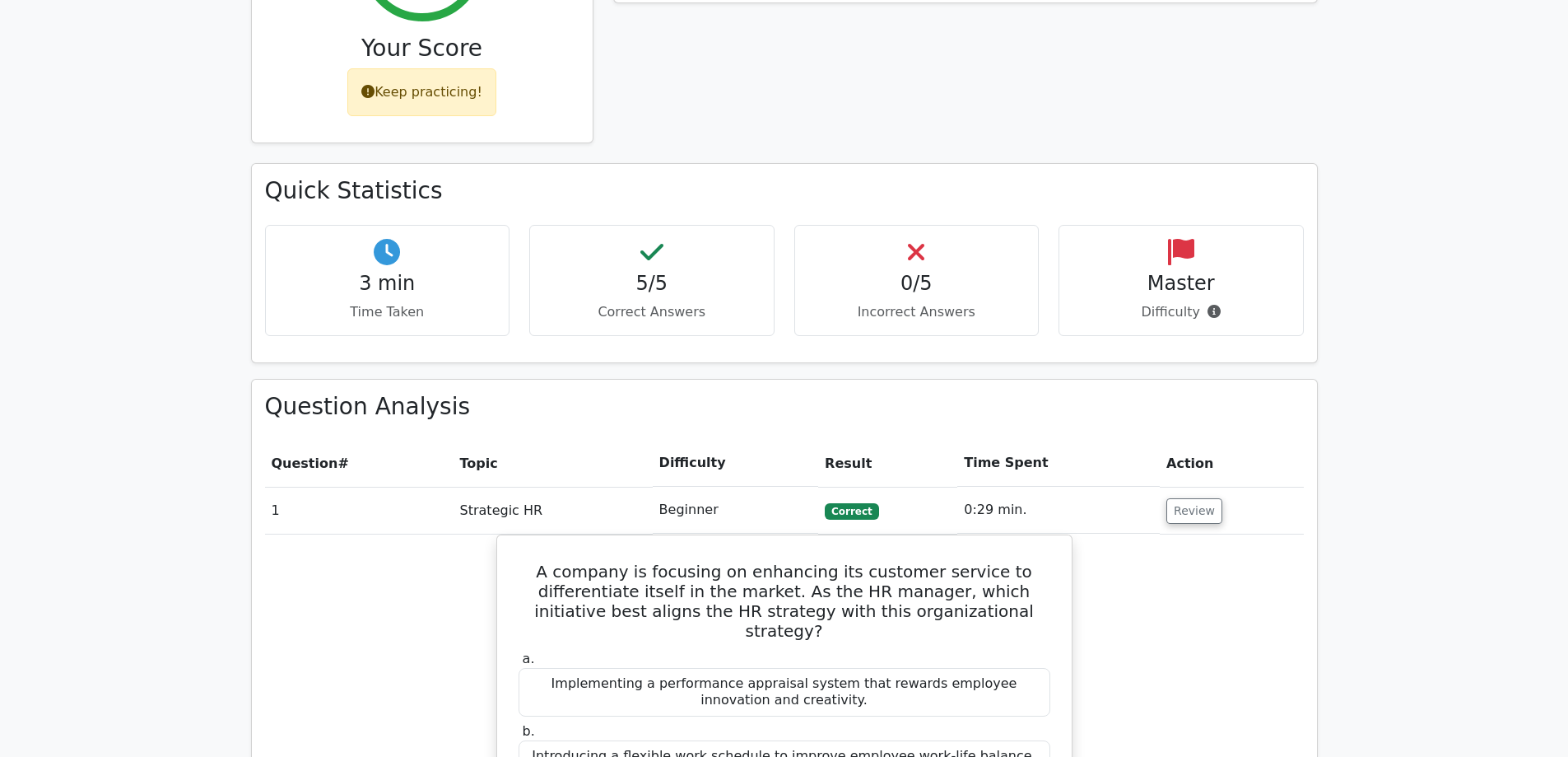
scroll to position [494, 0]
